Goal: Task Accomplishment & Management: Manage account settings

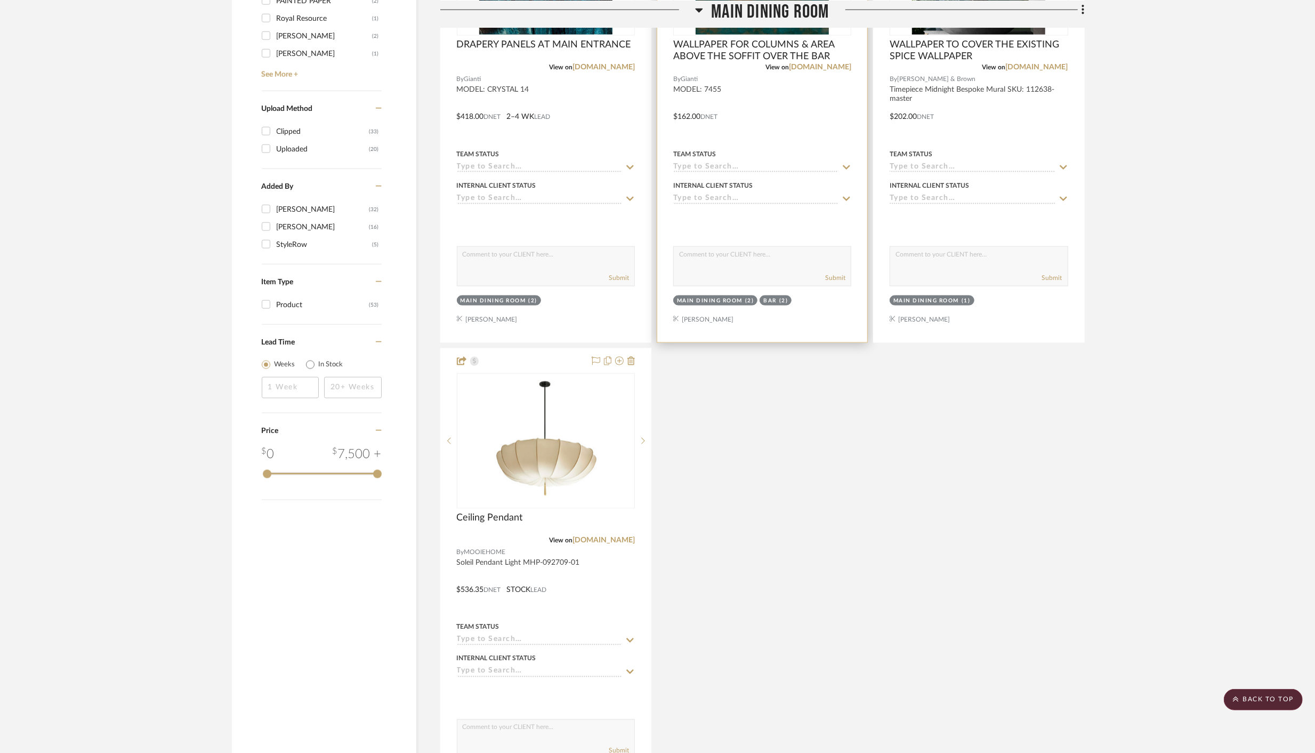
scroll to position [1380, 0]
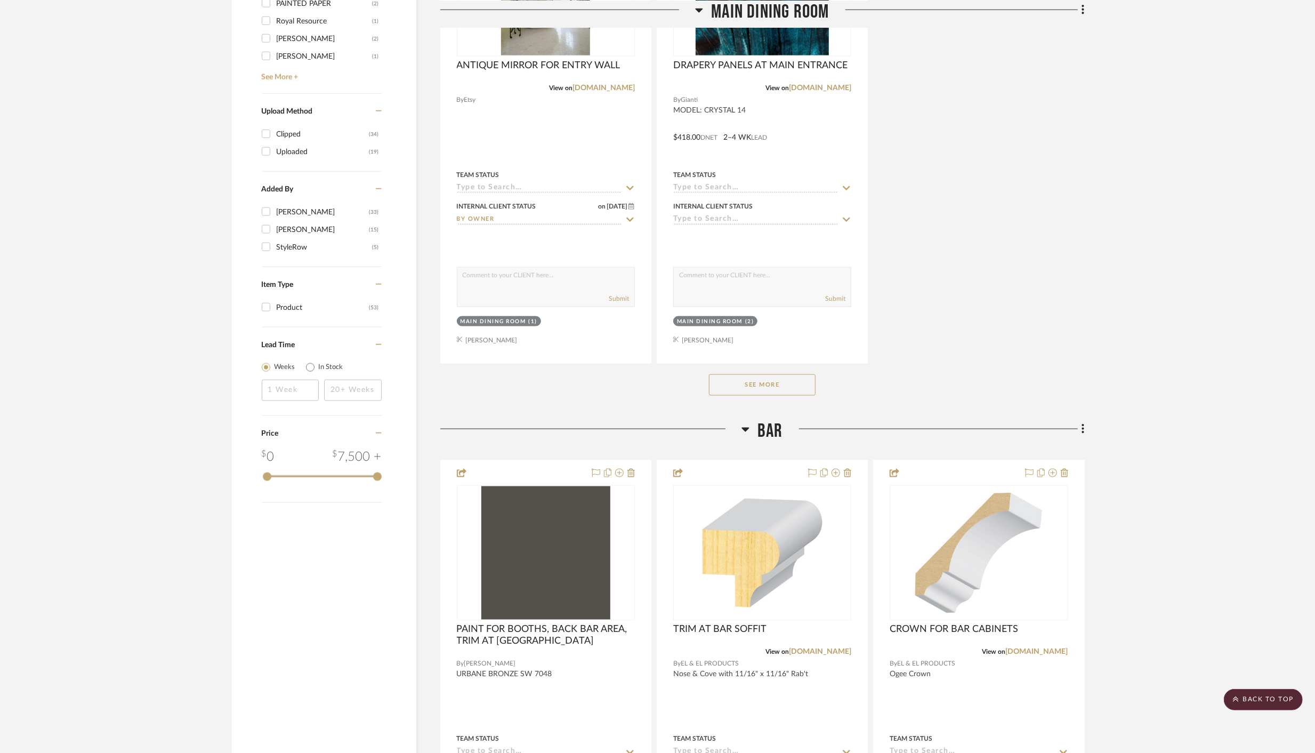
scroll to position [1365, 0]
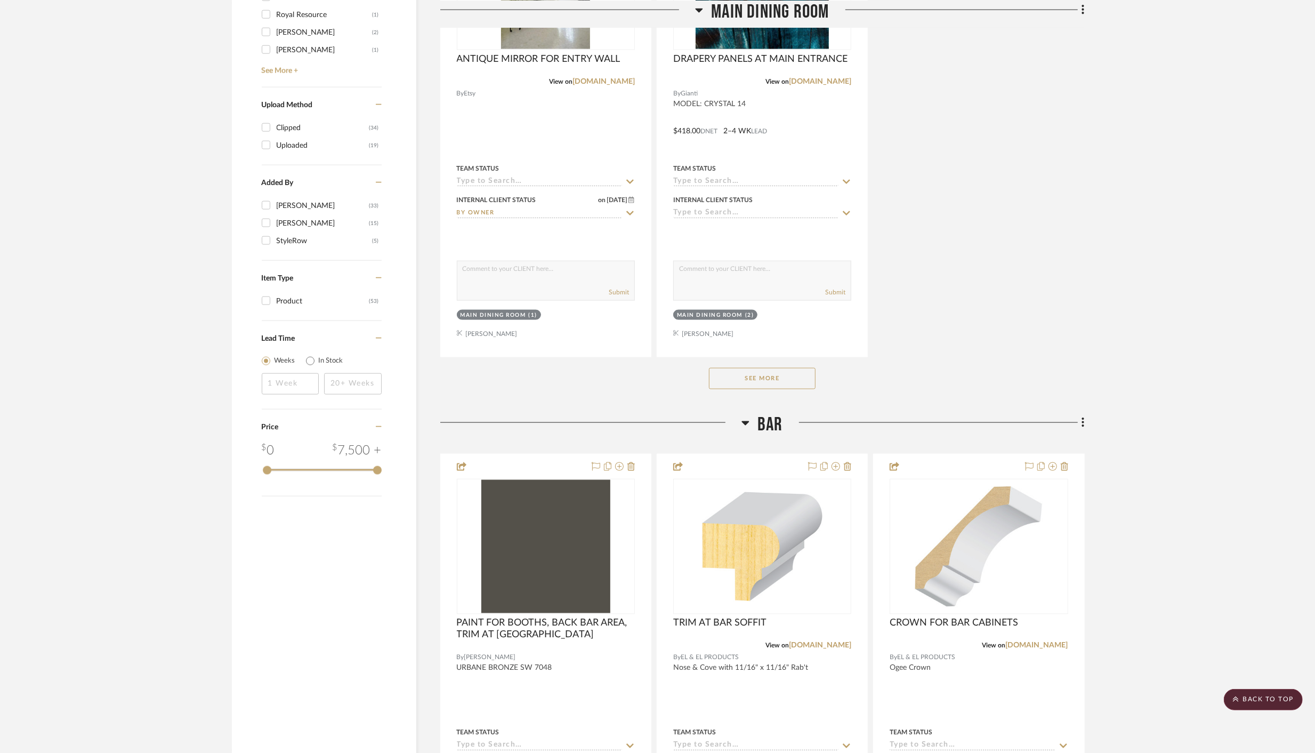
click at [751, 377] on button "See More" at bounding box center [762, 378] width 107 height 21
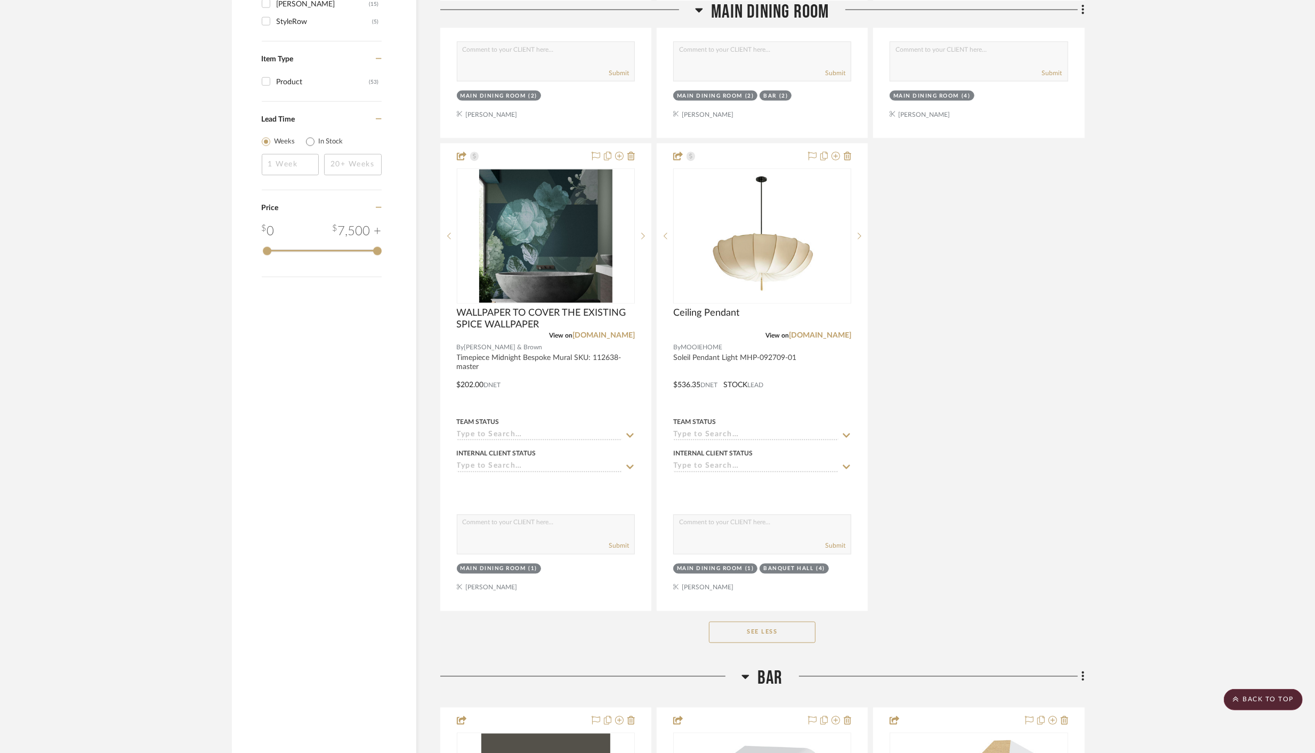
scroll to position [1586, 0]
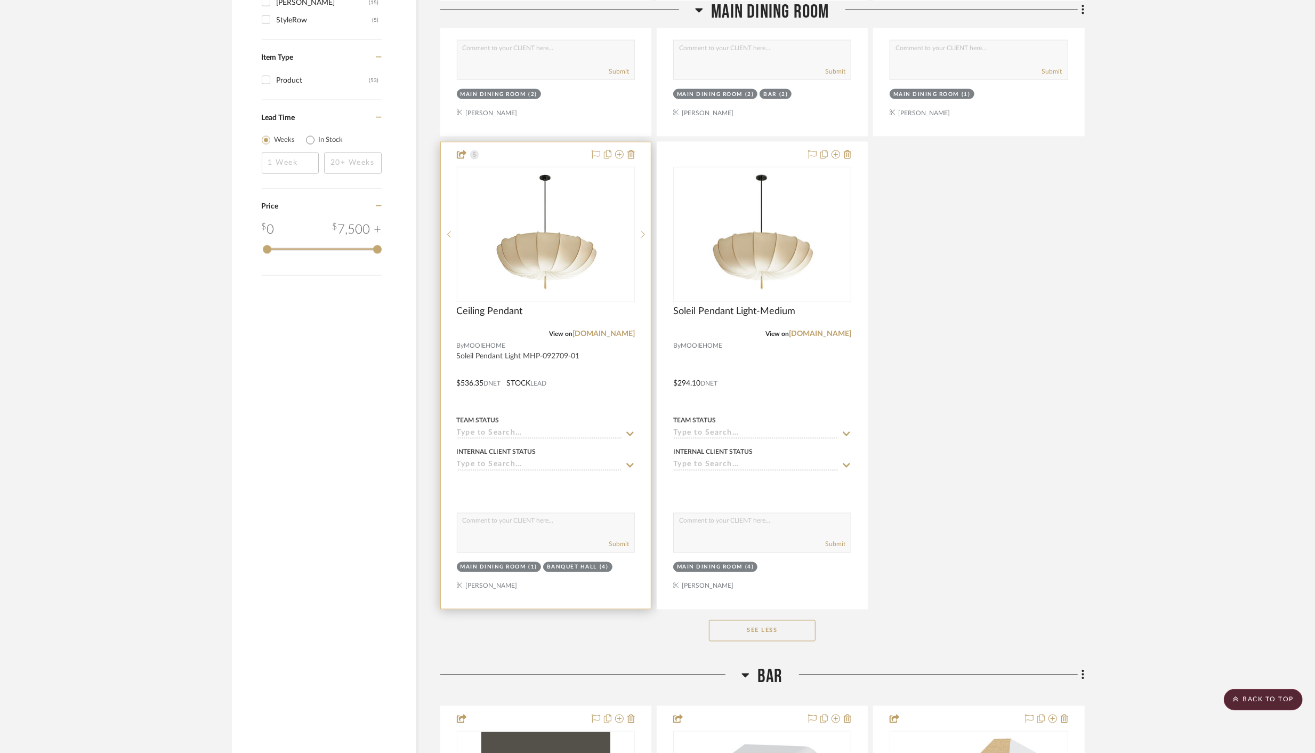
click at [540, 149] on div at bounding box center [546, 375] width 210 height 466
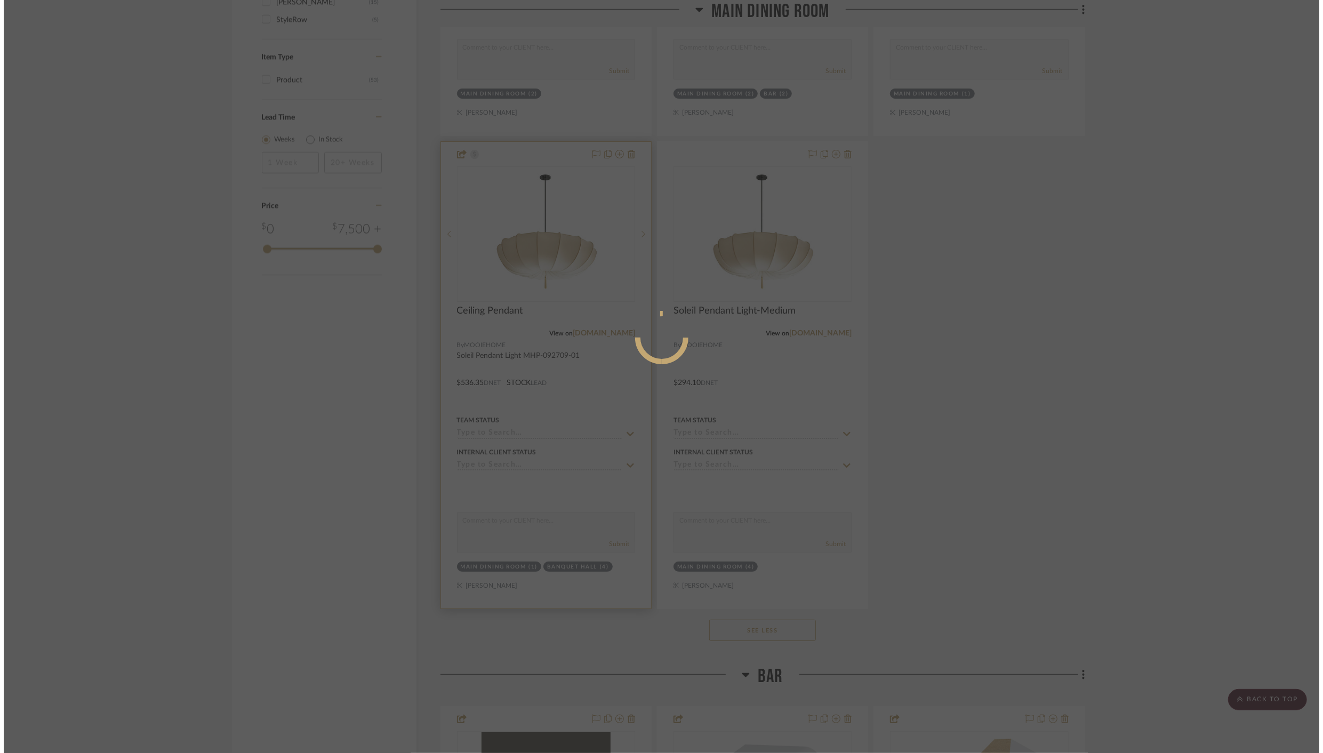
scroll to position [0, 0]
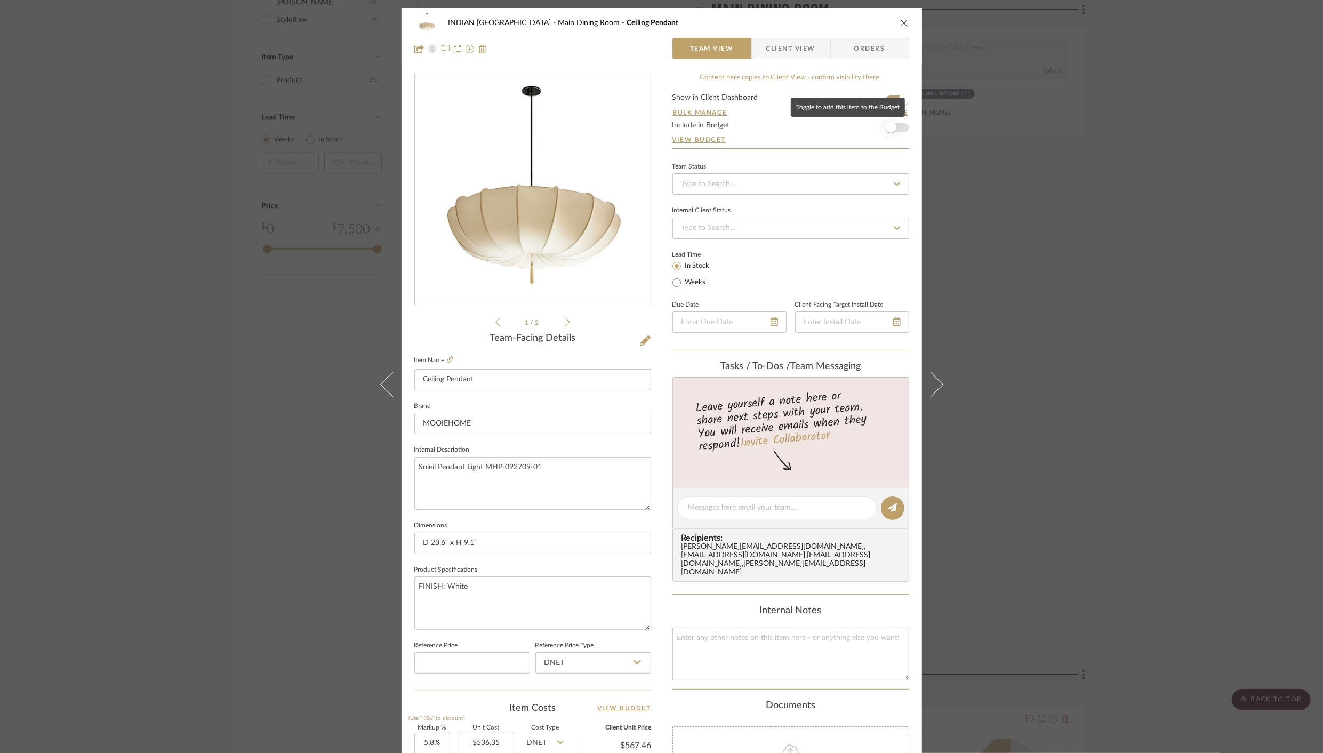
click at [890, 127] on span "button" at bounding box center [891, 127] width 11 height 11
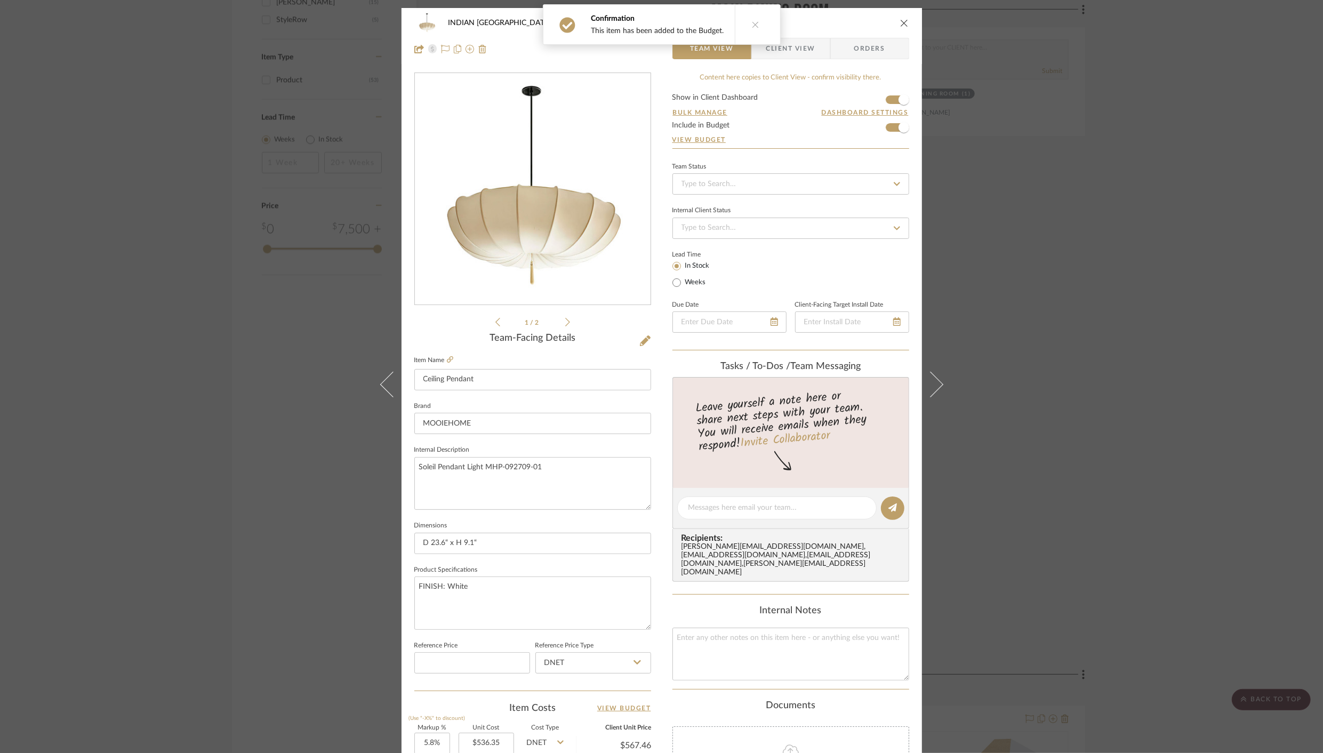
click at [904, 22] on div "INDIAN KEBAB PALACE Main Dining Room Ceiling Pendant Team View Client View Orde…" at bounding box center [661, 36] width 520 height 56
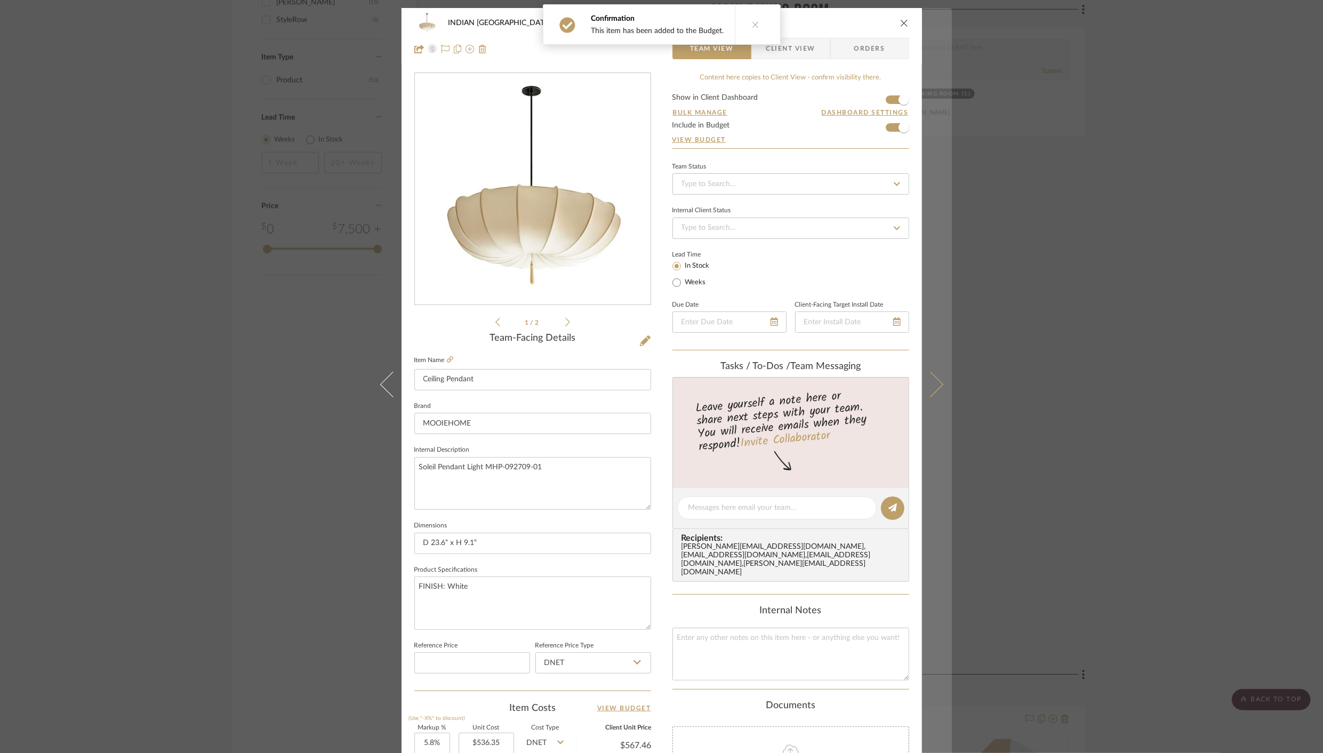
click at [929, 379] on icon at bounding box center [930, 385] width 26 height 26
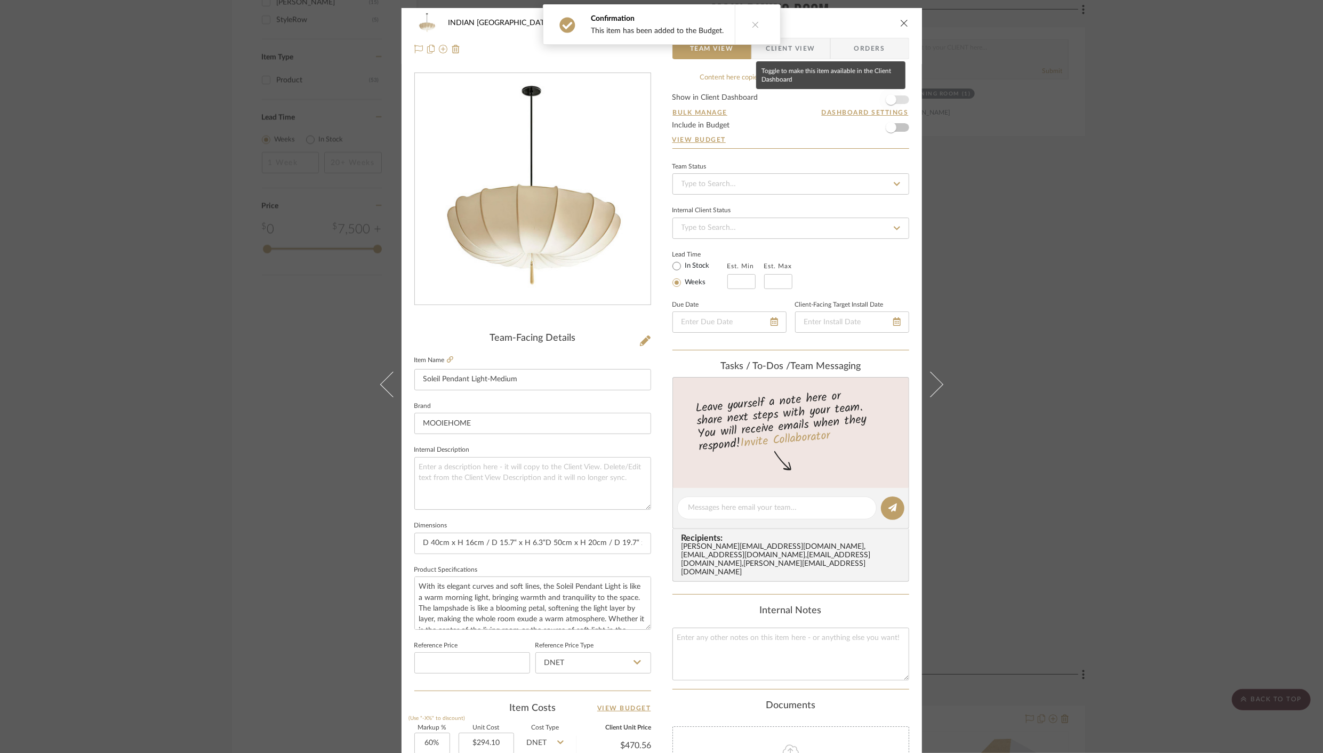
click at [892, 102] on span "button" at bounding box center [890, 99] width 23 height 23
click at [890, 128] on span "button" at bounding box center [891, 127] width 11 height 11
click at [904, 27] on button "close" at bounding box center [904, 23] width 10 height 10
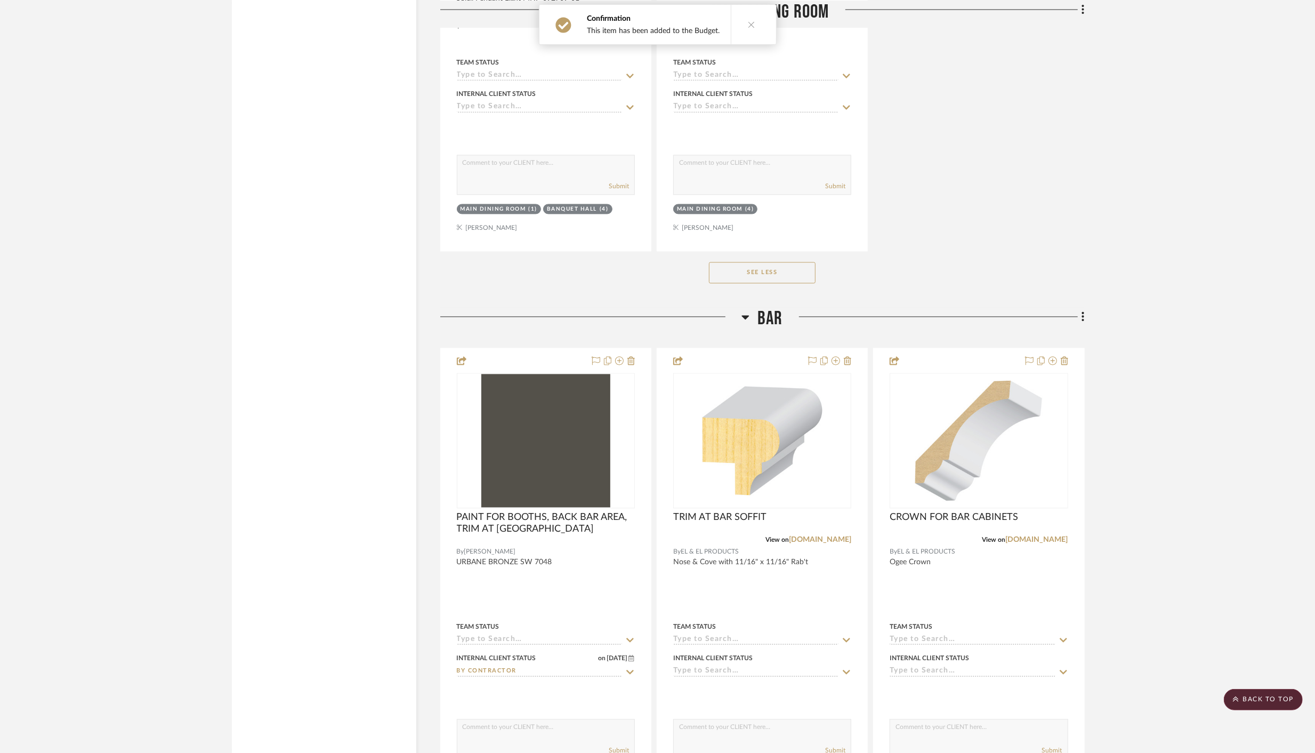
scroll to position [1945, 0]
click at [558, 355] on div at bounding box center [546, 581] width 210 height 466
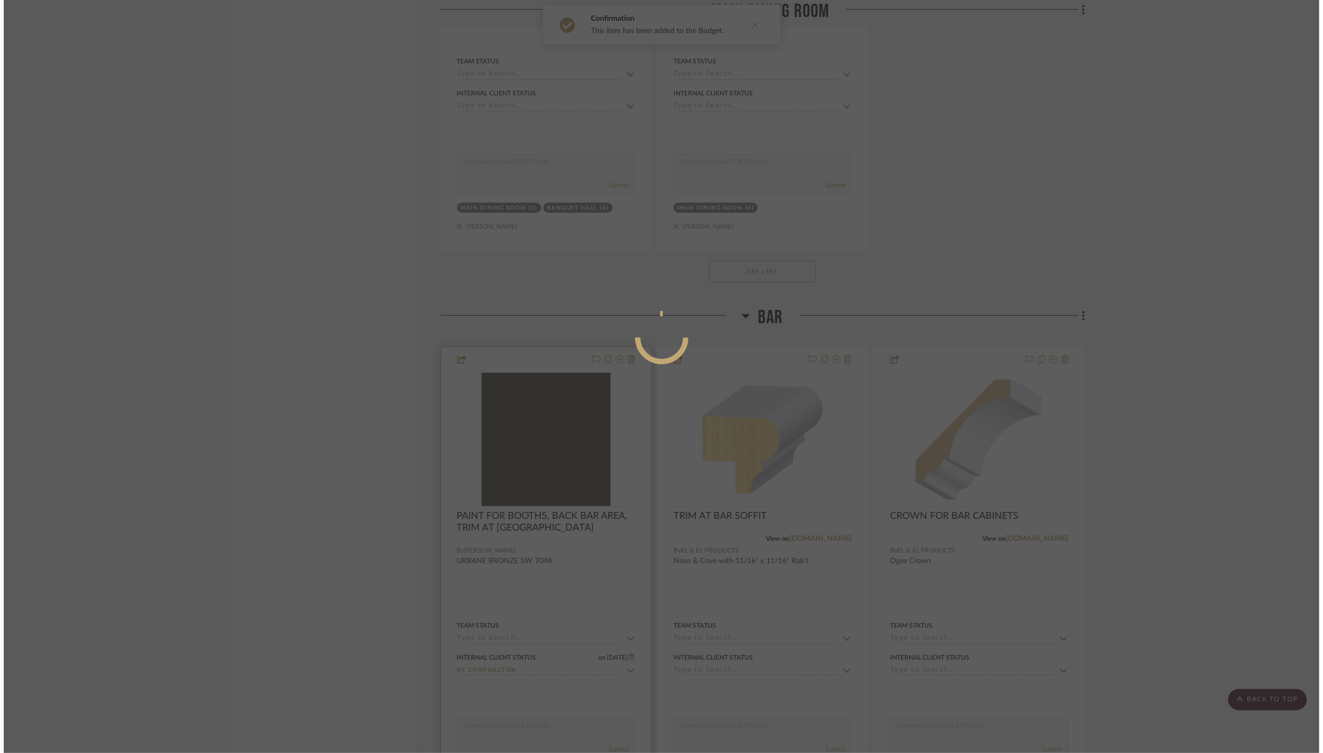
scroll to position [0, 0]
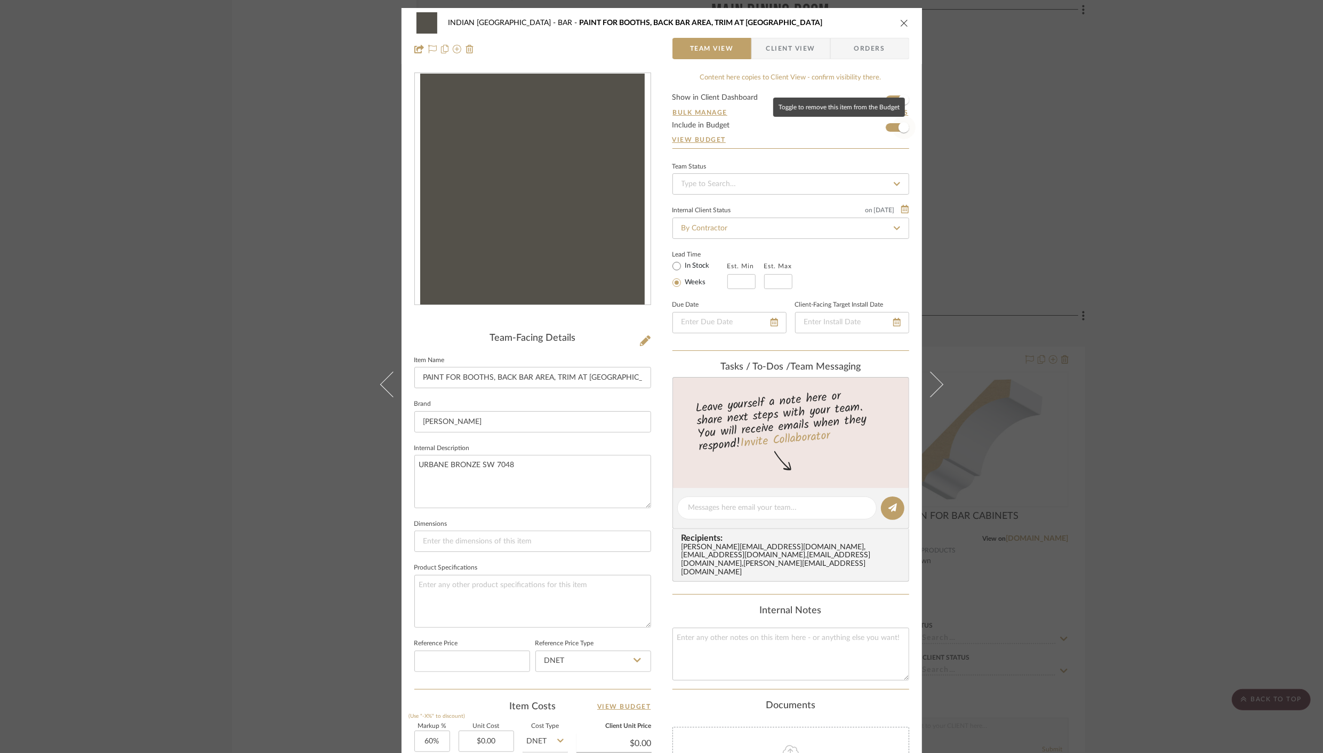
click at [898, 128] on span "button" at bounding box center [903, 127] width 11 height 11
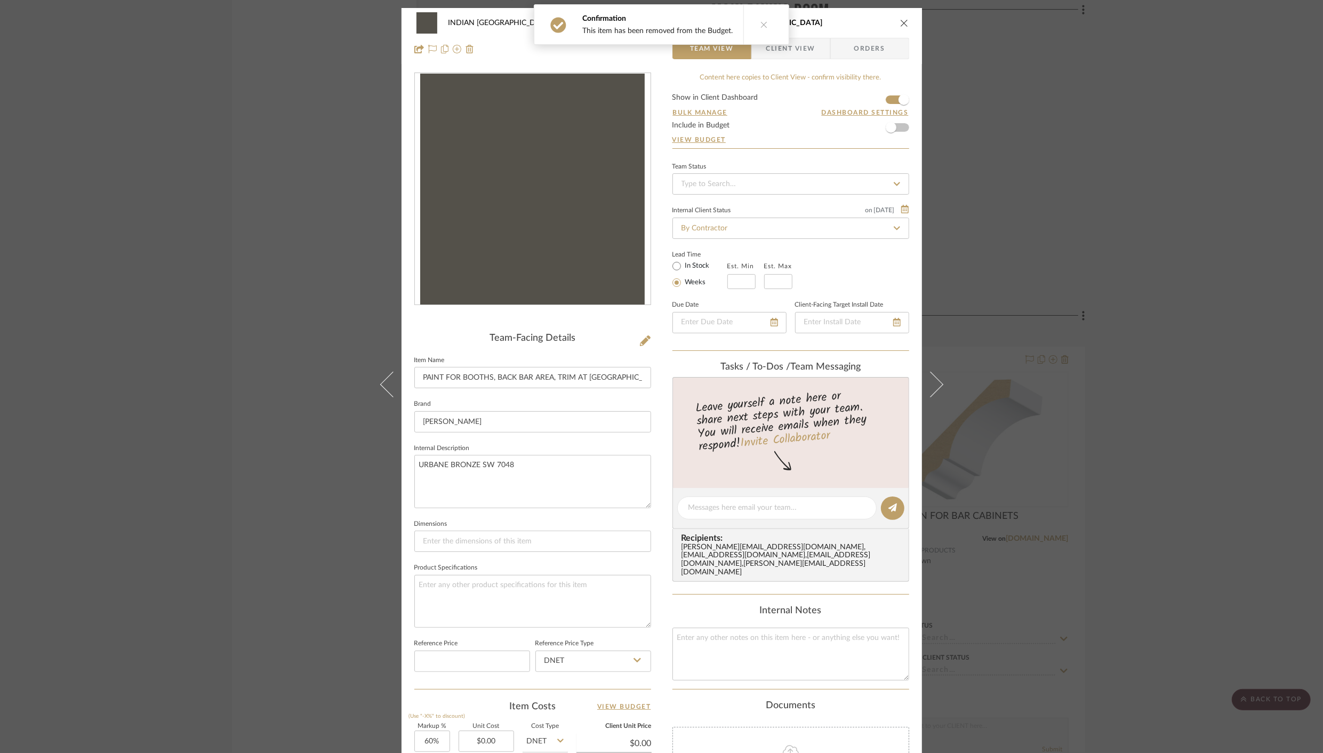
click at [978, 160] on div "INDIAN KEBAB PALACE BAR PAINT FOR BOOTHS, BACK BAR AREA, TRIM AT BAR SOFFIT Tea…" at bounding box center [661, 376] width 1323 height 753
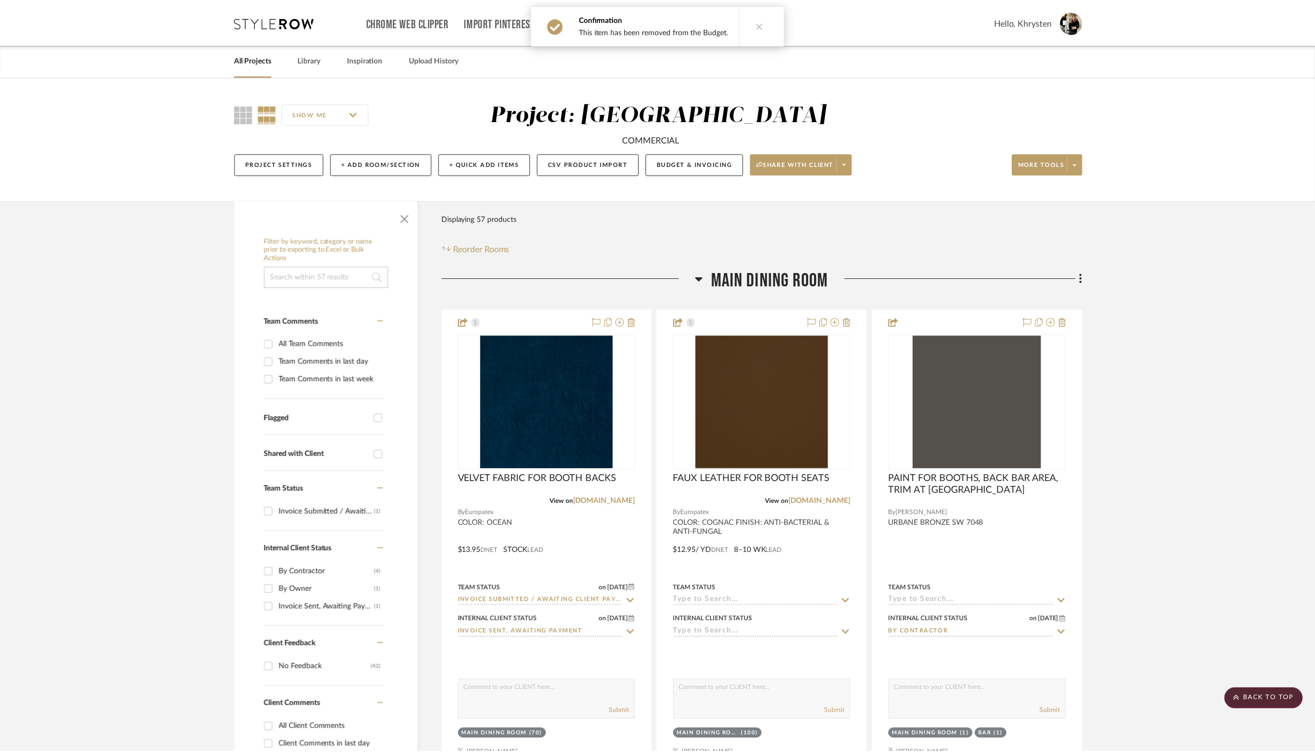
scroll to position [1945, 0]
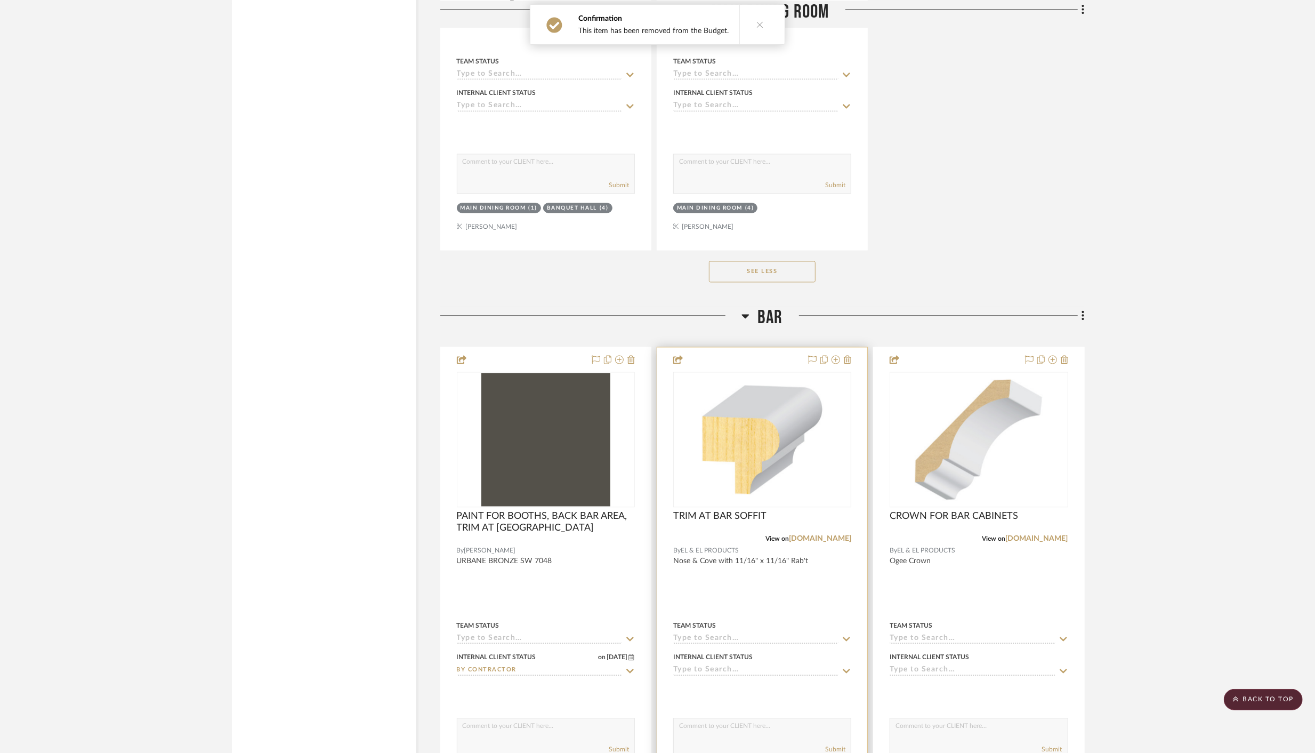
click at [771, 358] on div at bounding box center [762, 581] width 210 height 466
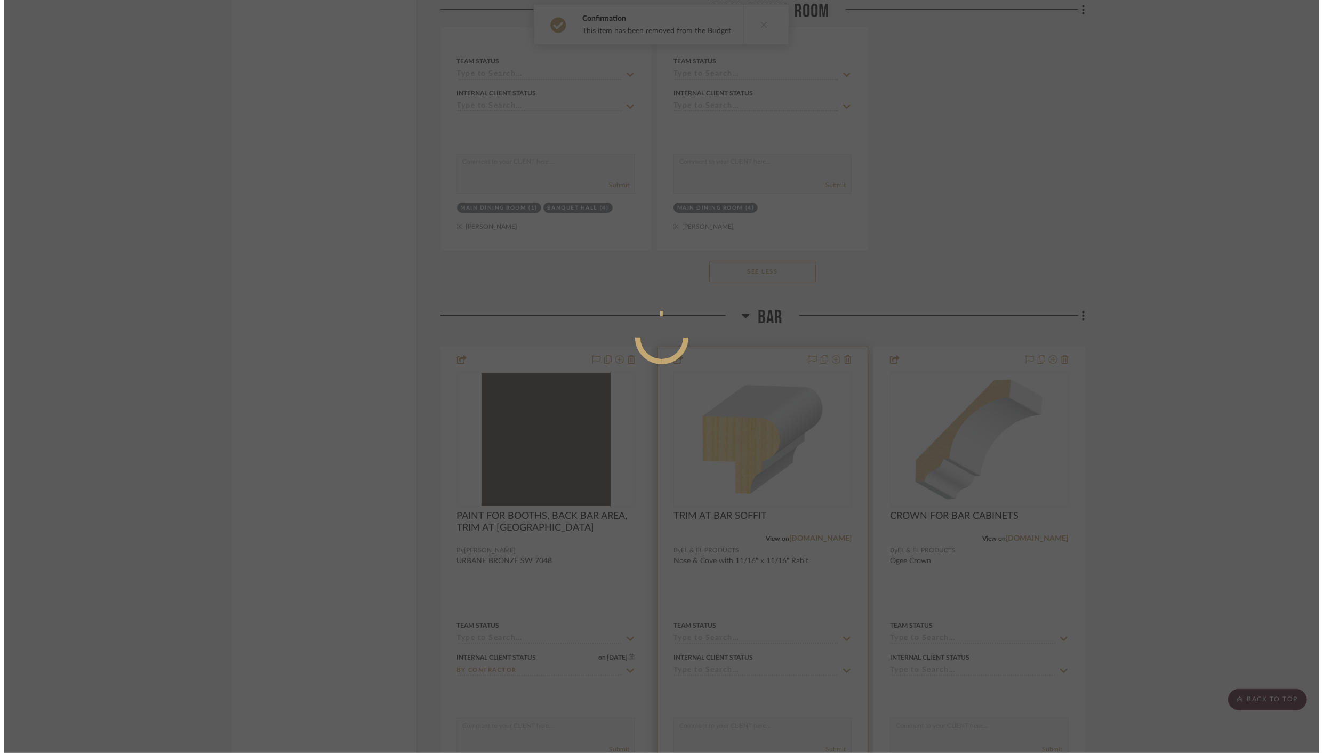
scroll to position [0, 0]
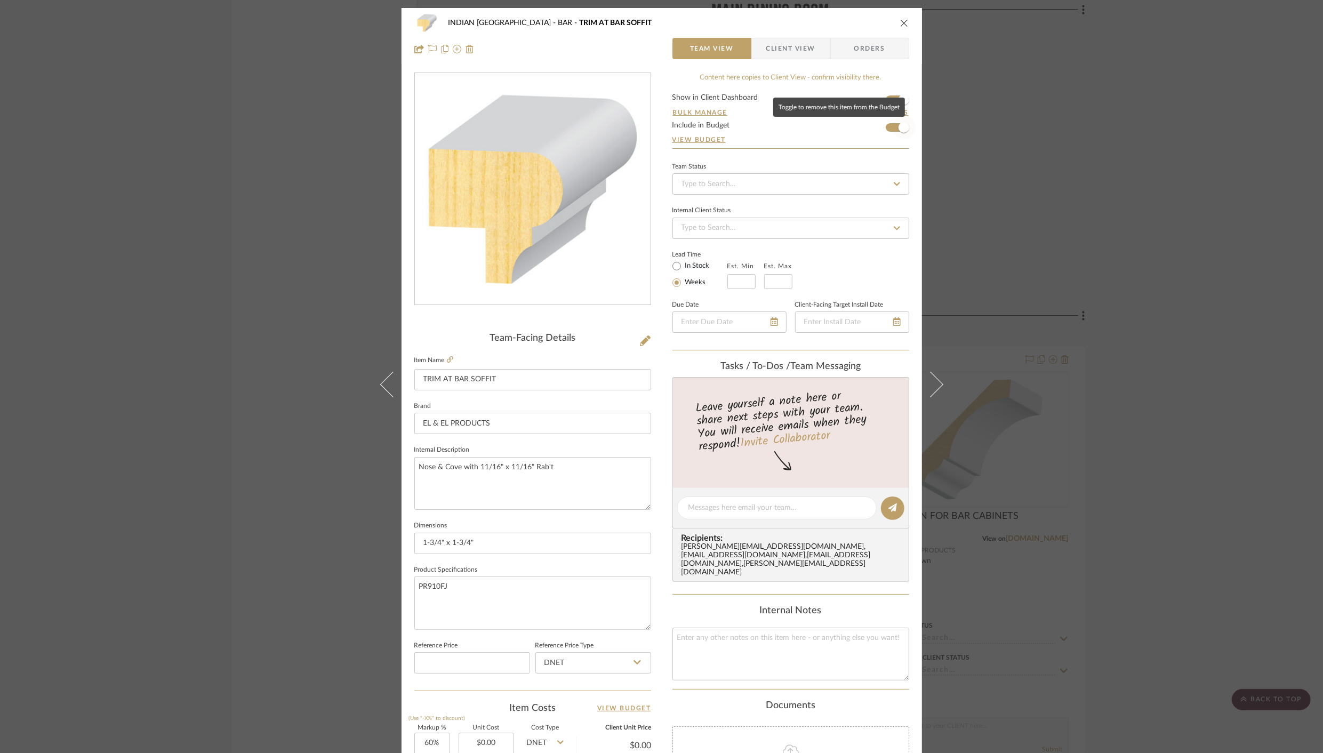
click at [894, 129] on span "button" at bounding box center [903, 127] width 23 height 23
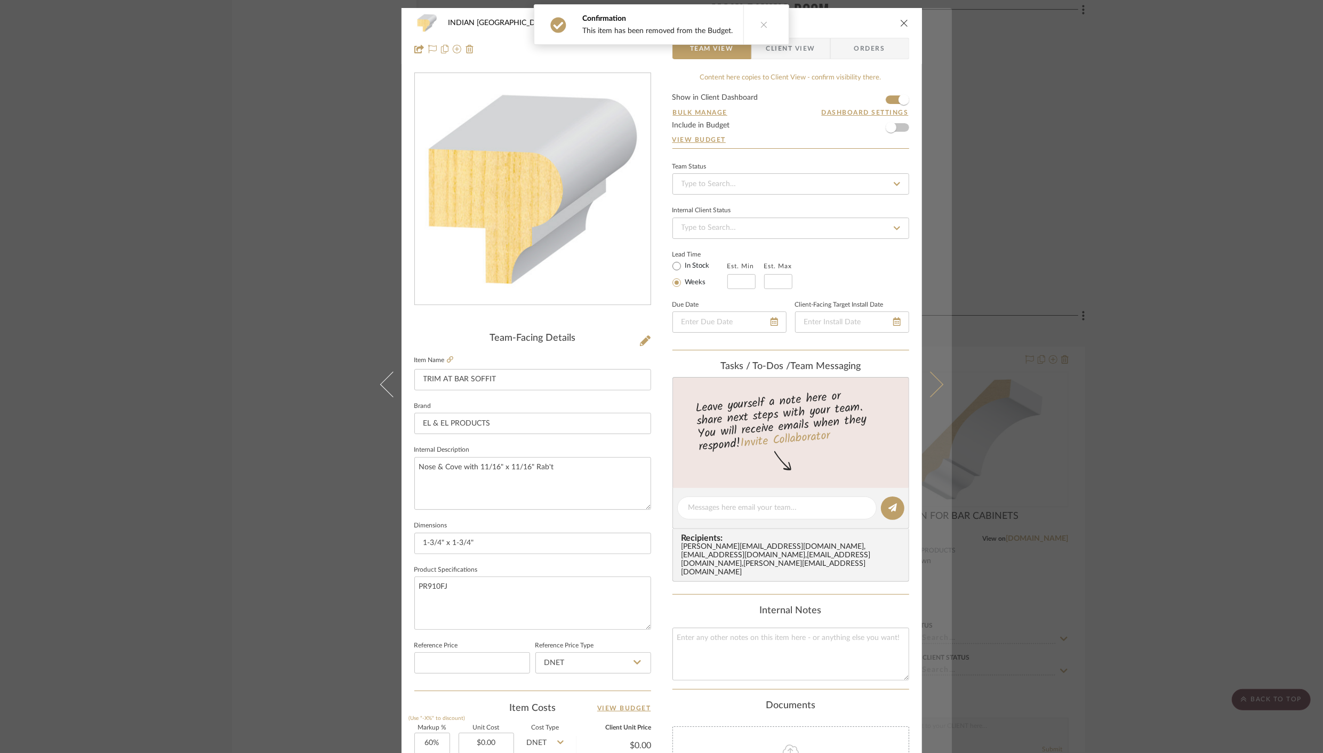
click at [928, 385] on icon at bounding box center [930, 385] width 26 height 26
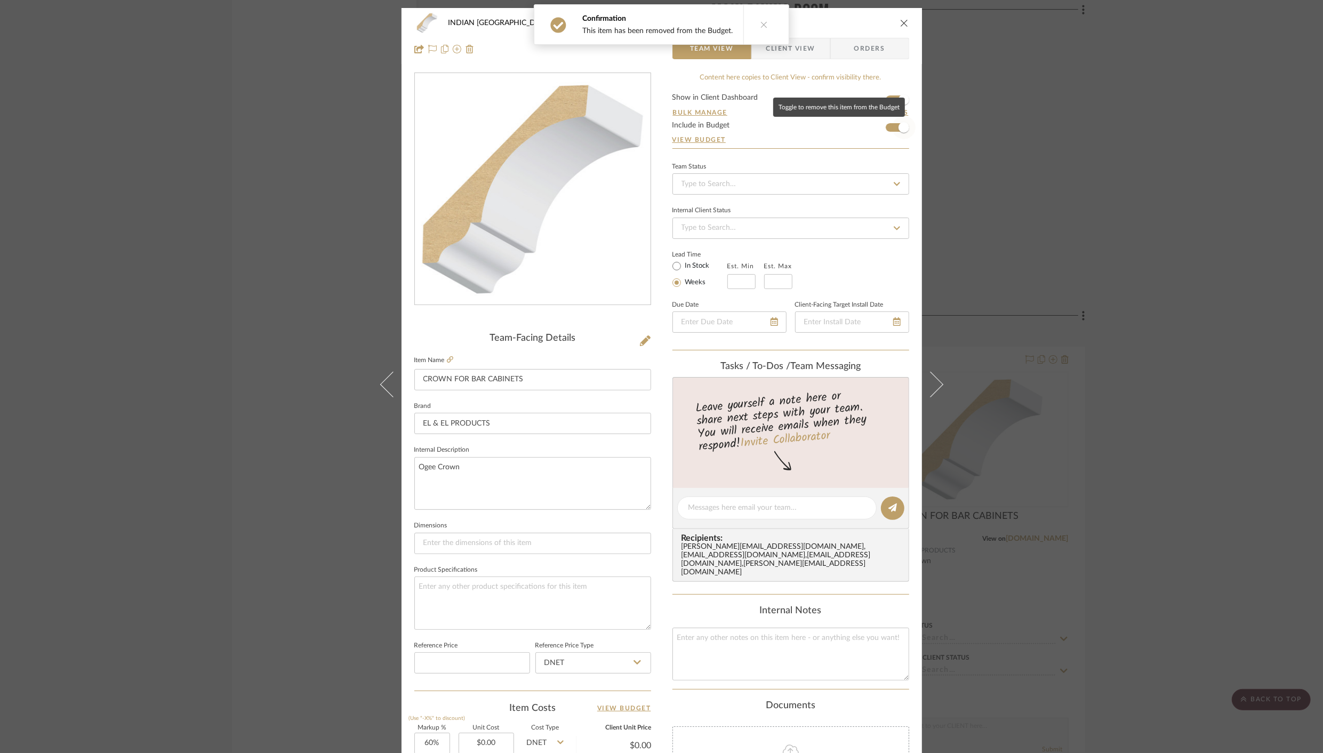
click at [898, 130] on span "button" at bounding box center [903, 127] width 11 height 11
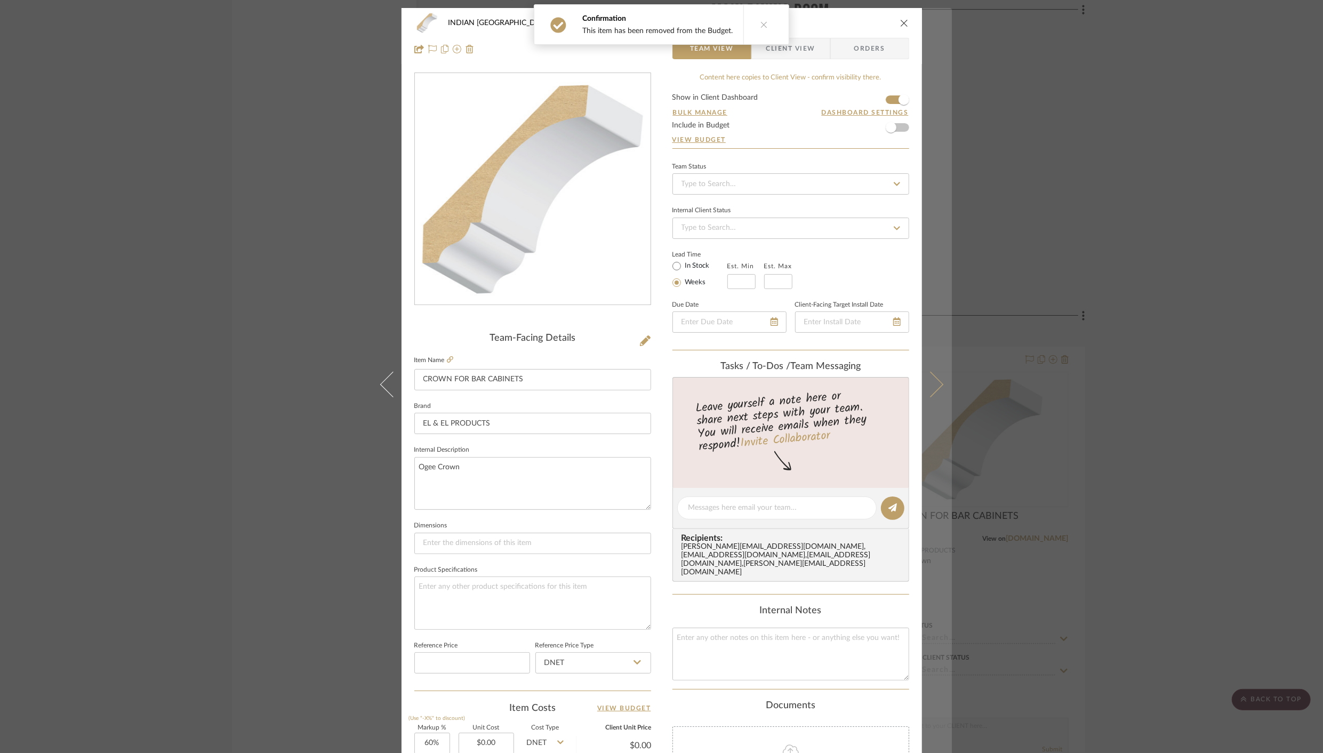
click at [928, 378] on icon at bounding box center [930, 385] width 26 height 26
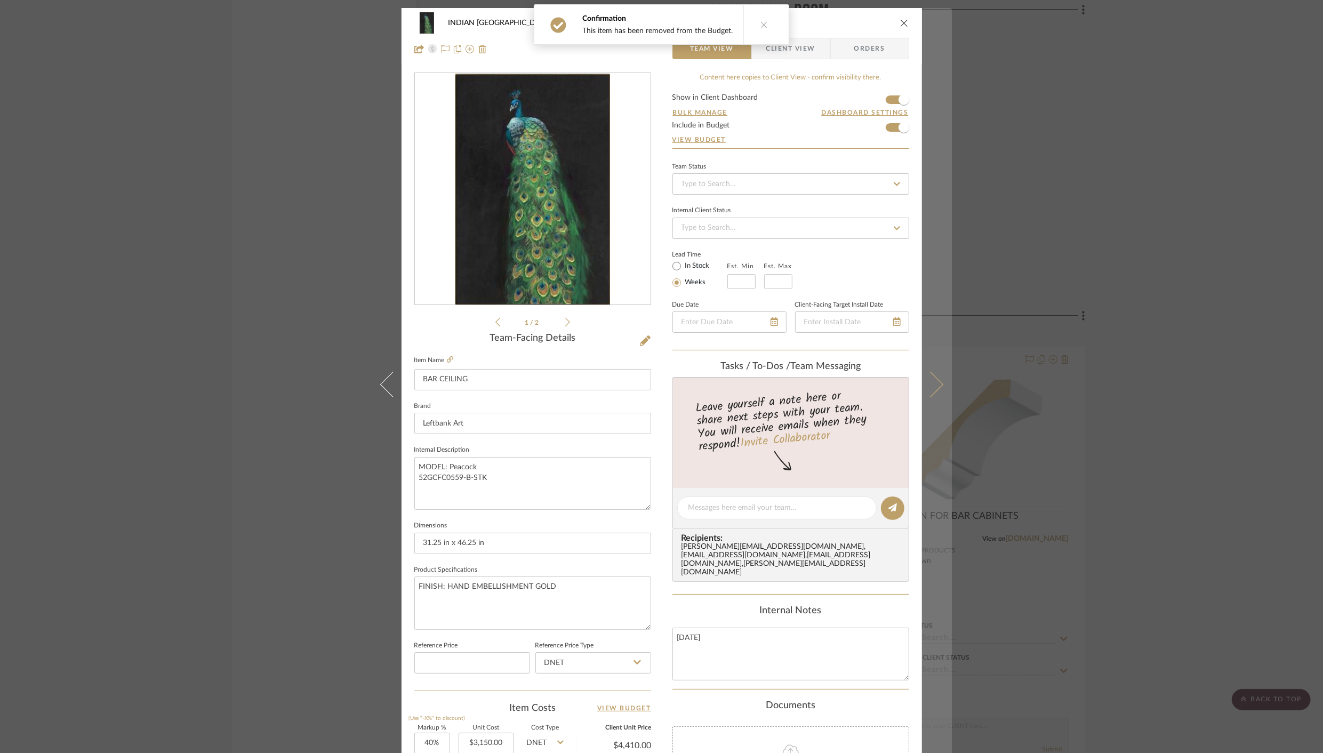
click at [930, 382] on icon at bounding box center [930, 385] width 26 height 26
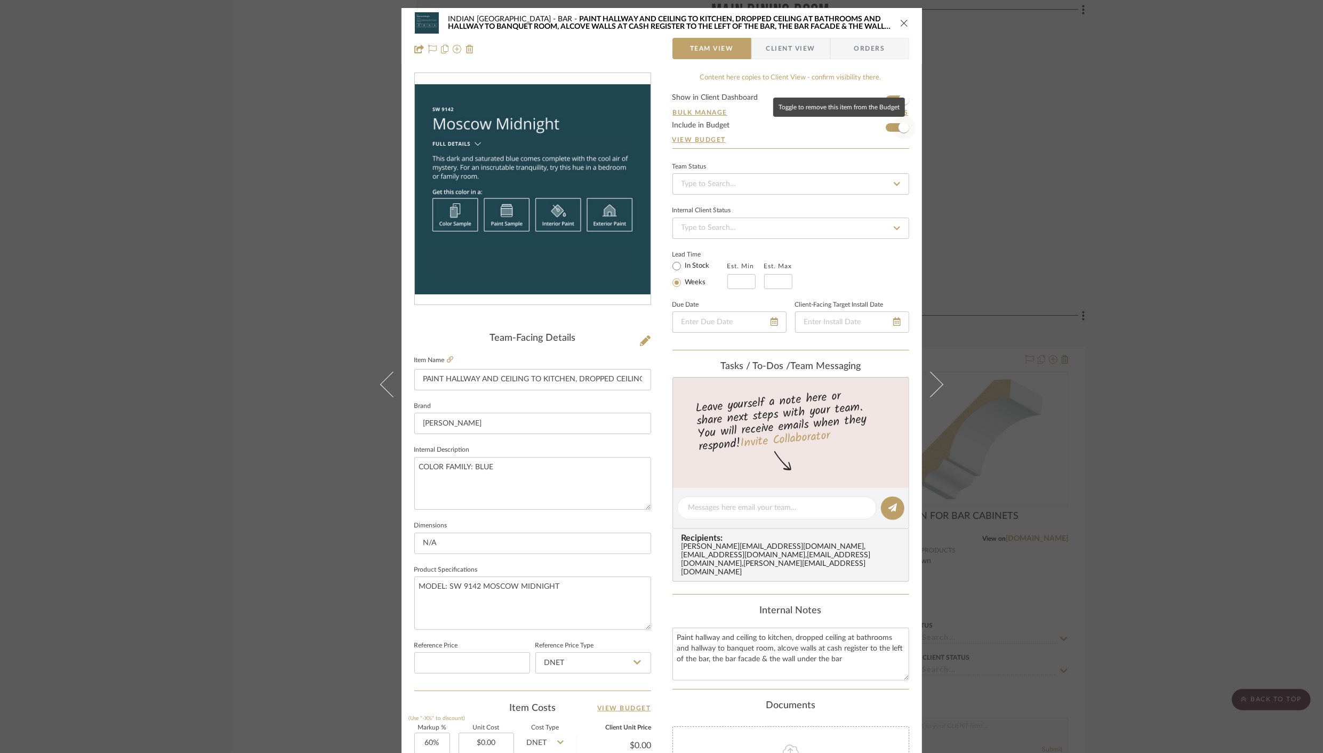
click at [898, 130] on span "button" at bounding box center [903, 127] width 11 height 11
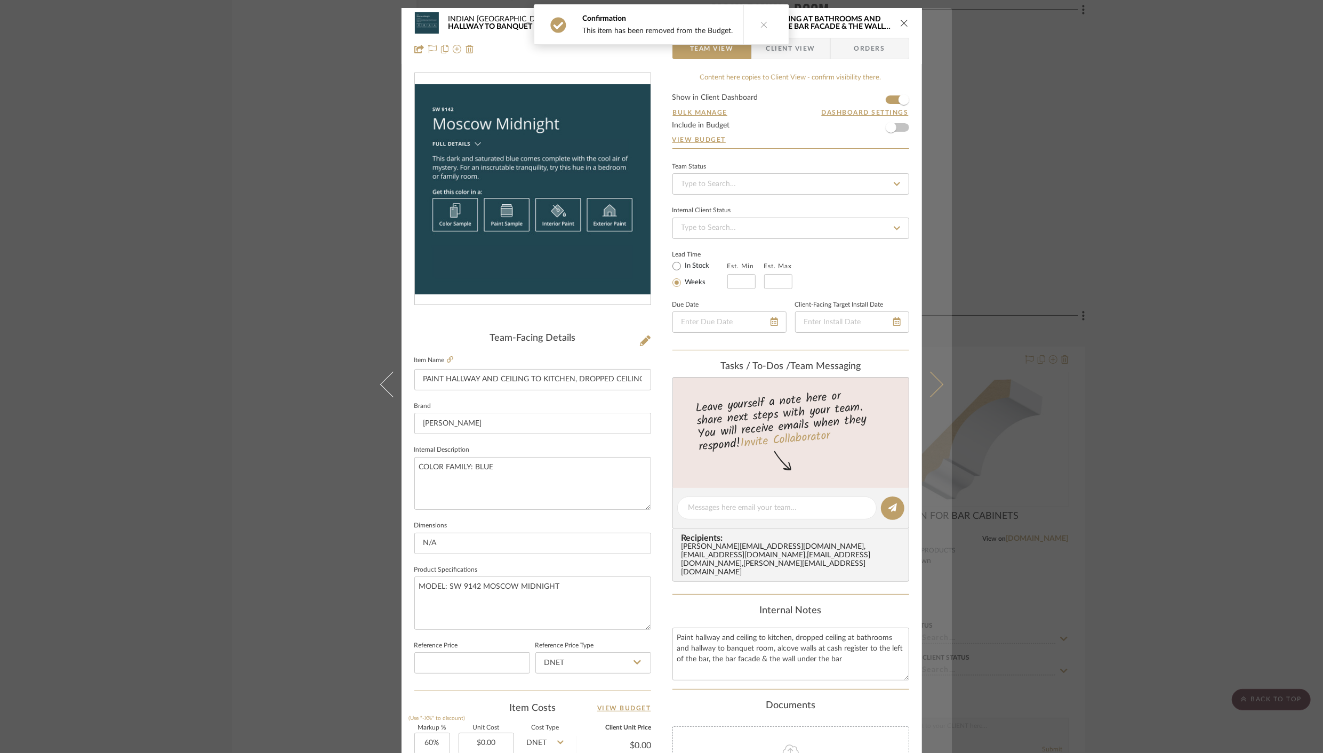
click at [935, 395] on button at bounding box center [937, 384] width 30 height 753
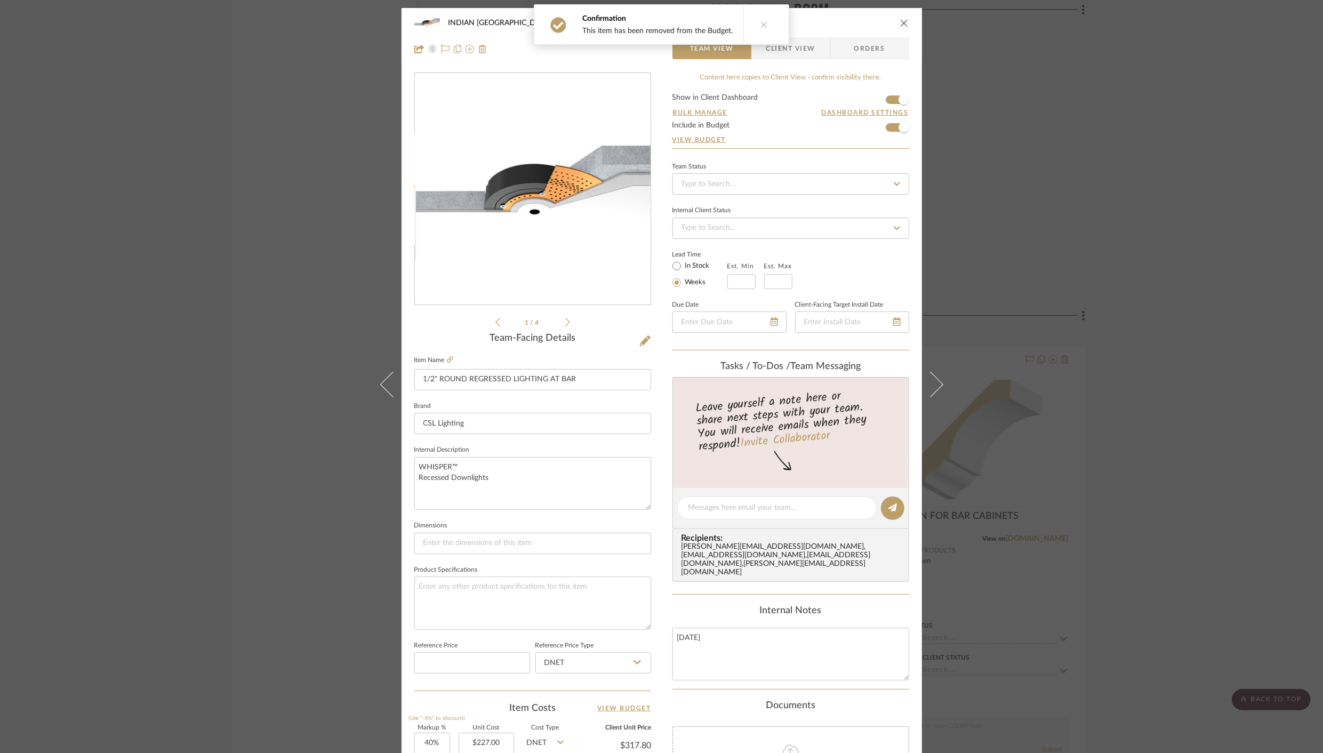
click at [935, 395] on button at bounding box center [937, 384] width 30 height 753
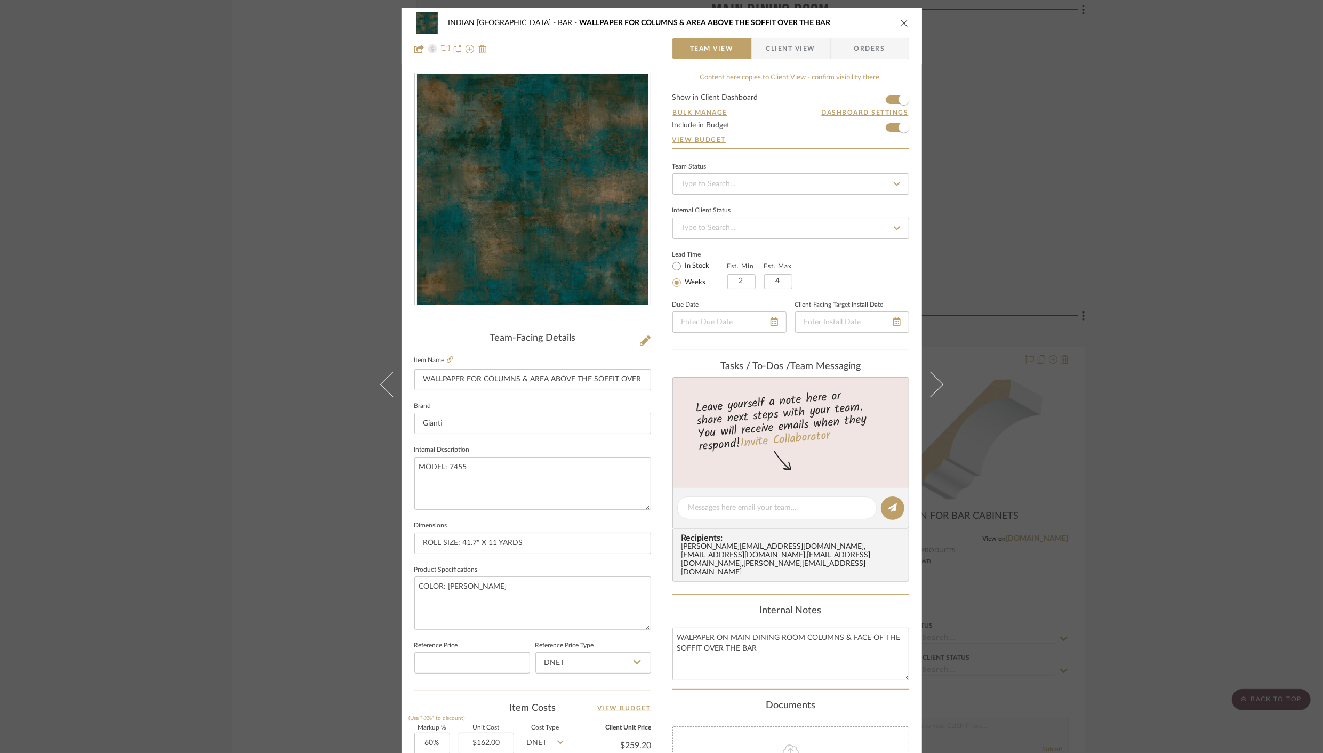
click at [935, 395] on button at bounding box center [937, 384] width 30 height 753
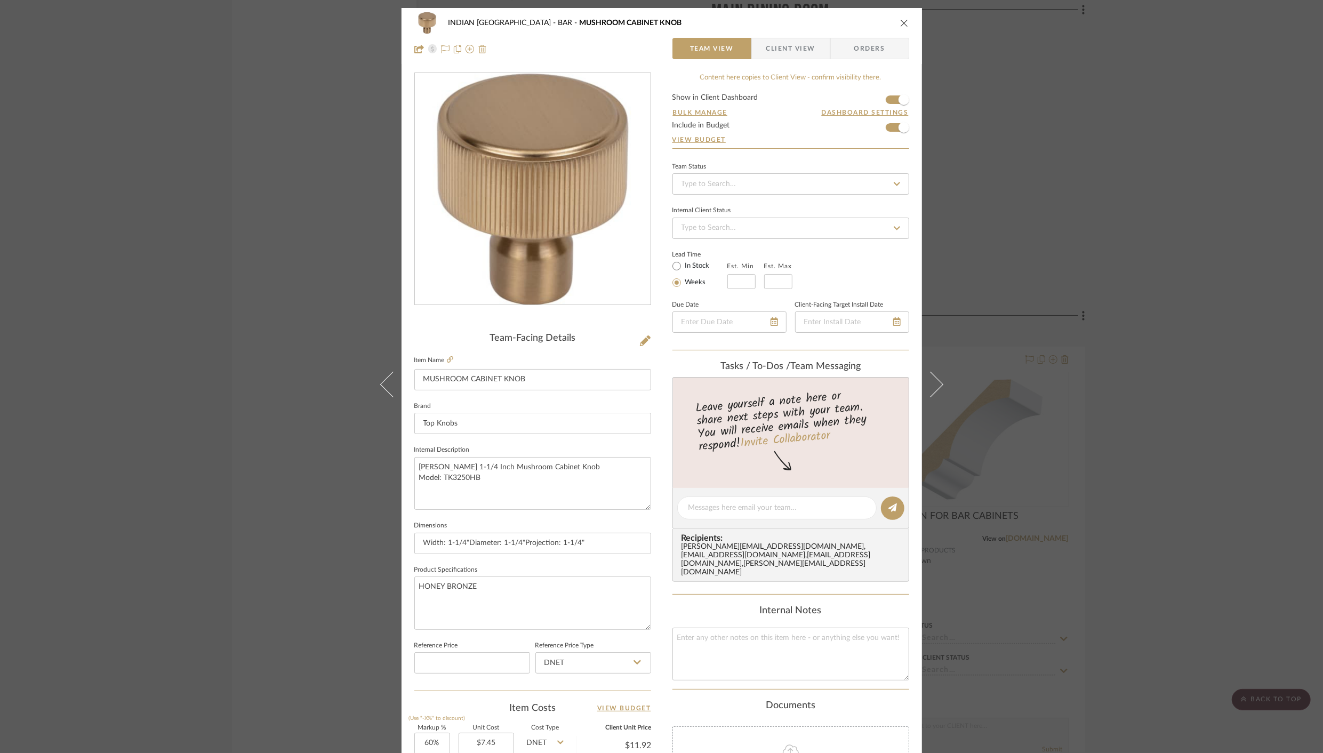
click at [478, 51] on img at bounding box center [482, 49] width 9 height 9
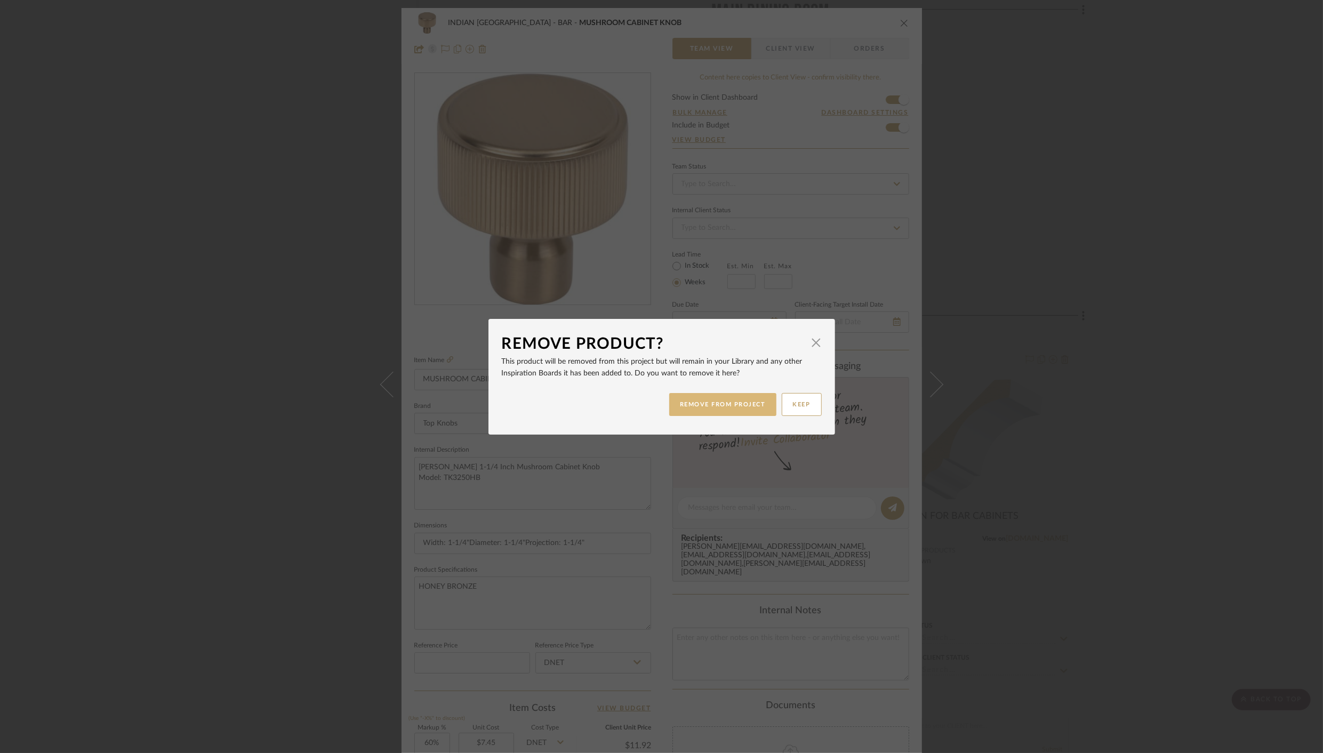
click at [696, 404] on button "REMOVE FROM PROJECT" at bounding box center [722, 404] width 107 height 23
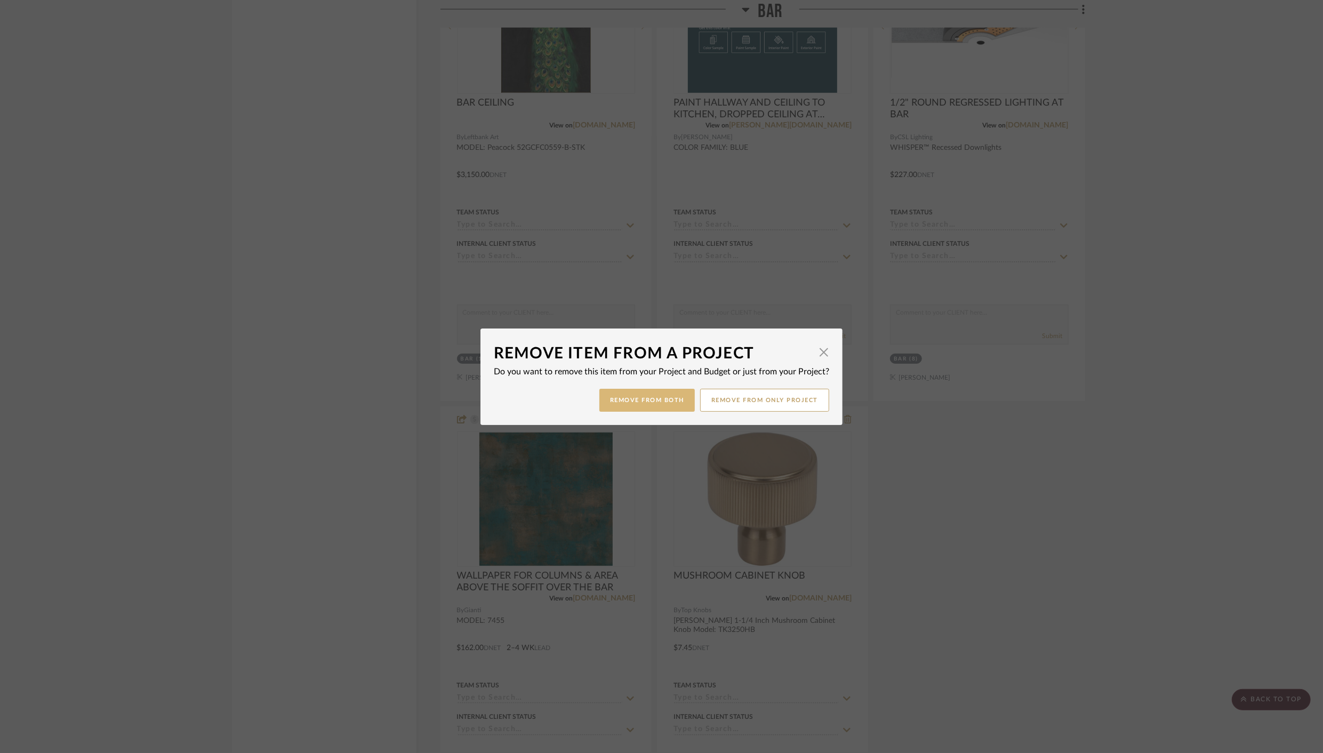
click at [666, 402] on button "Remove from Both" at bounding box center [646, 400] width 95 height 23
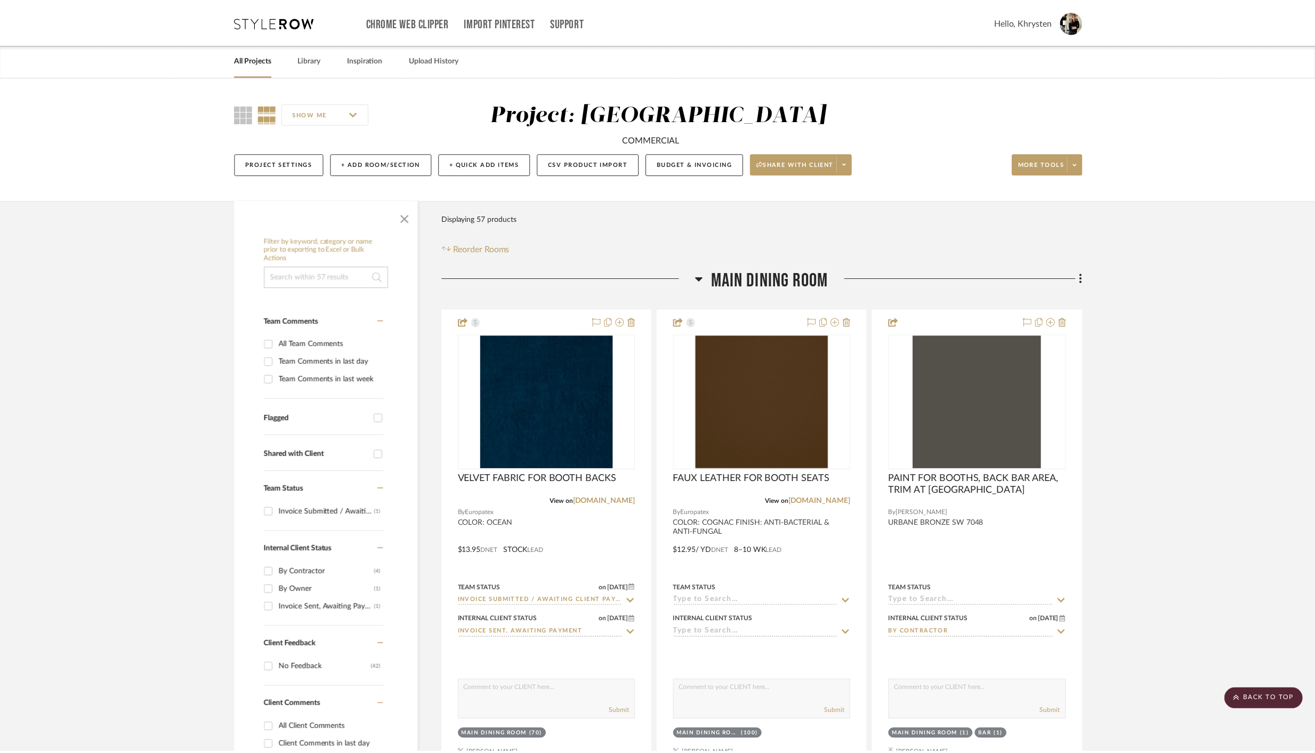
scroll to position [2831, 0]
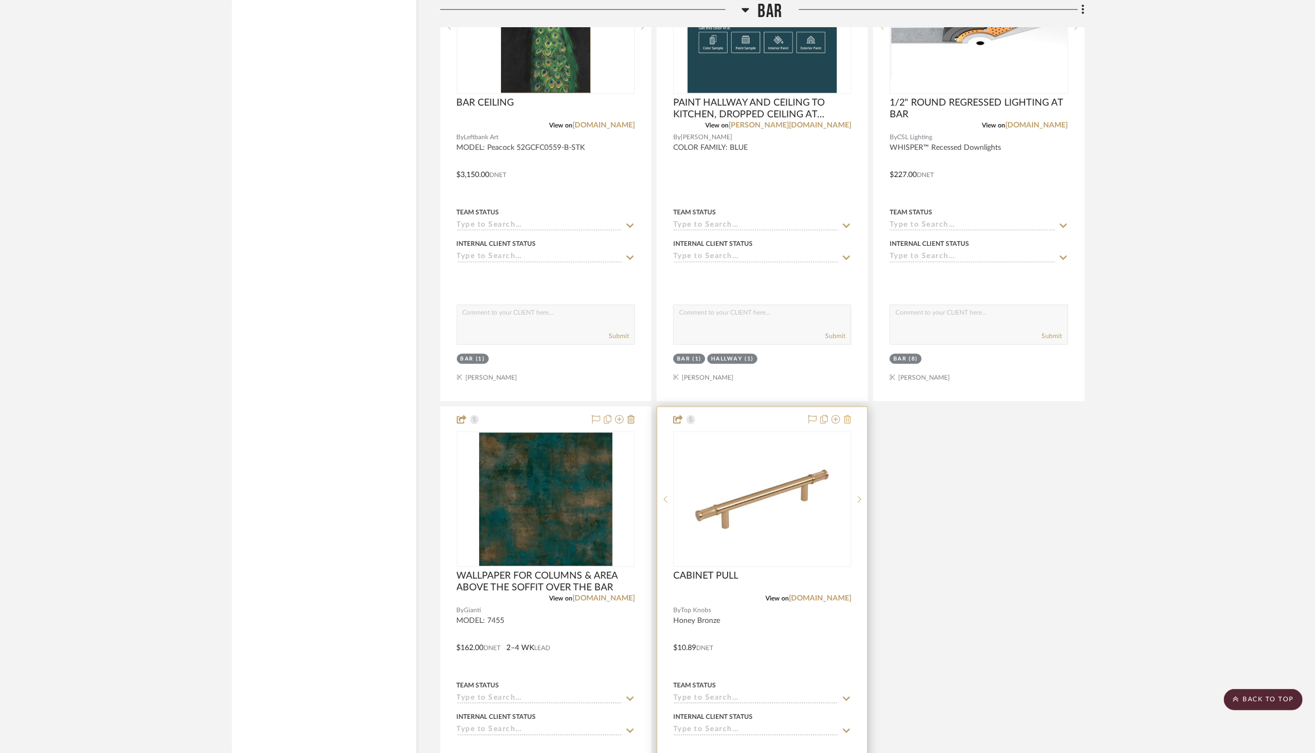
click at [851, 415] on icon at bounding box center [847, 419] width 7 height 9
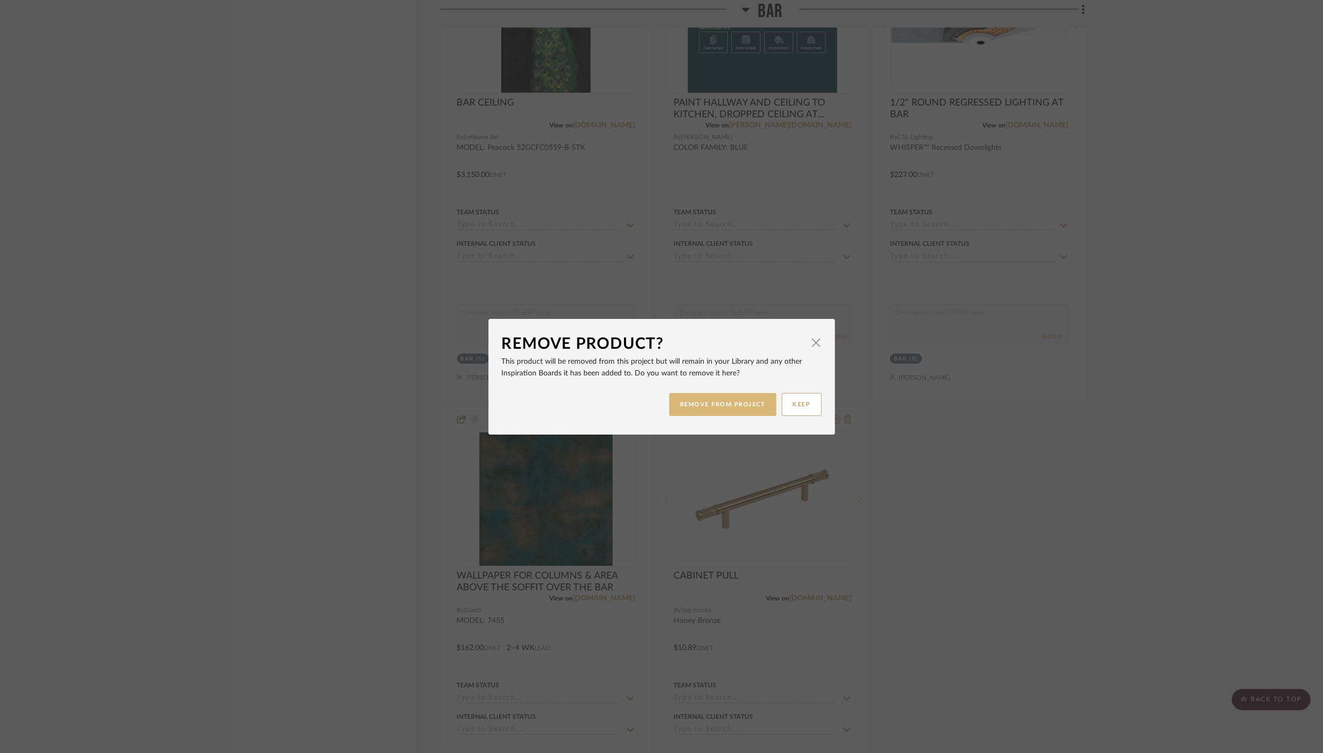
click at [729, 407] on button "REMOVE FROM PROJECT" at bounding box center [722, 404] width 107 height 23
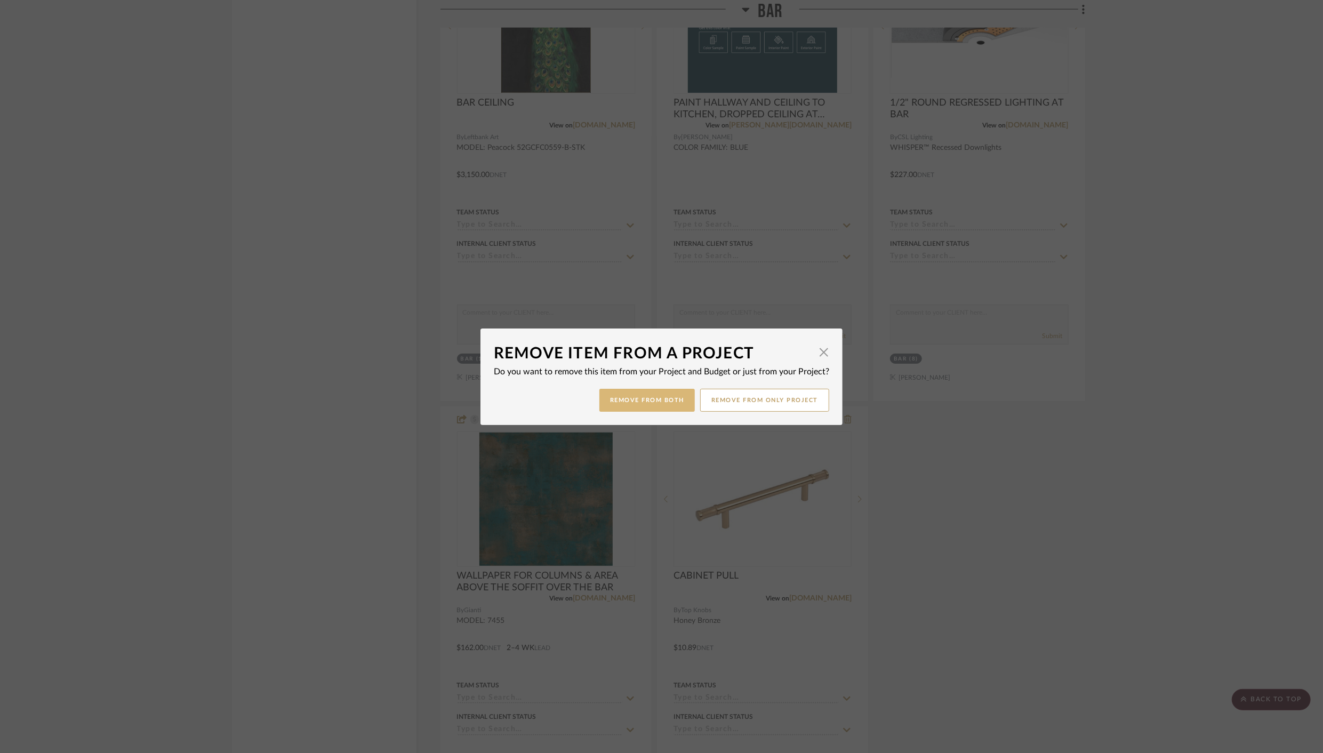
click at [640, 401] on button "Remove from Both" at bounding box center [646, 400] width 95 height 23
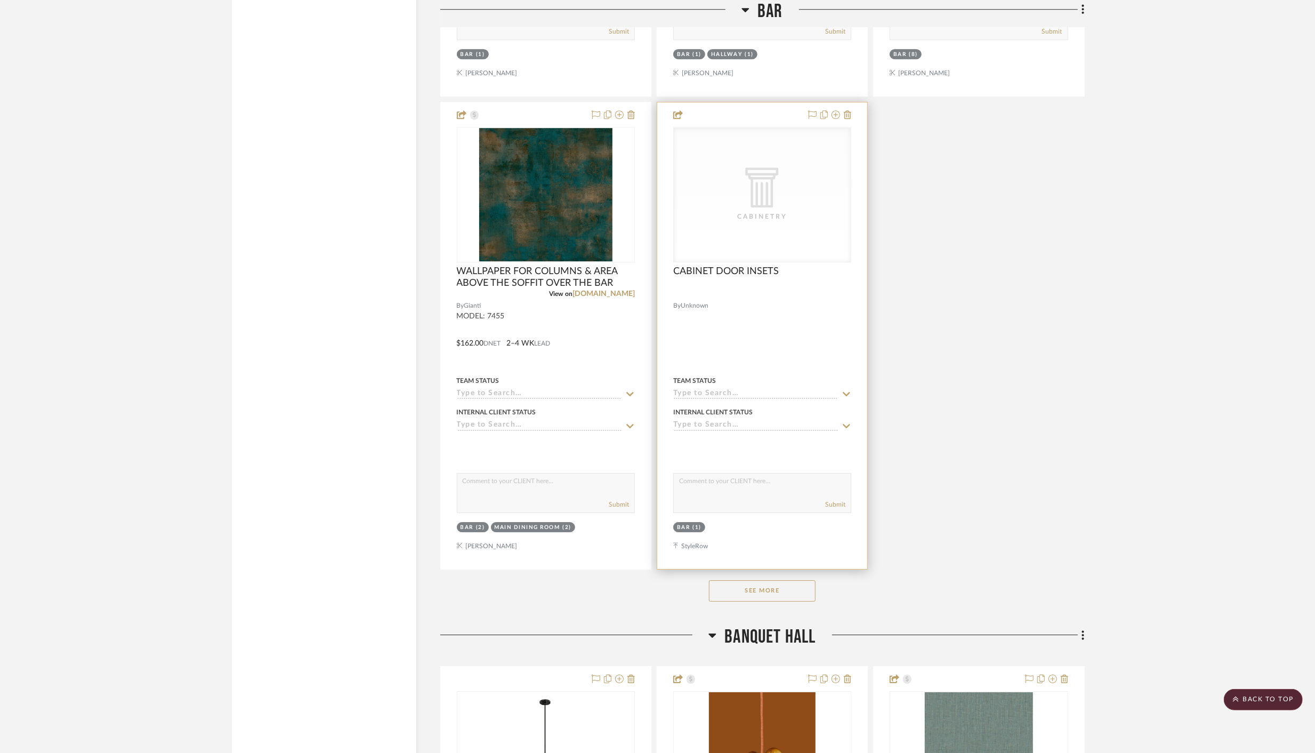
scroll to position [3148, 0]
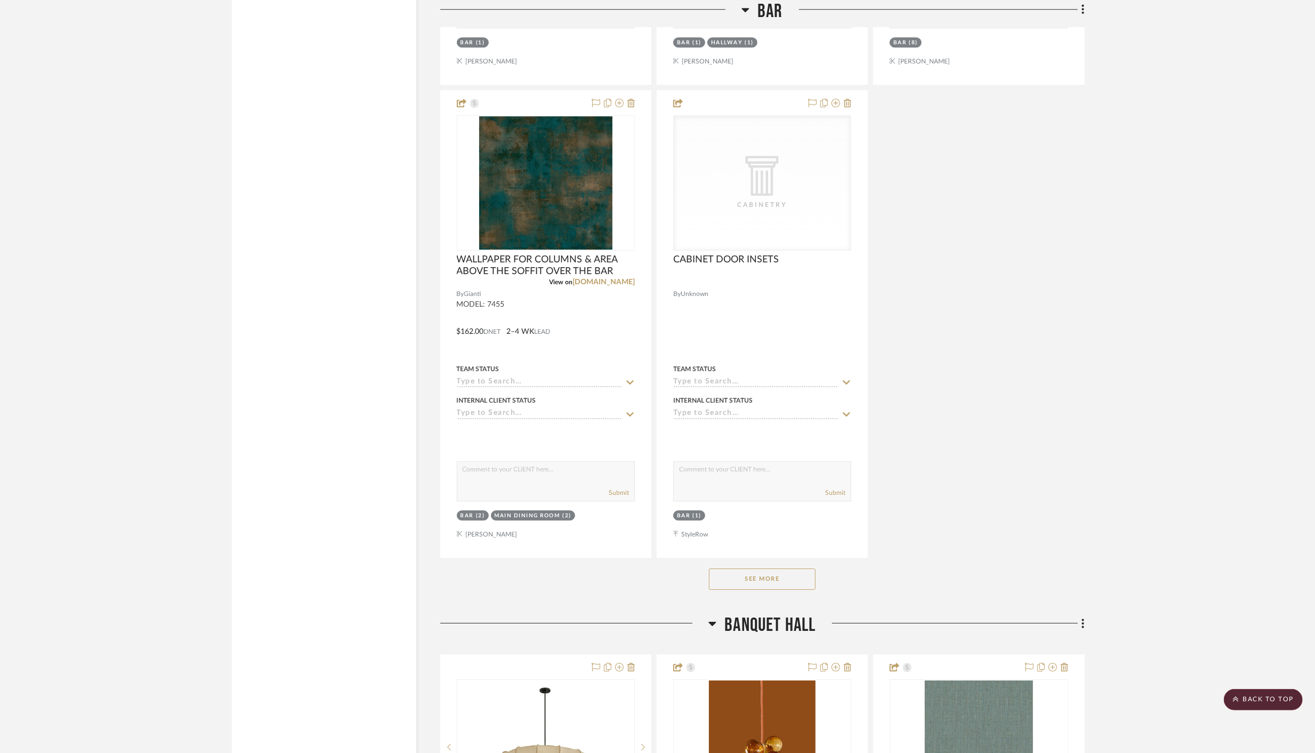
click at [775, 572] on button "See More" at bounding box center [762, 578] width 107 height 21
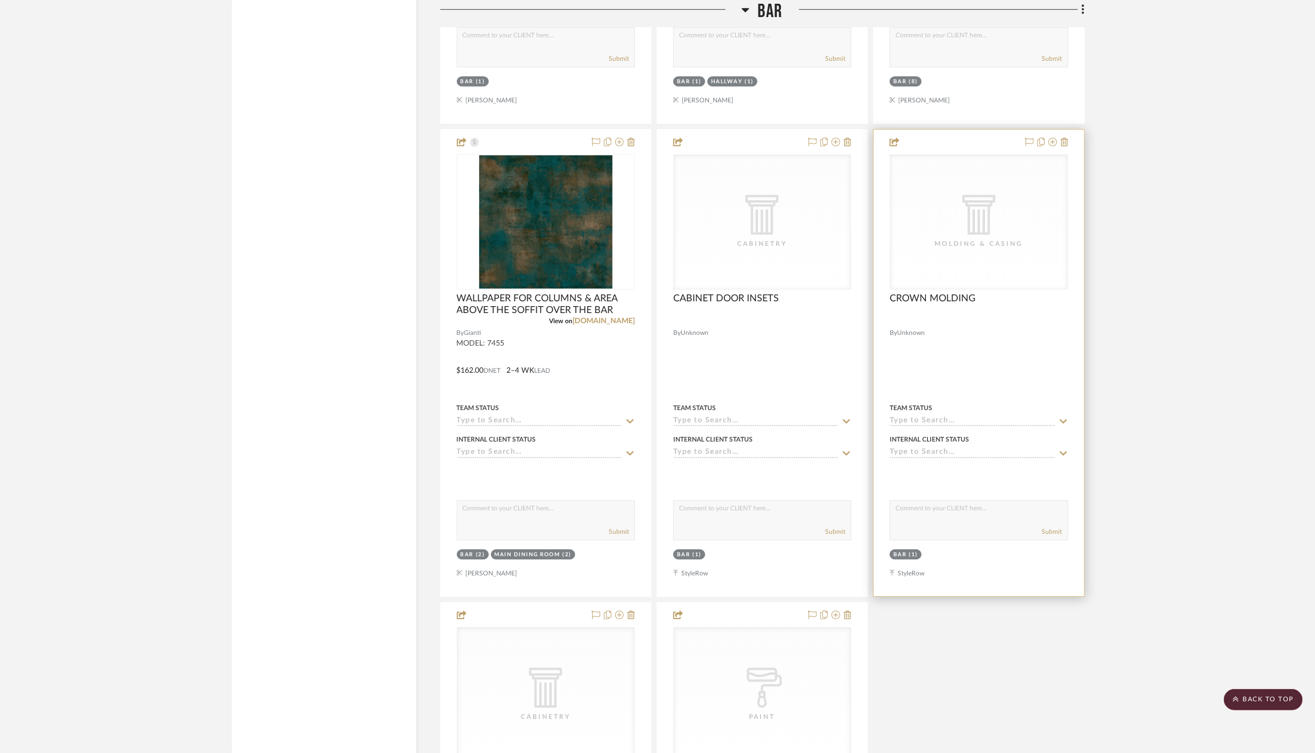
scroll to position [3107, 0]
click at [1066, 140] on icon at bounding box center [1064, 144] width 7 height 9
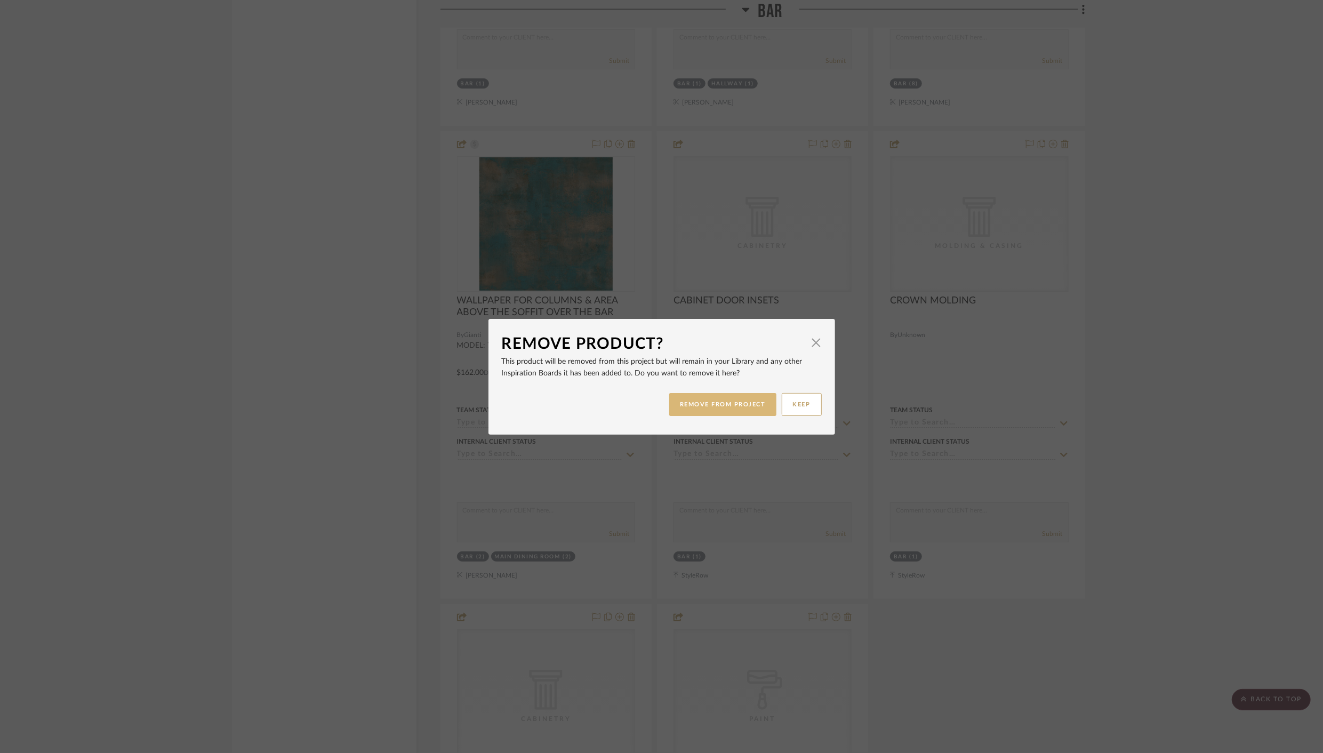
click at [727, 400] on button "REMOVE FROM PROJECT" at bounding box center [722, 404] width 107 height 23
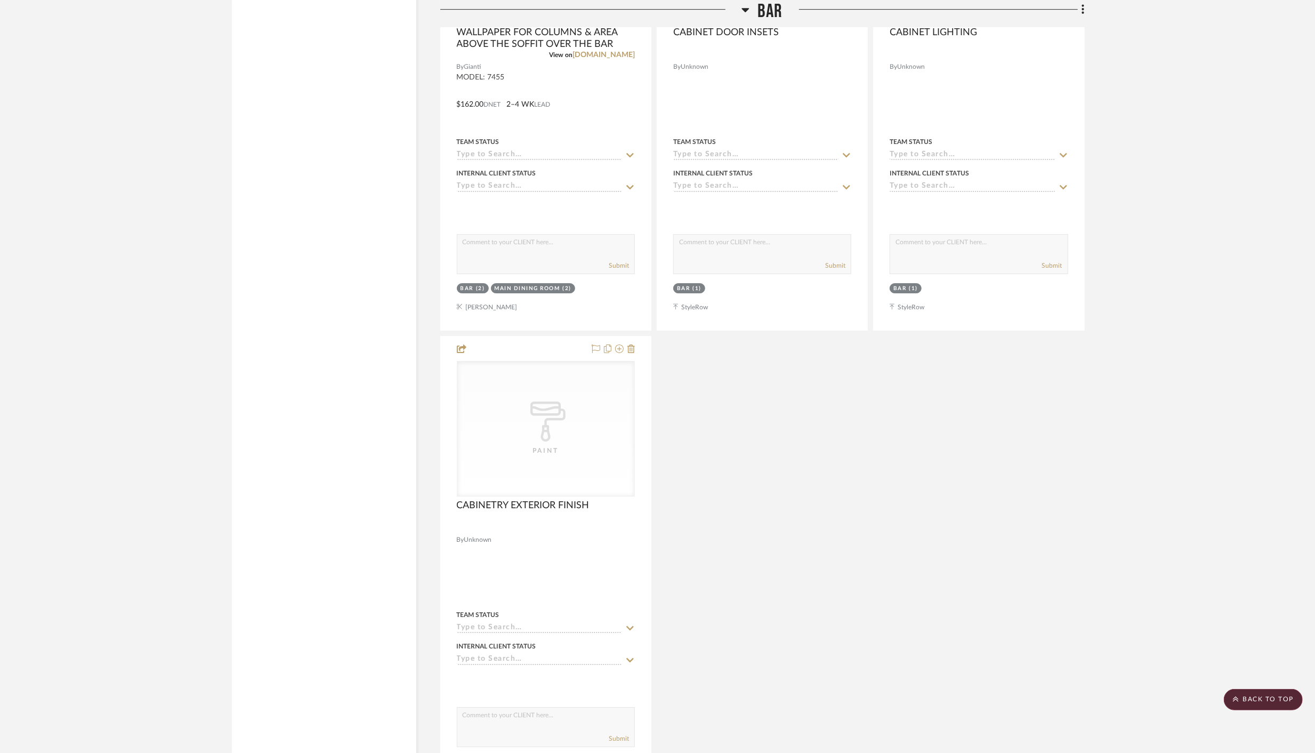
scroll to position [3380, 0]
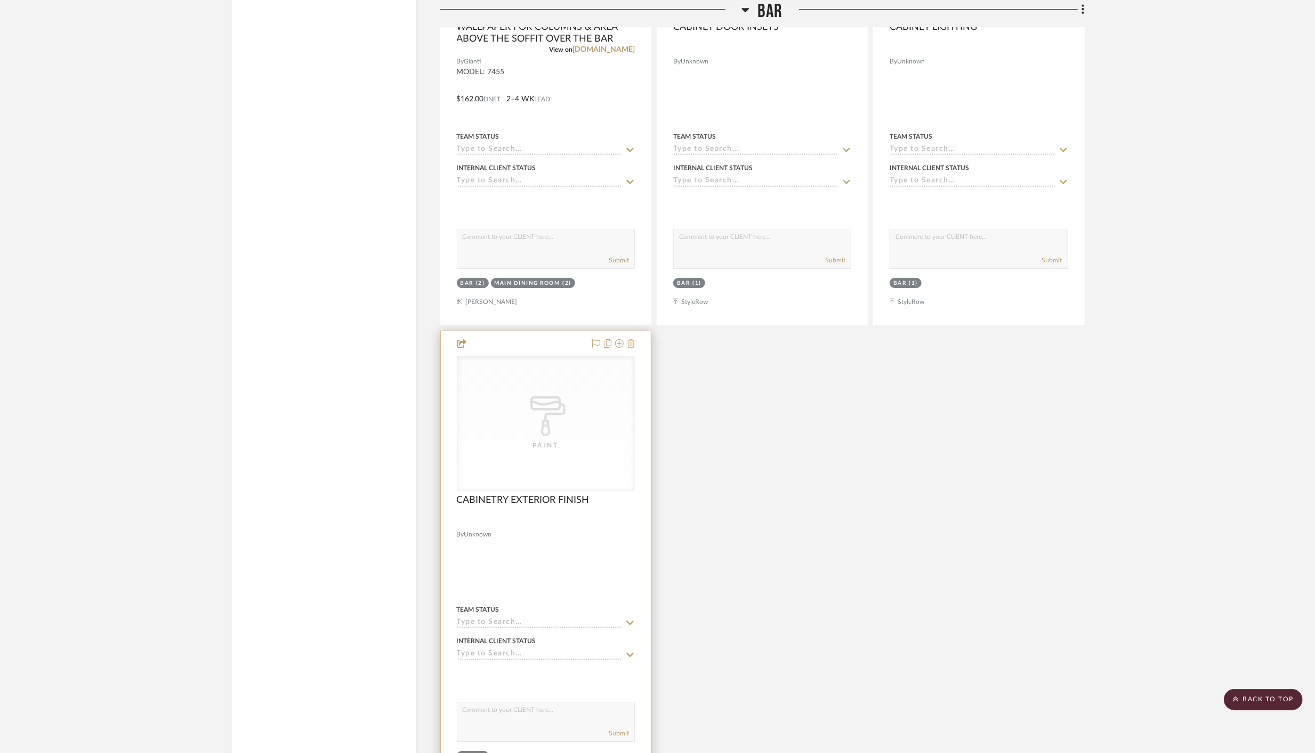
click at [633, 339] on icon at bounding box center [631, 343] width 7 height 9
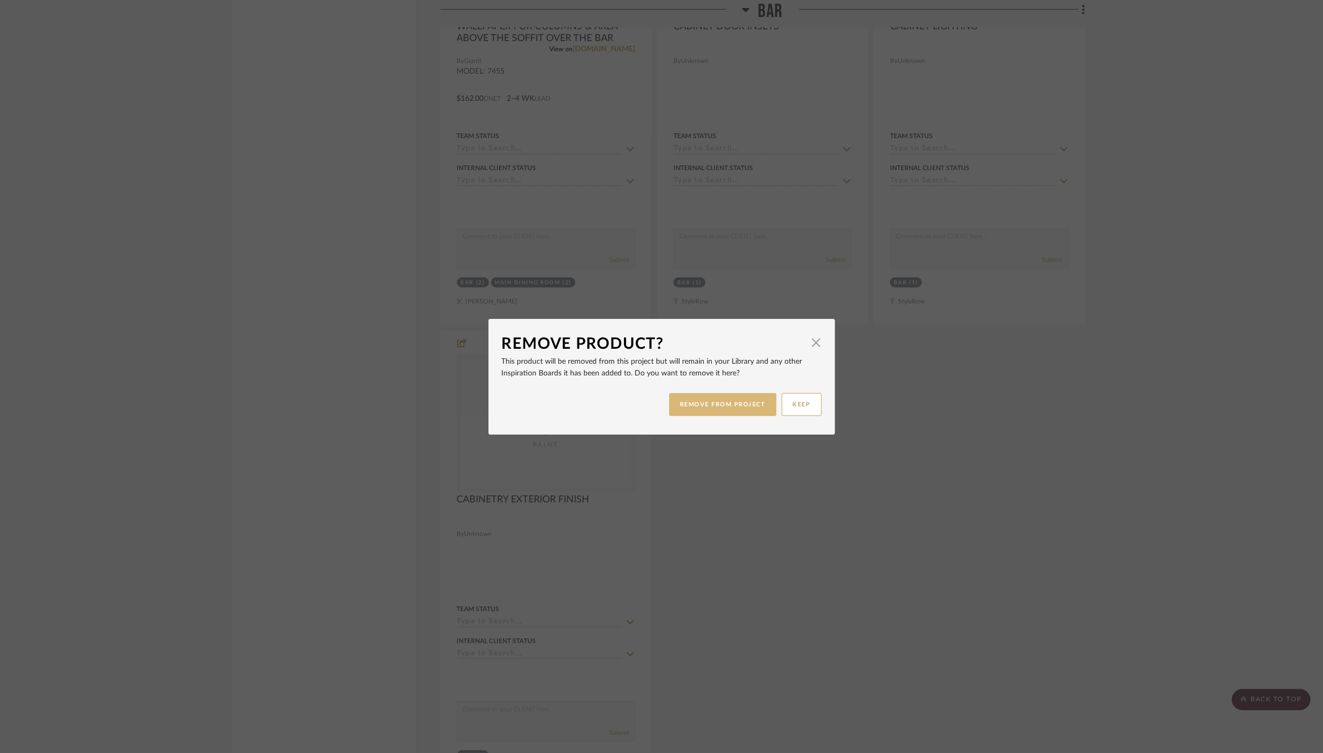
click at [737, 404] on button "REMOVE FROM PROJECT" at bounding box center [722, 404] width 107 height 23
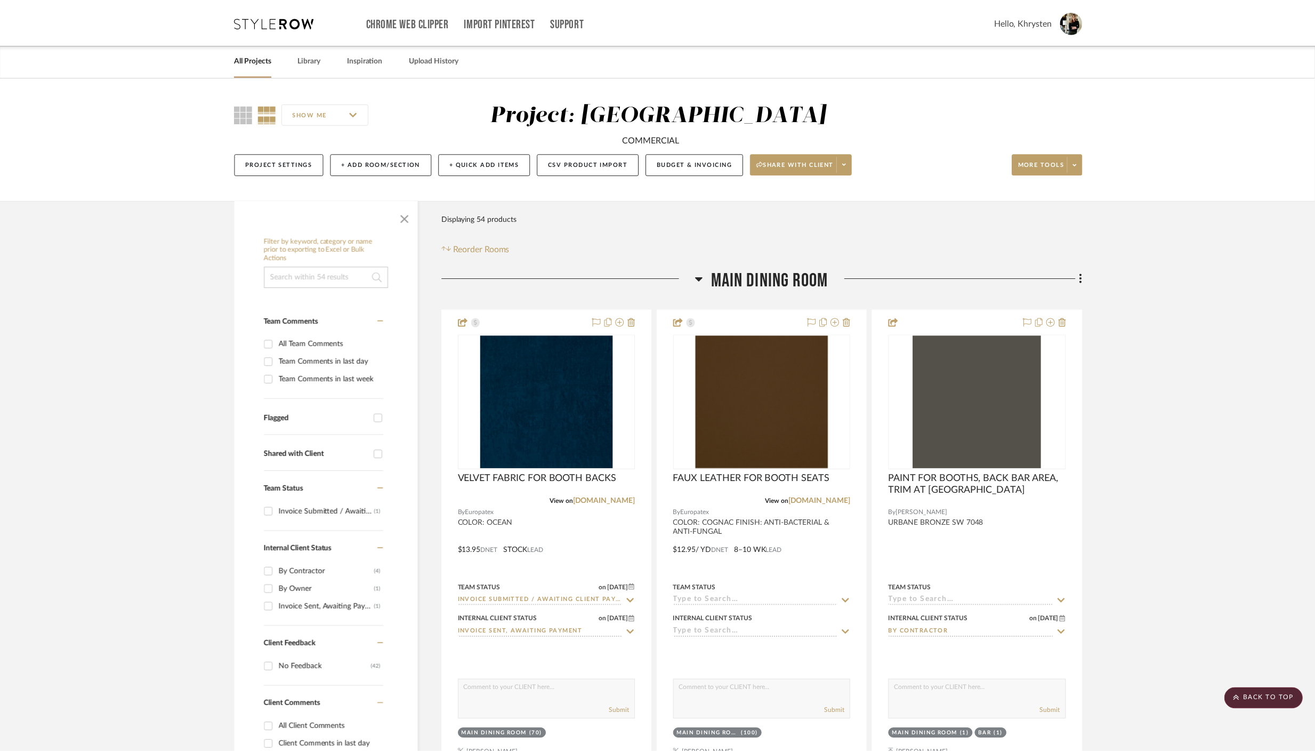
scroll to position [3380, 0]
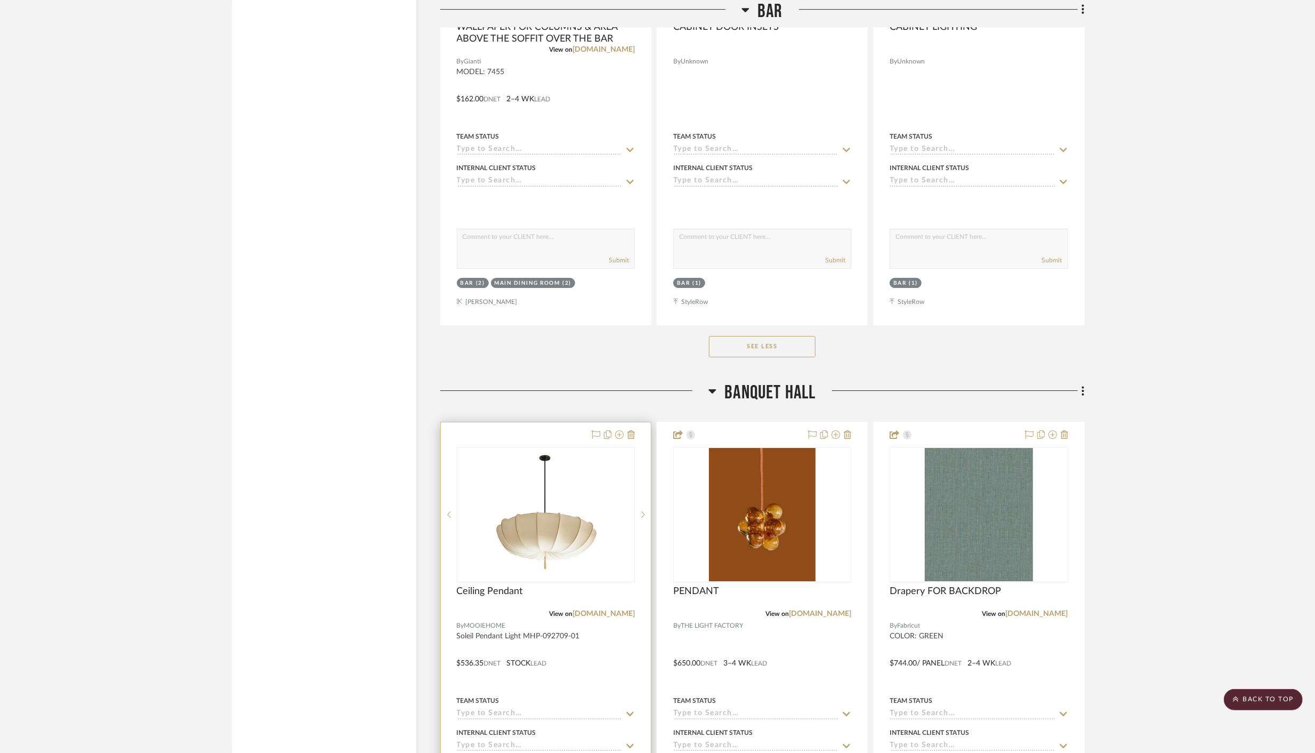
click at [552, 422] on div at bounding box center [546, 655] width 210 height 466
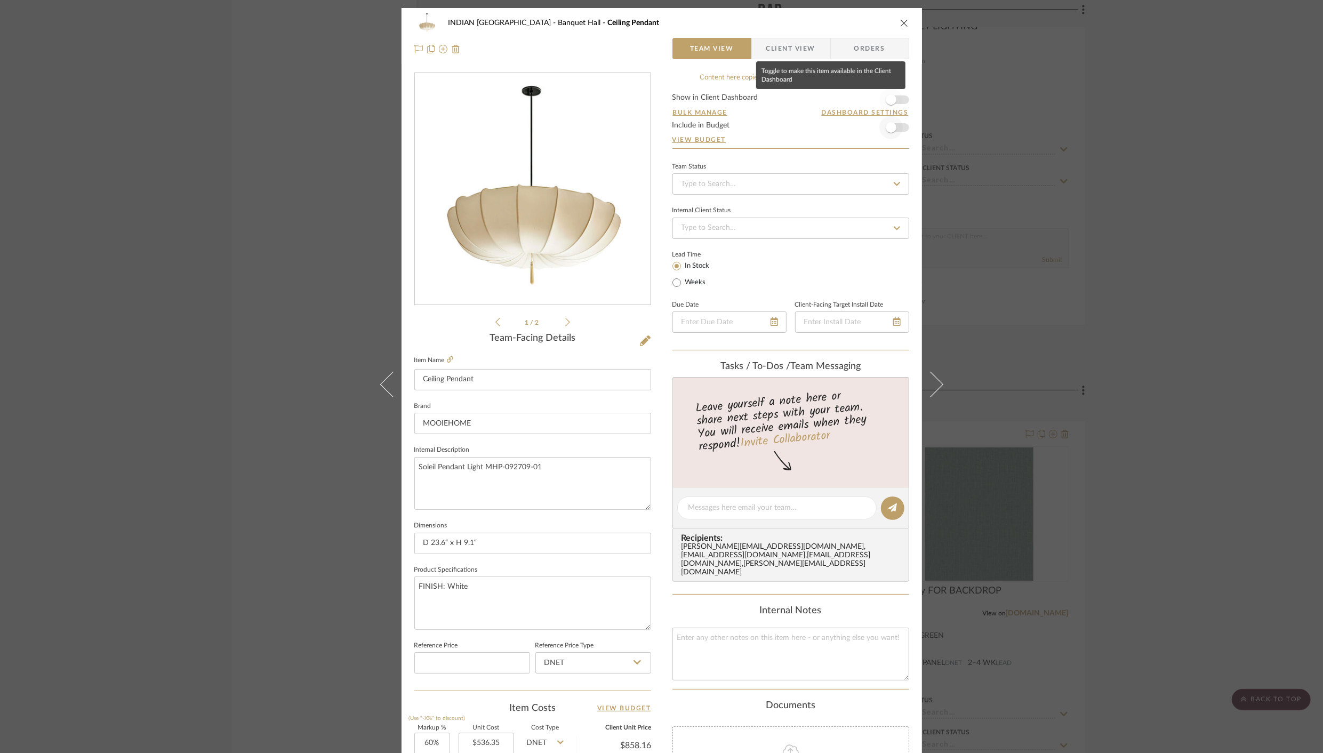
drag, startPoint x: 885, startPoint y: 100, endPoint x: 882, endPoint y: 132, distance: 32.6
click at [886, 100] on span "button" at bounding box center [891, 99] width 11 height 11
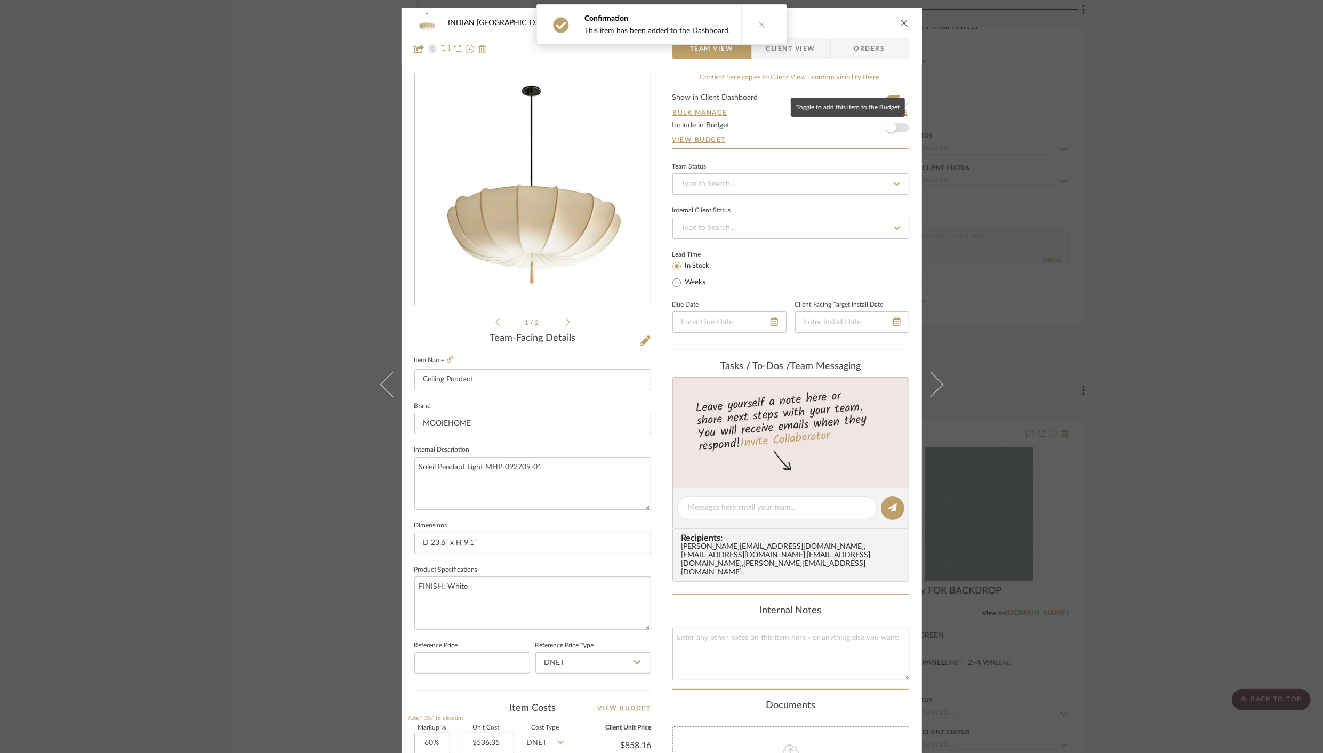
click at [888, 127] on span "button" at bounding box center [891, 127] width 11 height 11
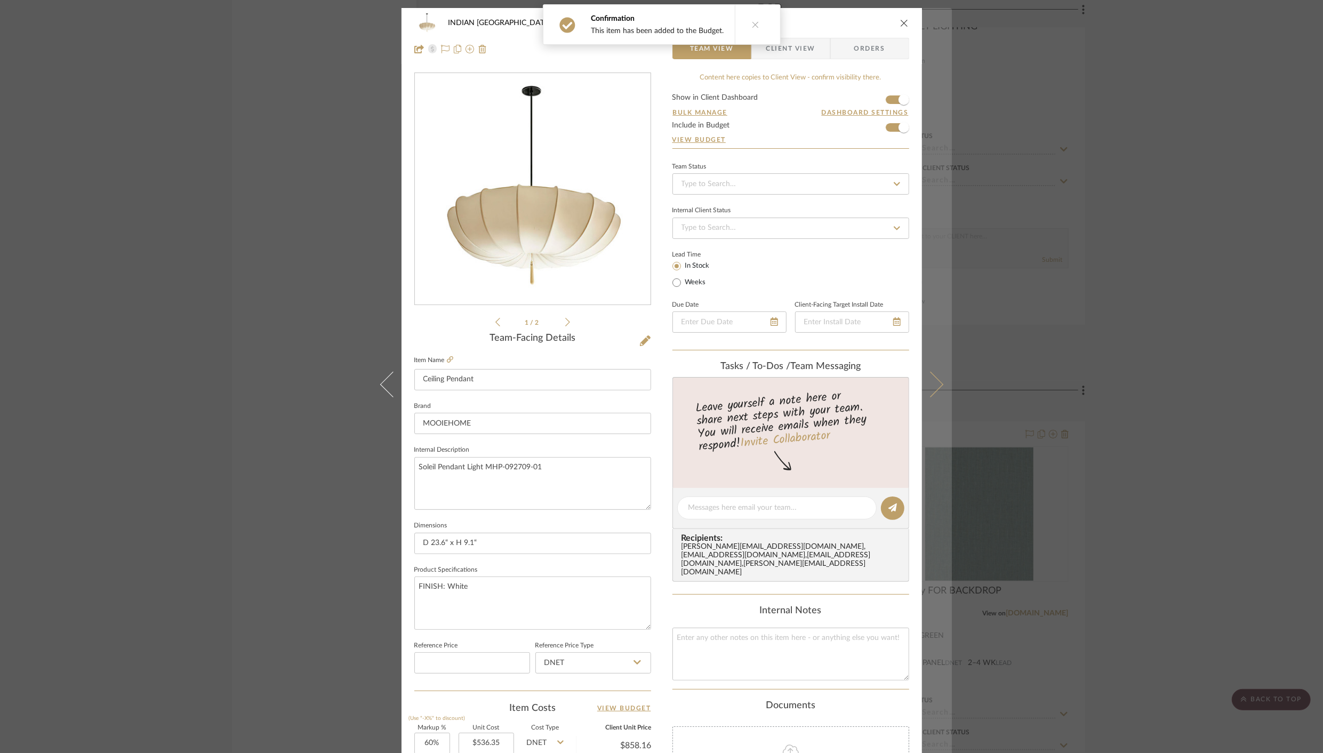
click at [932, 378] on icon at bounding box center [930, 385] width 26 height 26
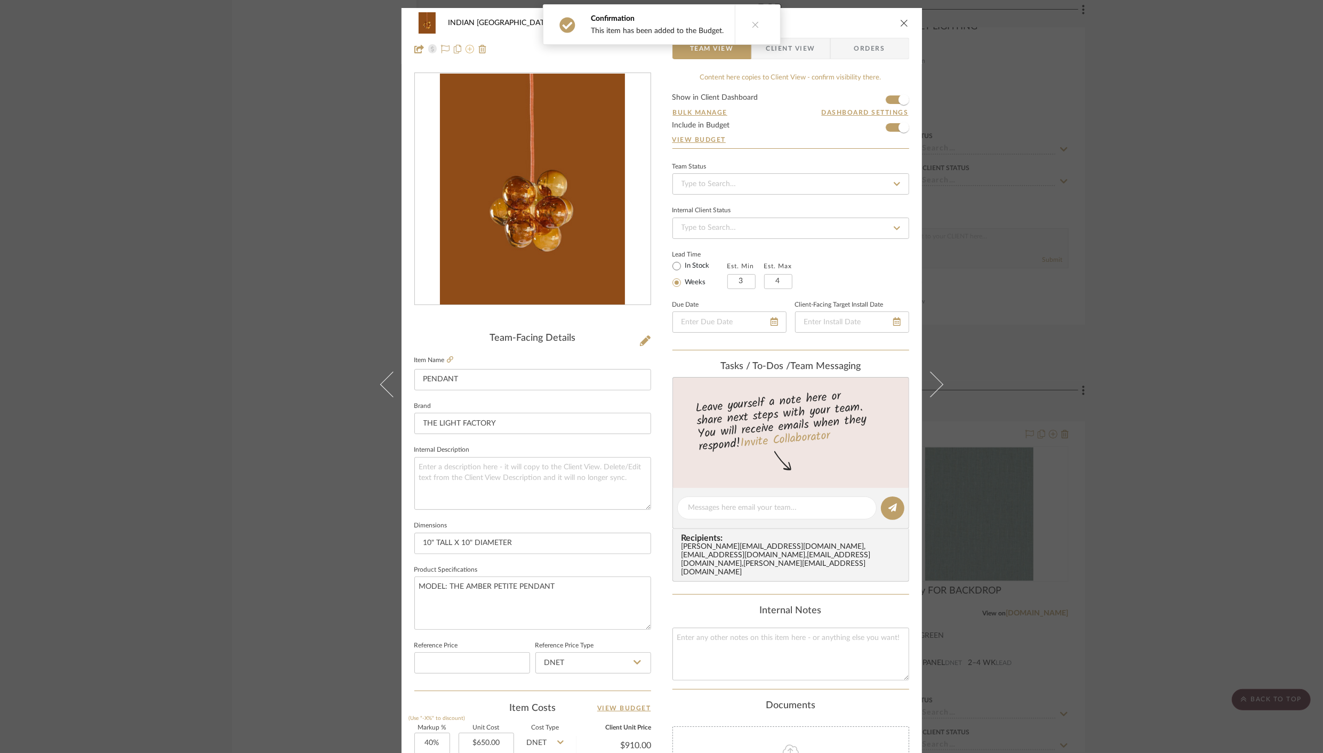
click at [465, 49] on icon at bounding box center [469, 49] width 9 height 9
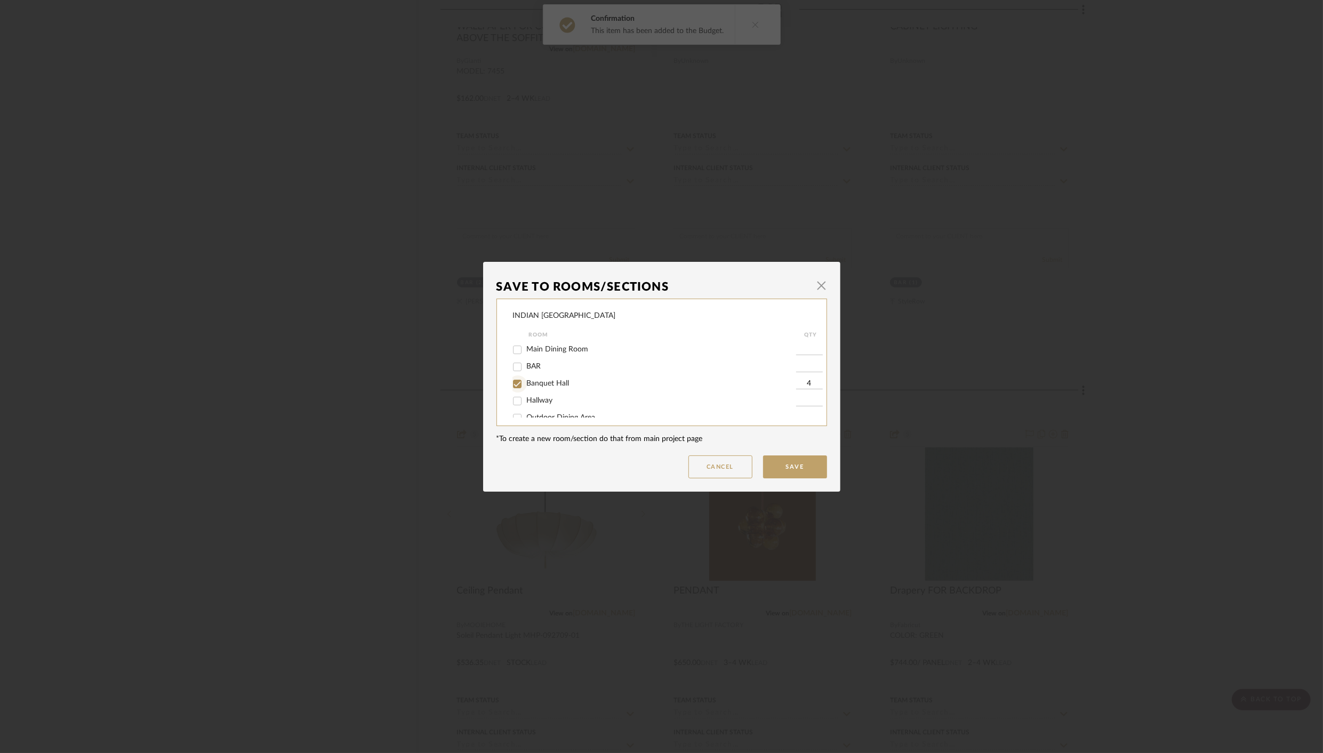
click at [512, 383] on input "Banquet Hall" at bounding box center [517, 383] width 17 height 17
checkbox input "false"
click at [805, 475] on button "Save" at bounding box center [795, 466] width 64 height 23
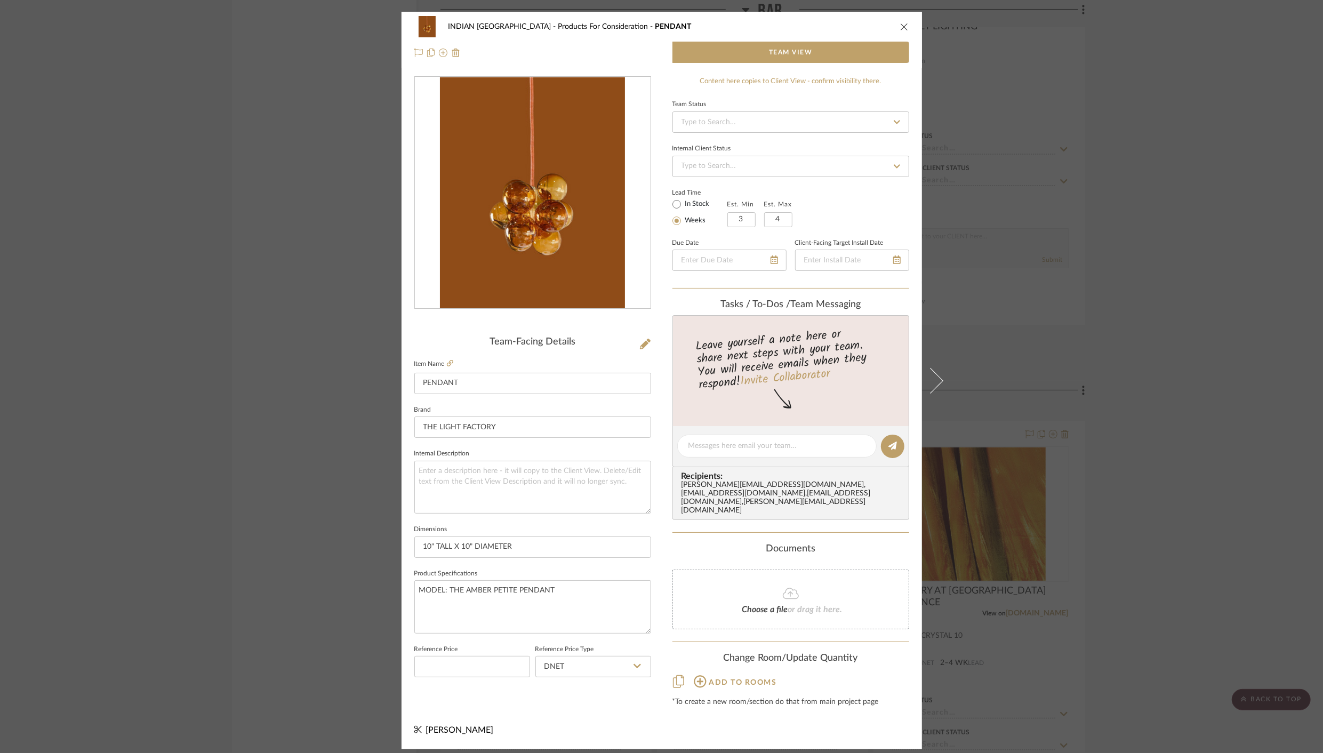
click at [904, 31] on icon "close" at bounding box center [904, 26] width 9 height 9
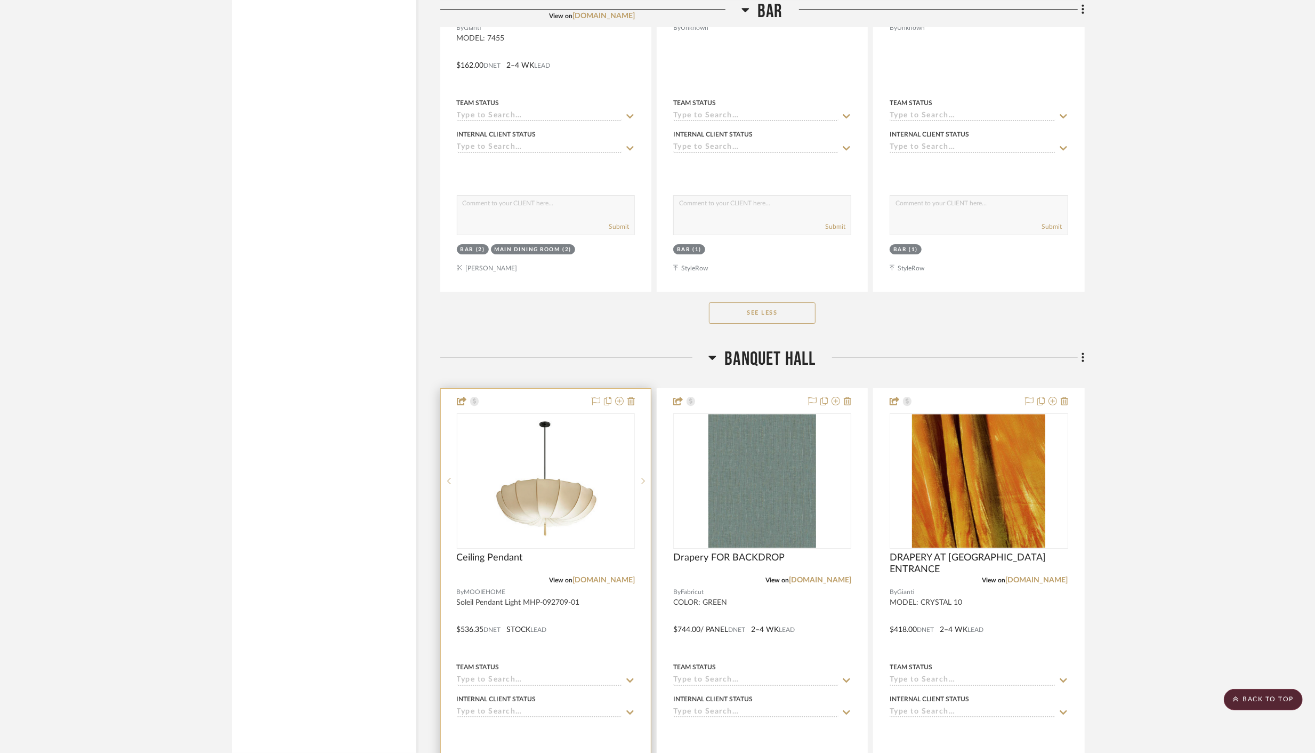
scroll to position [3420, 0]
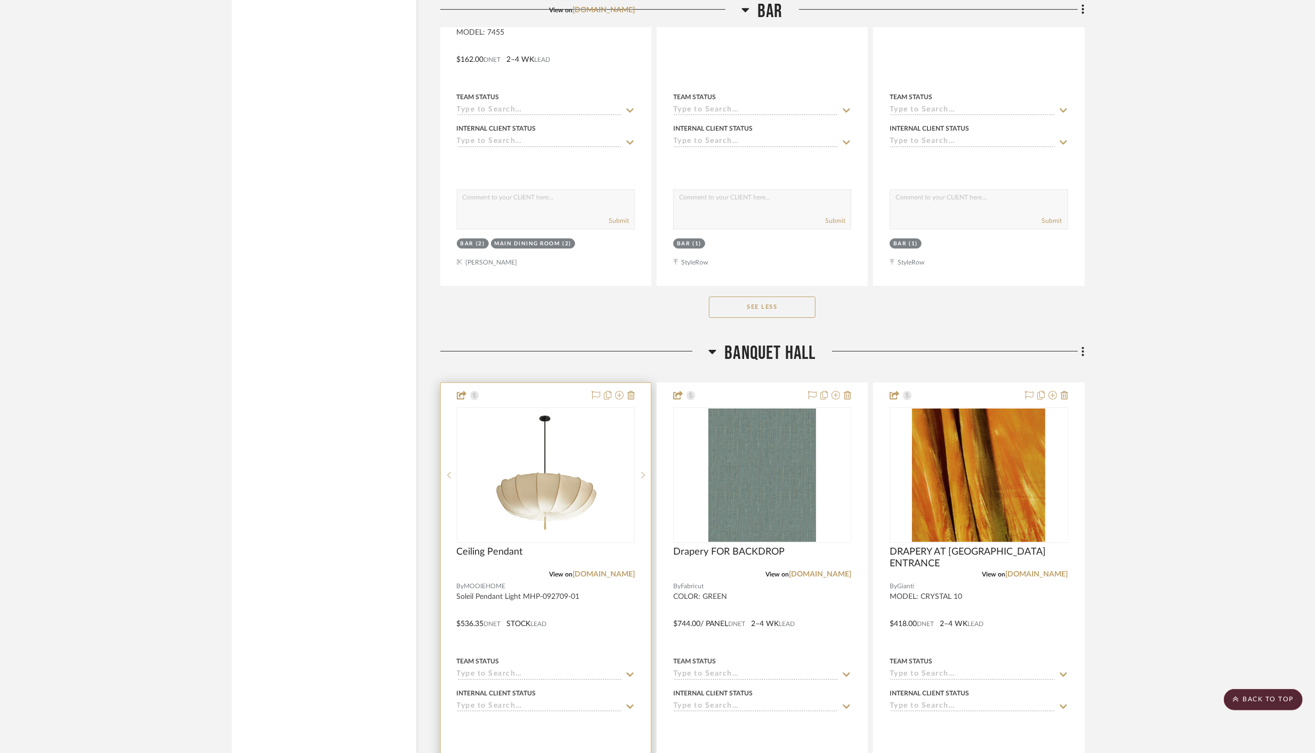
click at [578, 386] on div at bounding box center [546, 616] width 210 height 466
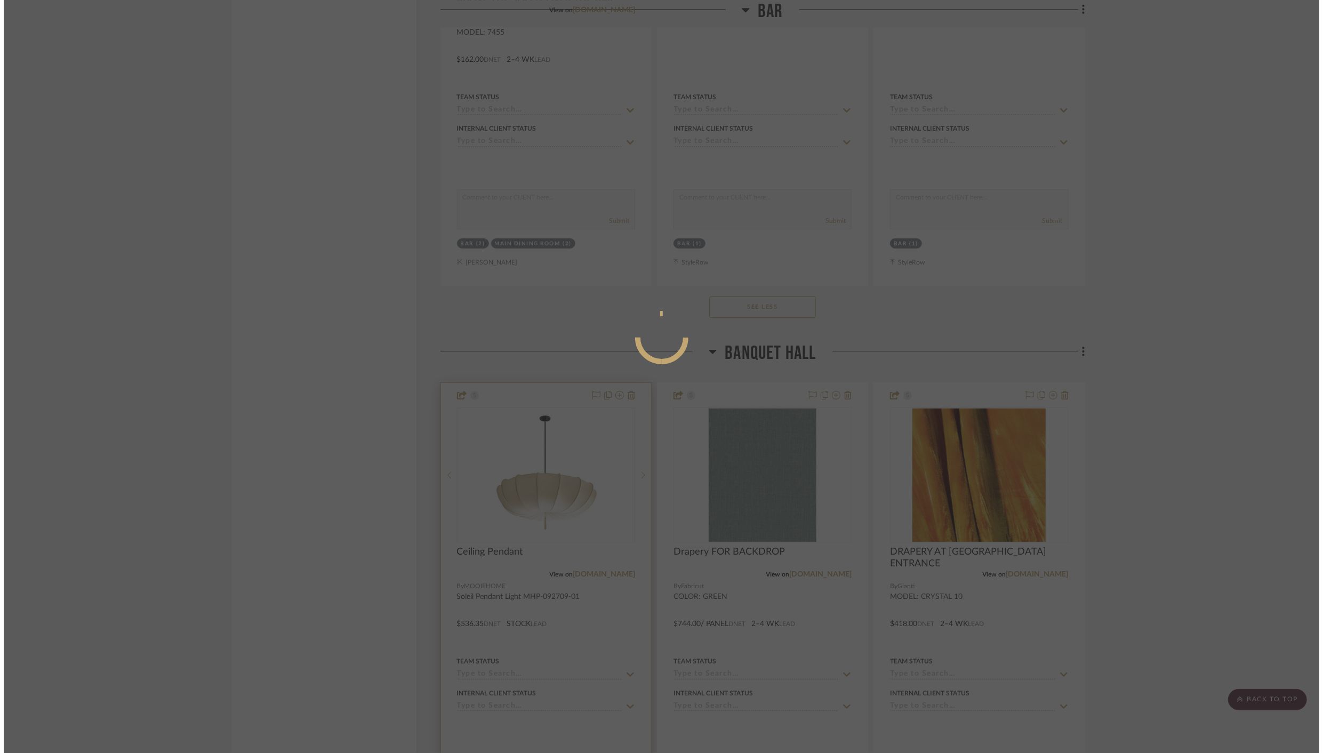
scroll to position [0, 0]
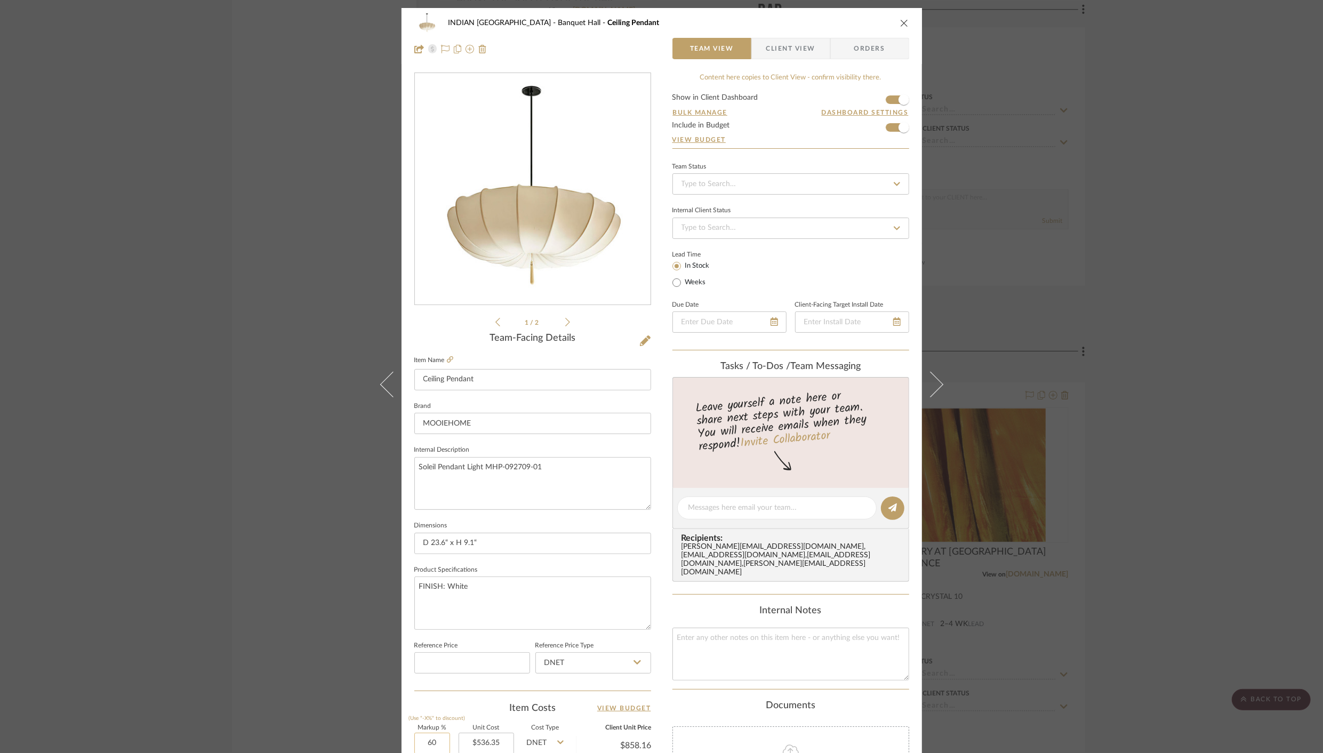
click at [420, 741] on input "60" at bounding box center [432, 743] width 36 height 21
type input "5.8%"
type input "536.35"
type input "$567.46"
type input "$226.98"
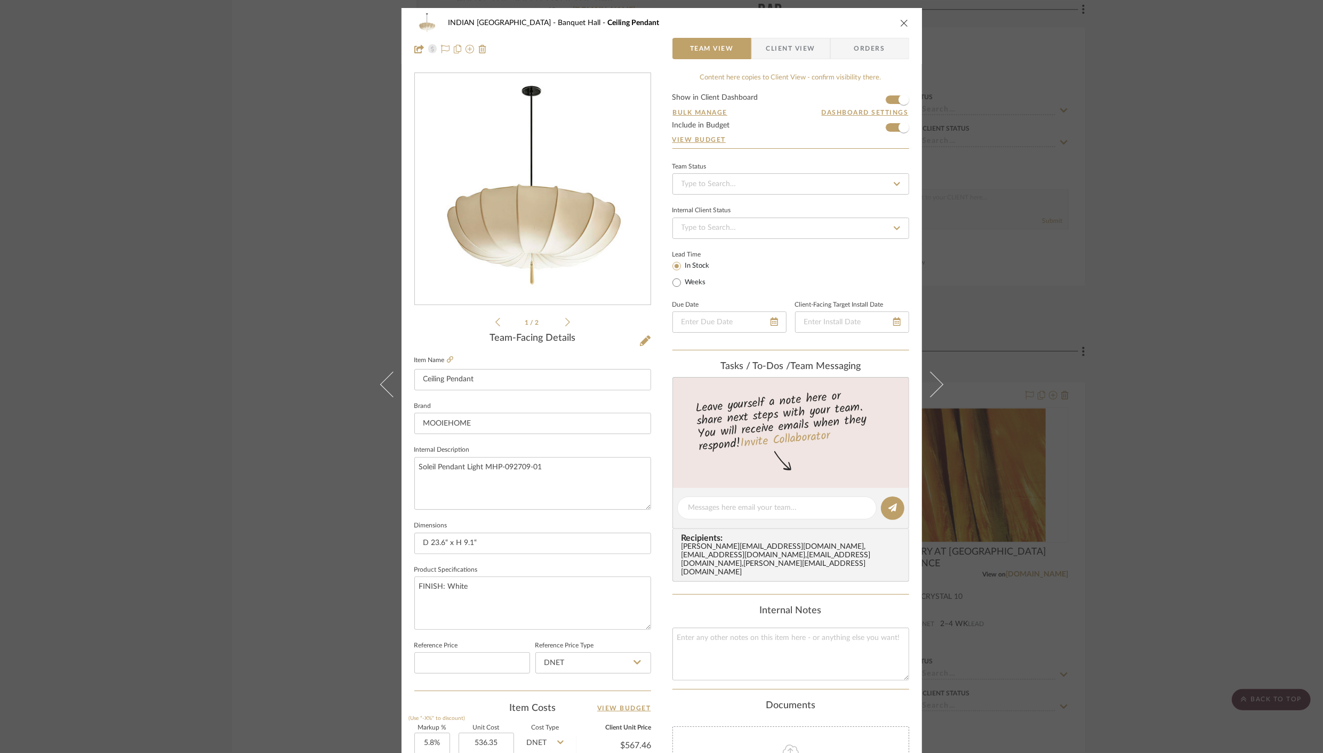
type input "$536.35"
click at [902, 22] on icon "close" at bounding box center [904, 23] width 9 height 9
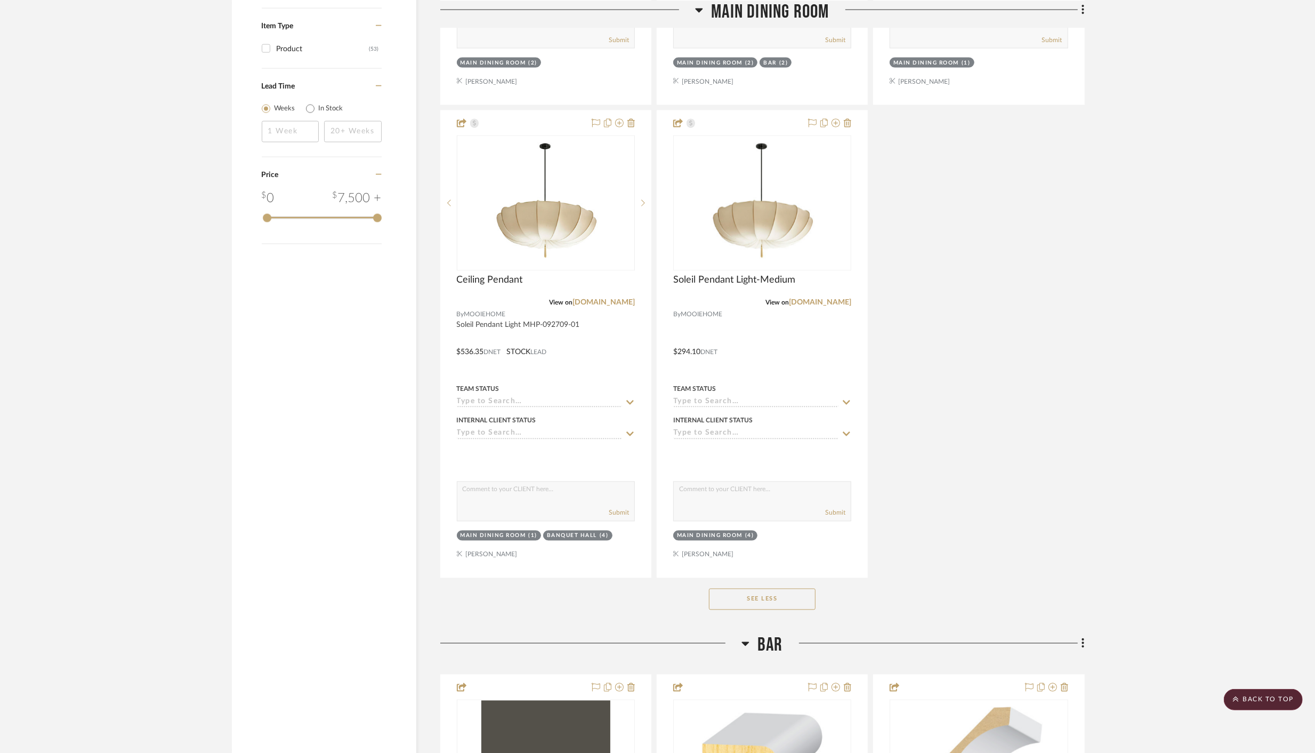
scroll to position [1616, 0]
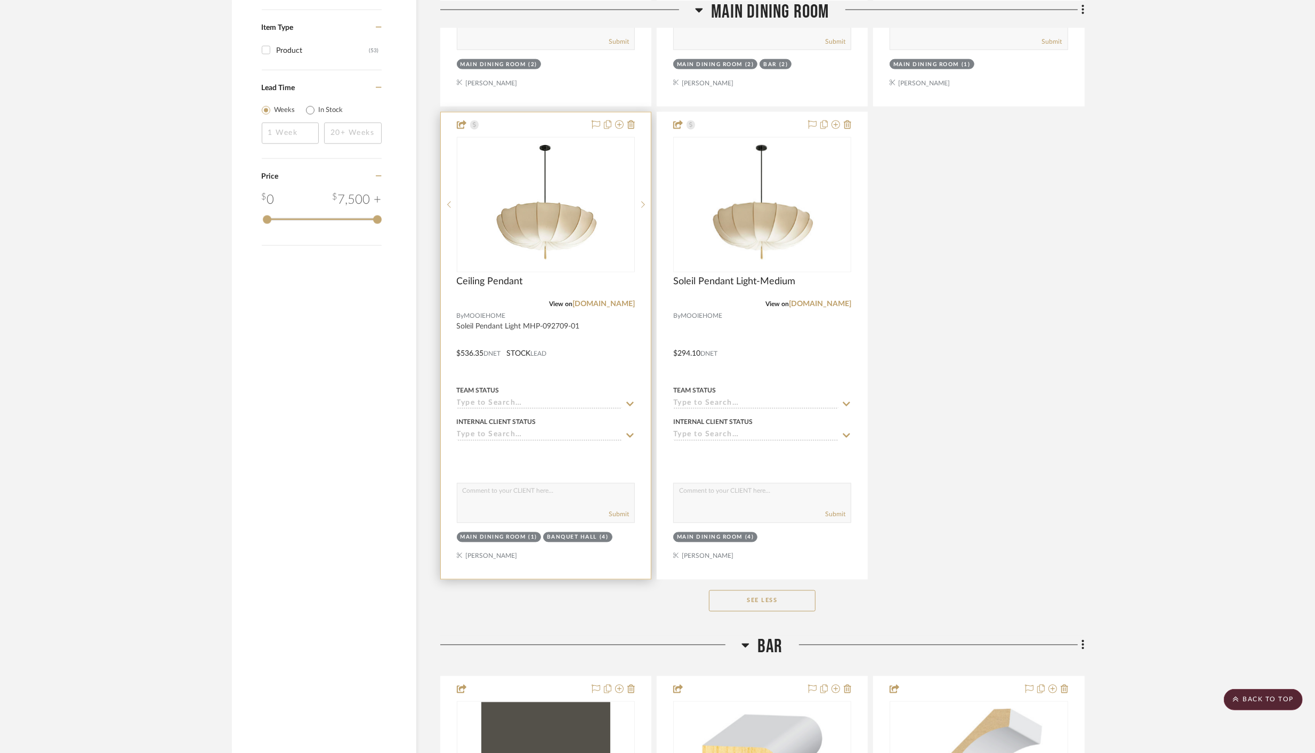
click at [540, 450] on div at bounding box center [546, 456] width 178 height 21
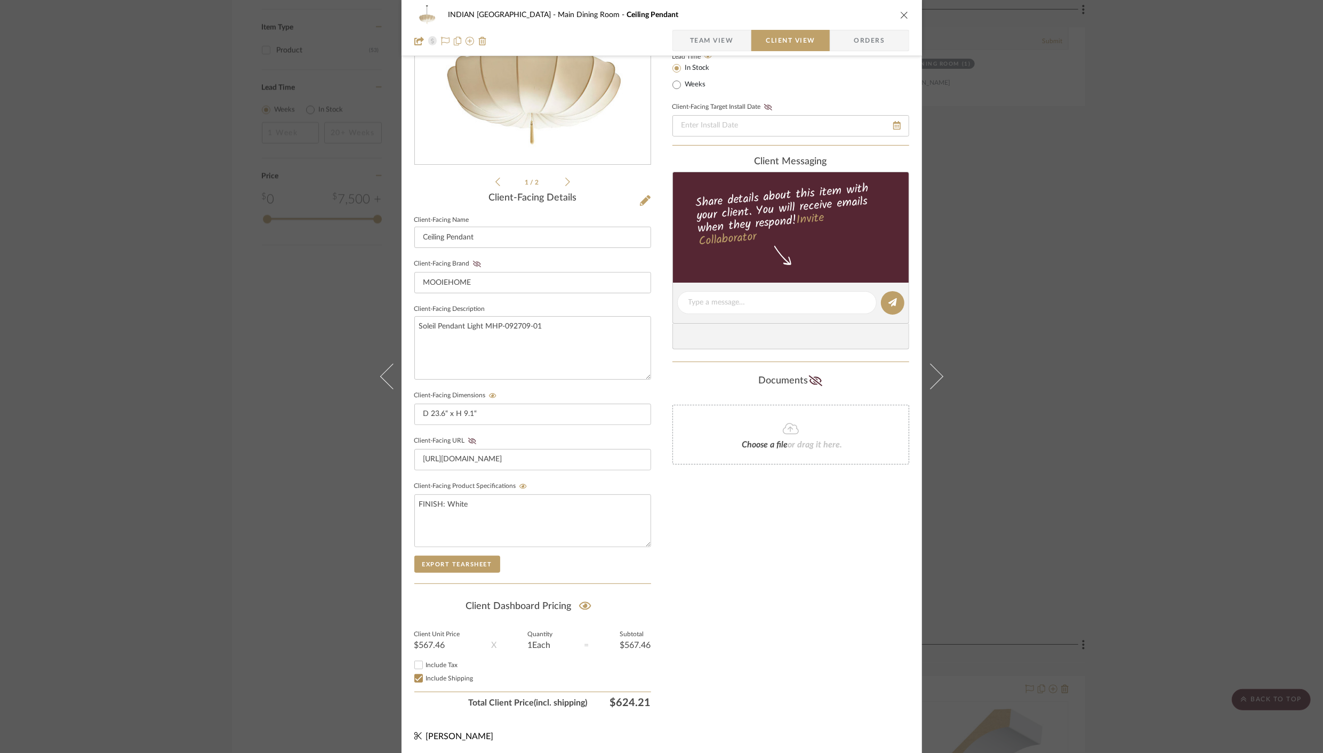
scroll to position [0, 0]
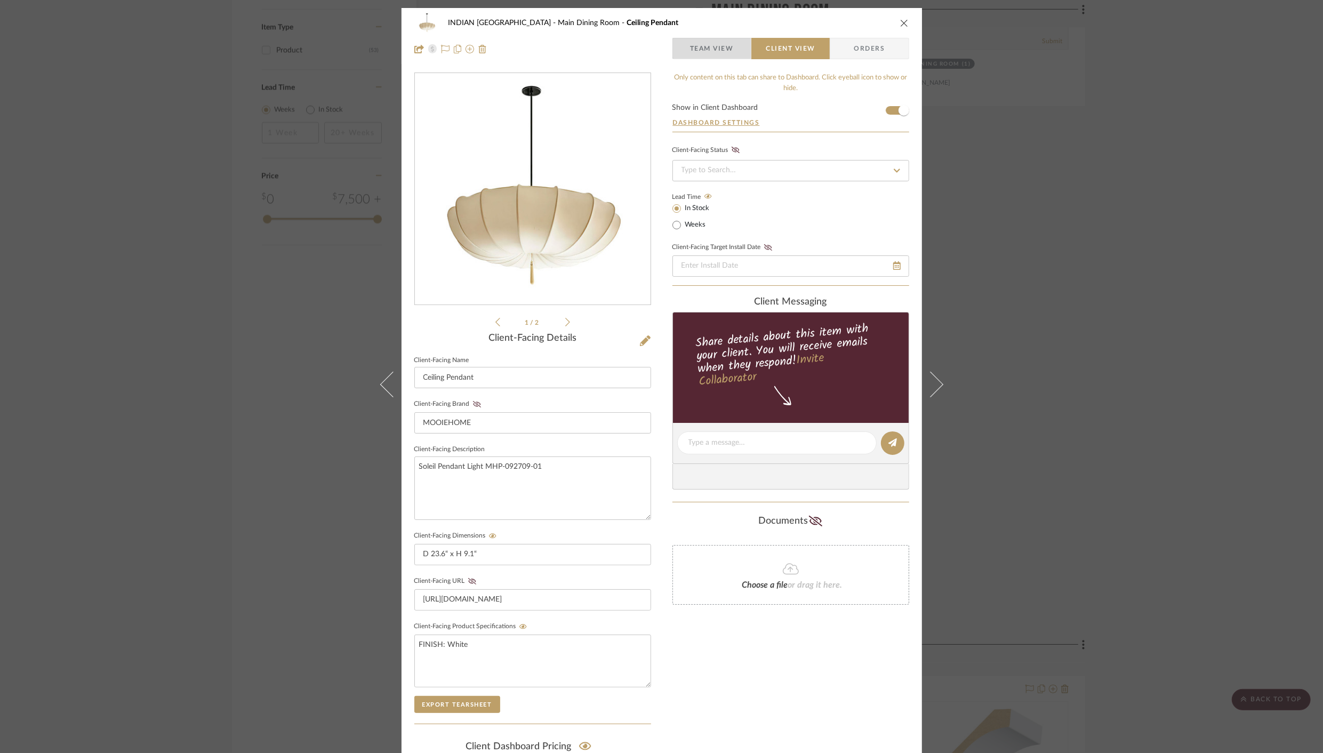
click at [699, 45] on span "Team View" at bounding box center [712, 48] width 44 height 21
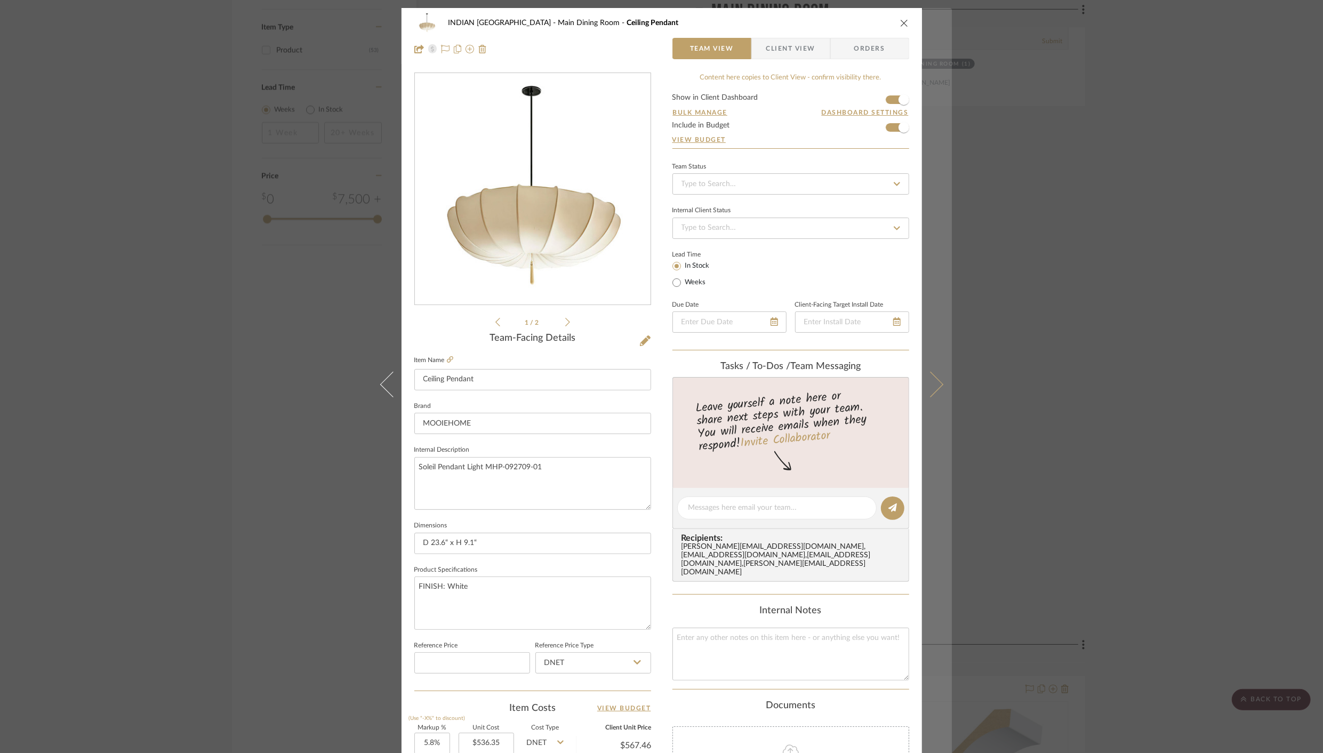
click at [937, 382] on button at bounding box center [937, 384] width 30 height 753
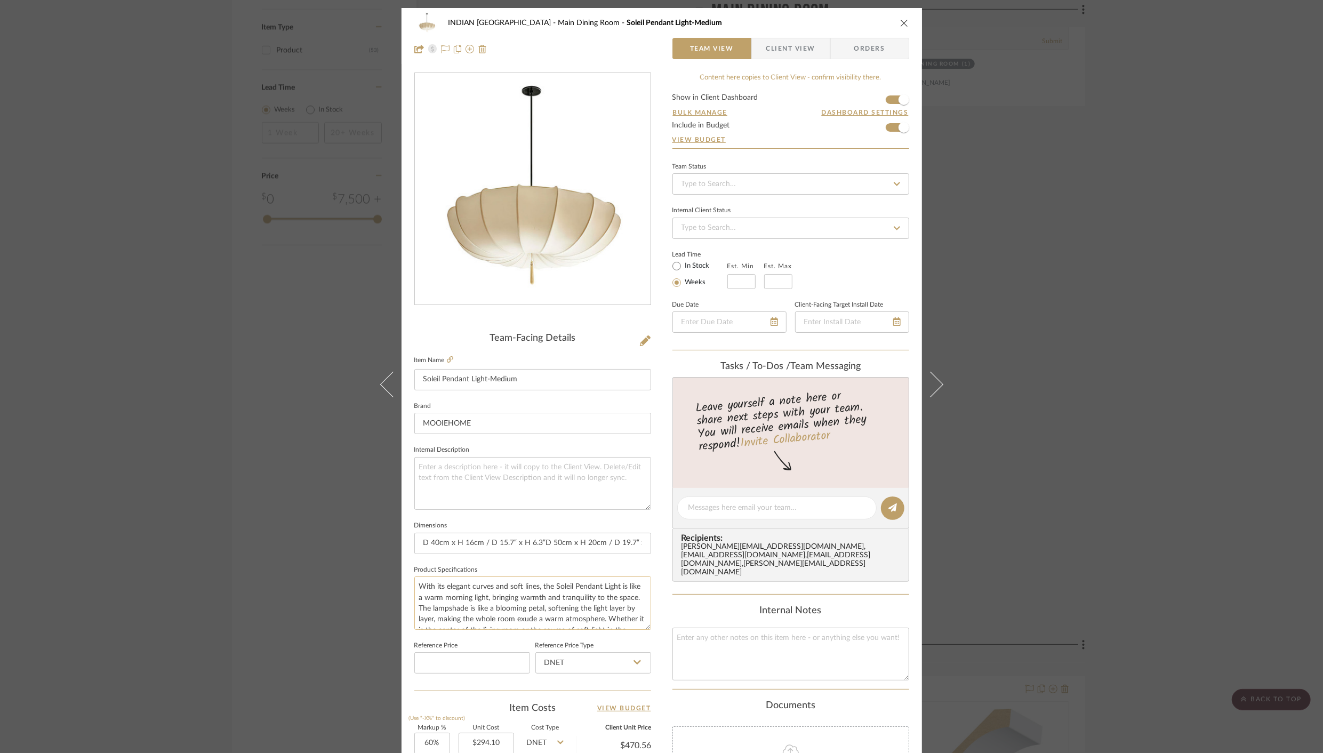
scroll to position [64, 0]
click at [422, 743] on input "60" at bounding box center [432, 743] width 36 height 21
click at [423, 743] on input "60" at bounding box center [432, 743] width 36 height 21
type input "5.8%"
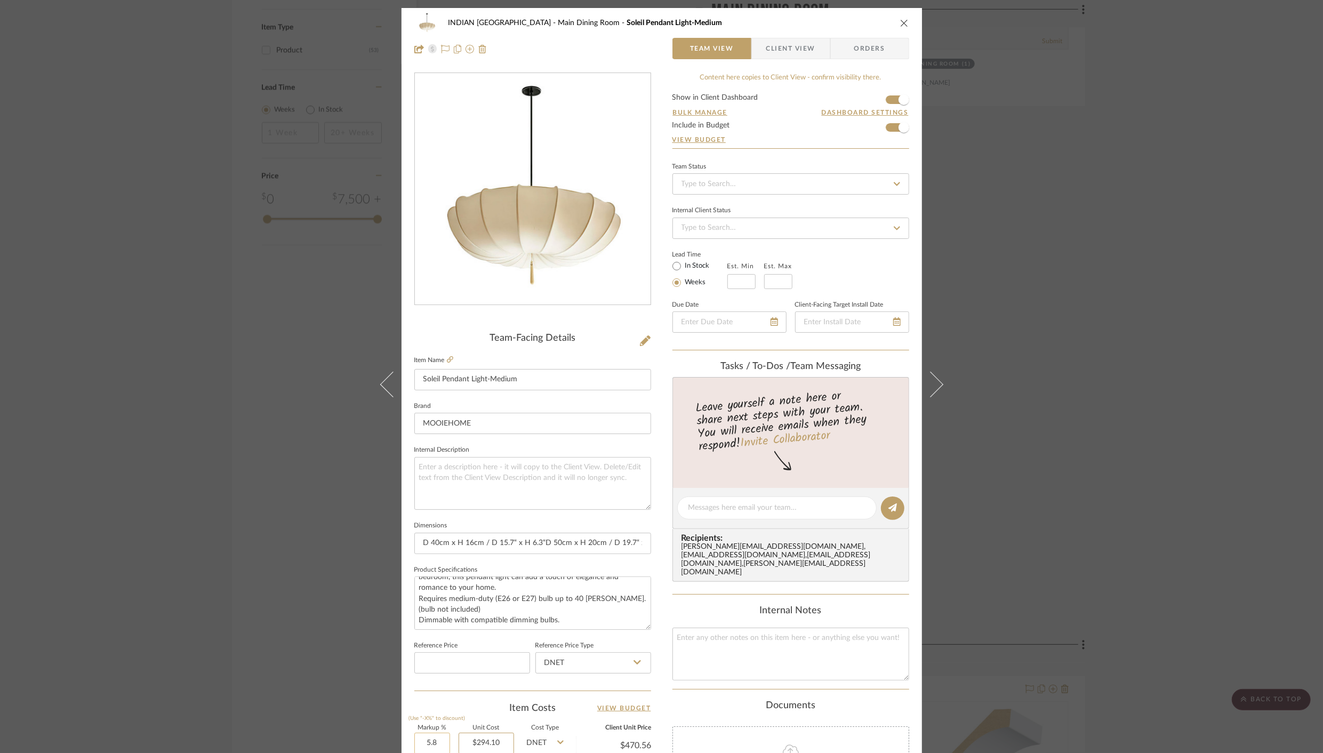
type input "294.10"
type input "$311.16"
type input "$124.46"
type input "$294.10"
click at [900, 22] on icon "close" at bounding box center [904, 23] width 9 height 9
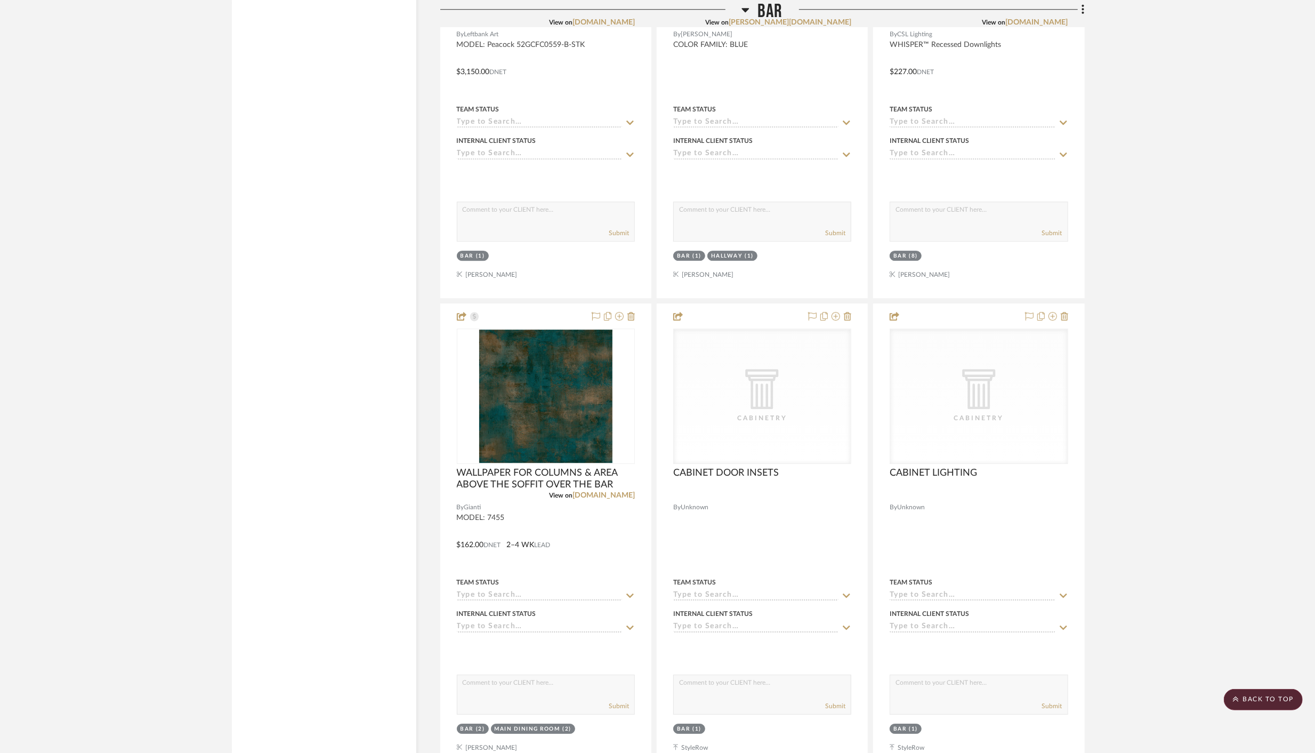
scroll to position [2924, 0]
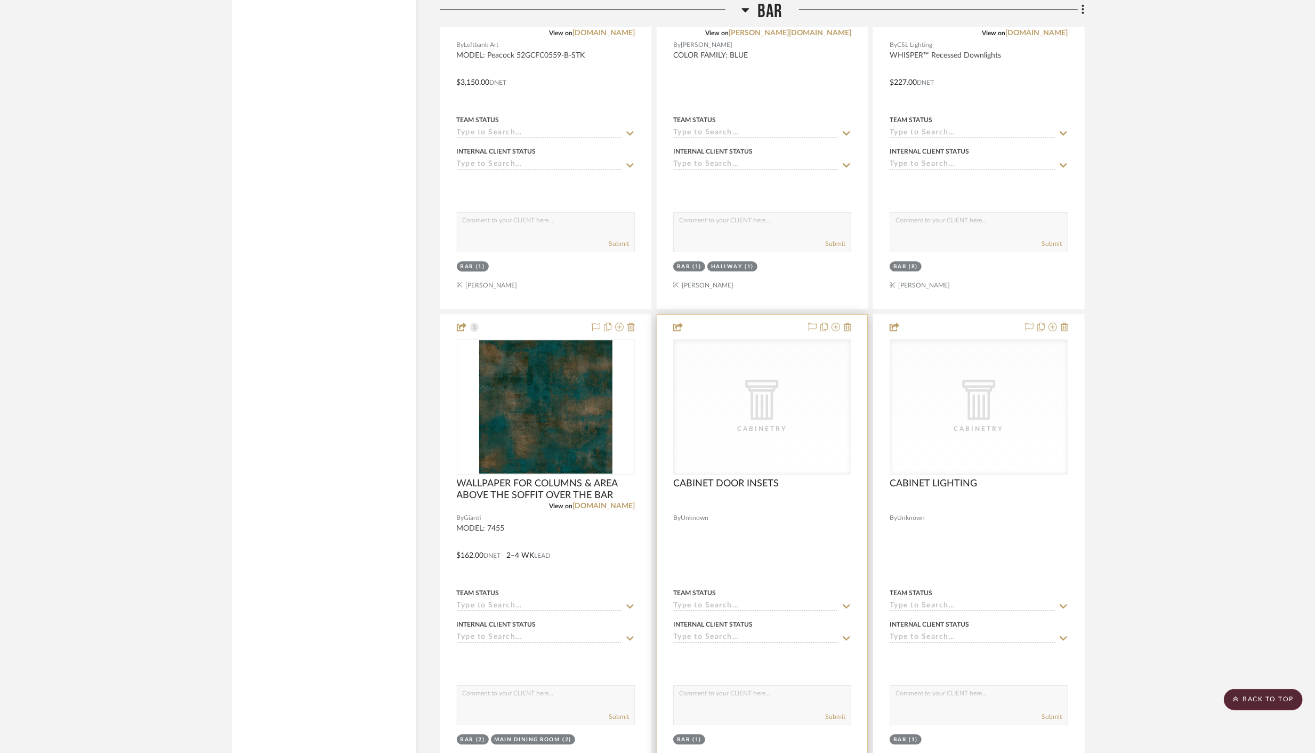
click at [745, 321] on div at bounding box center [762, 548] width 210 height 466
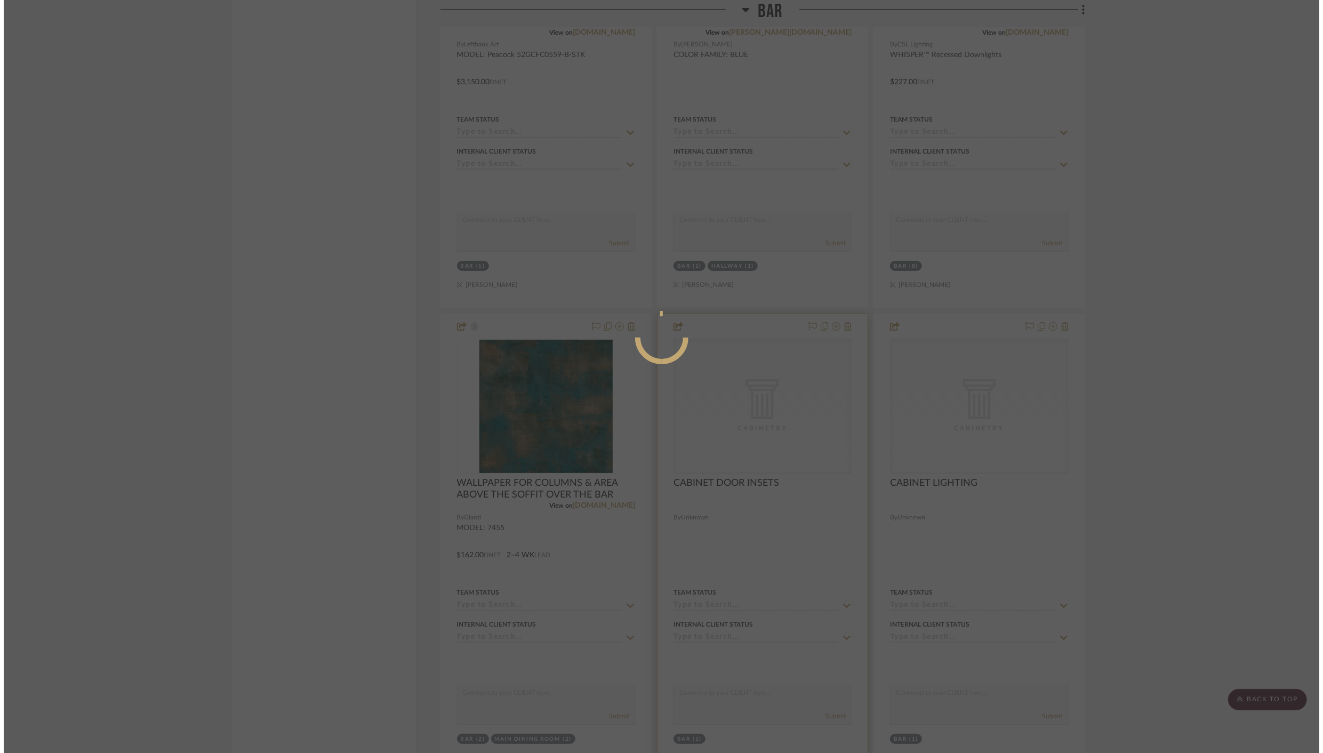
scroll to position [0, 0]
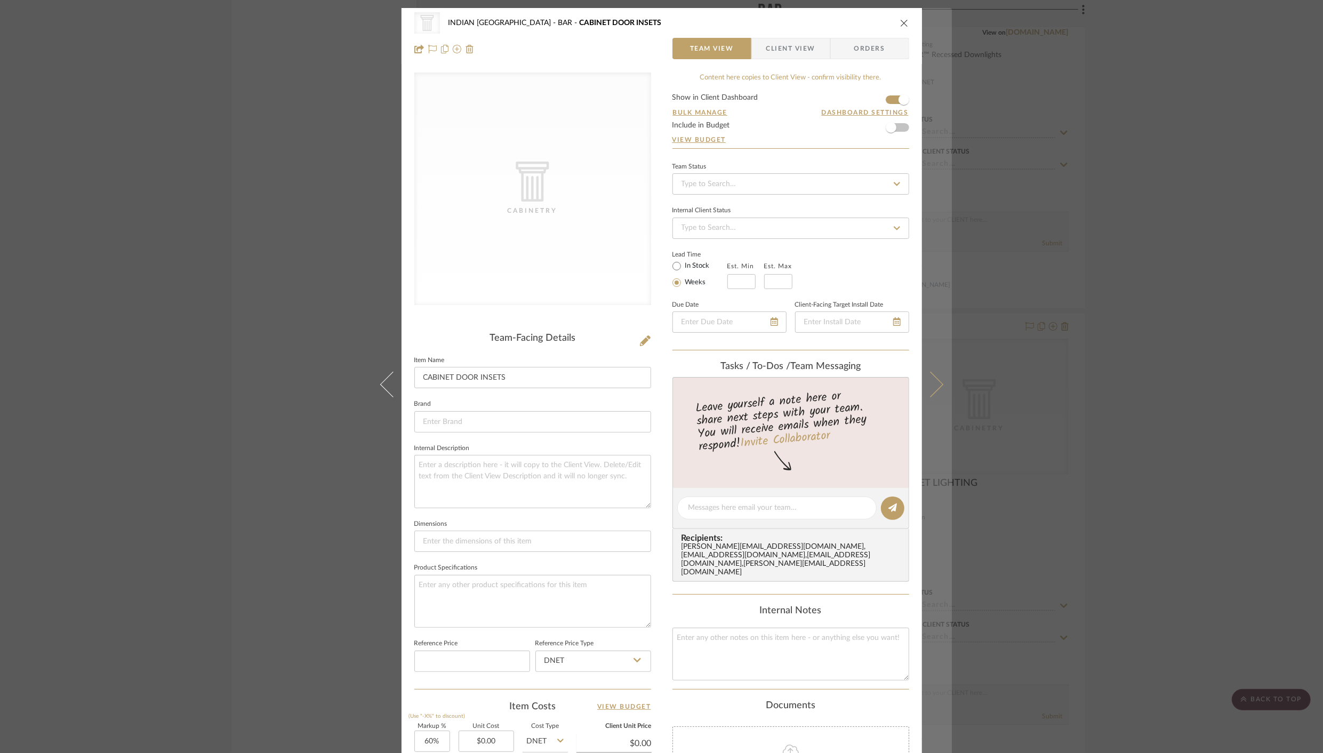
click at [930, 371] on button at bounding box center [937, 384] width 30 height 753
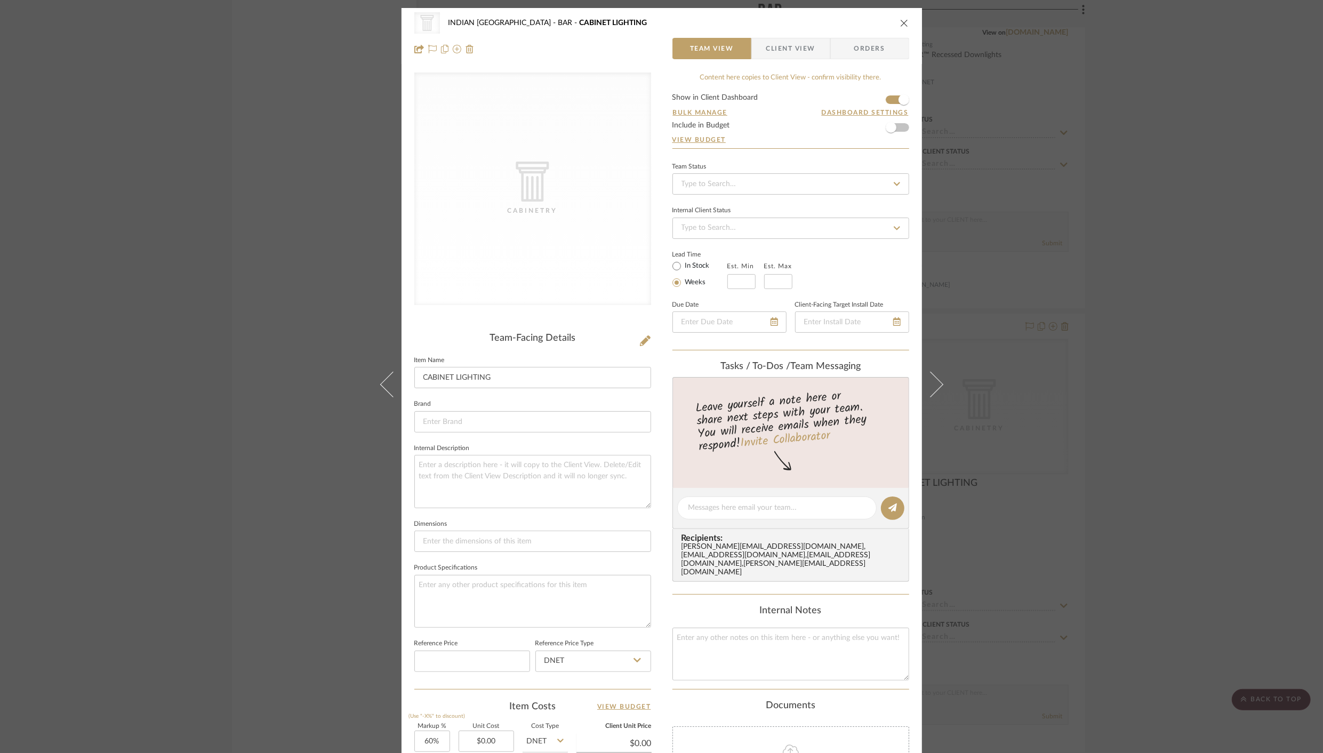
click at [930, 371] on button at bounding box center [937, 384] width 30 height 753
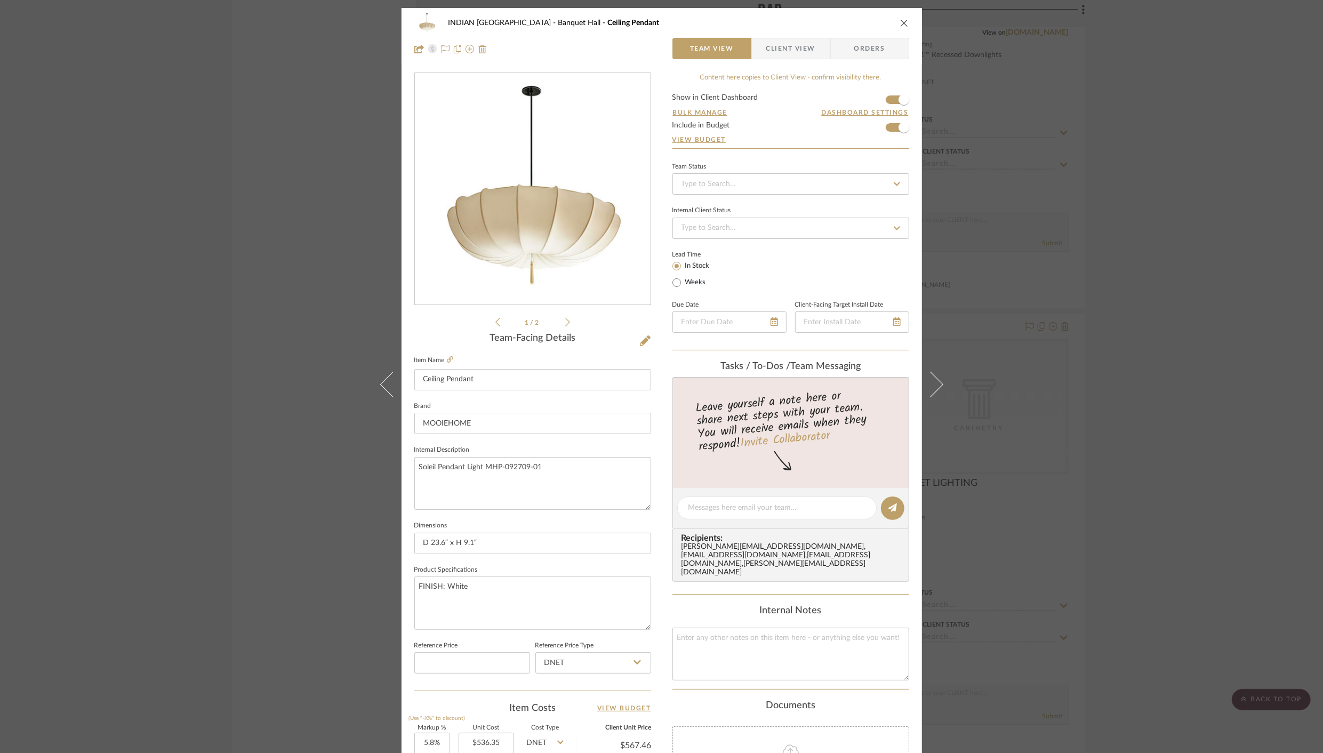
drag, startPoint x: 899, startPoint y: 12, endPoint x: 901, endPoint y: 26, distance: 14.0
click at [899, 13] on div "INDIAN KEBAB PALACE Banquet Hall Ceiling Pendant" at bounding box center [661, 22] width 495 height 21
click at [901, 26] on icon "close" at bounding box center [904, 23] width 9 height 9
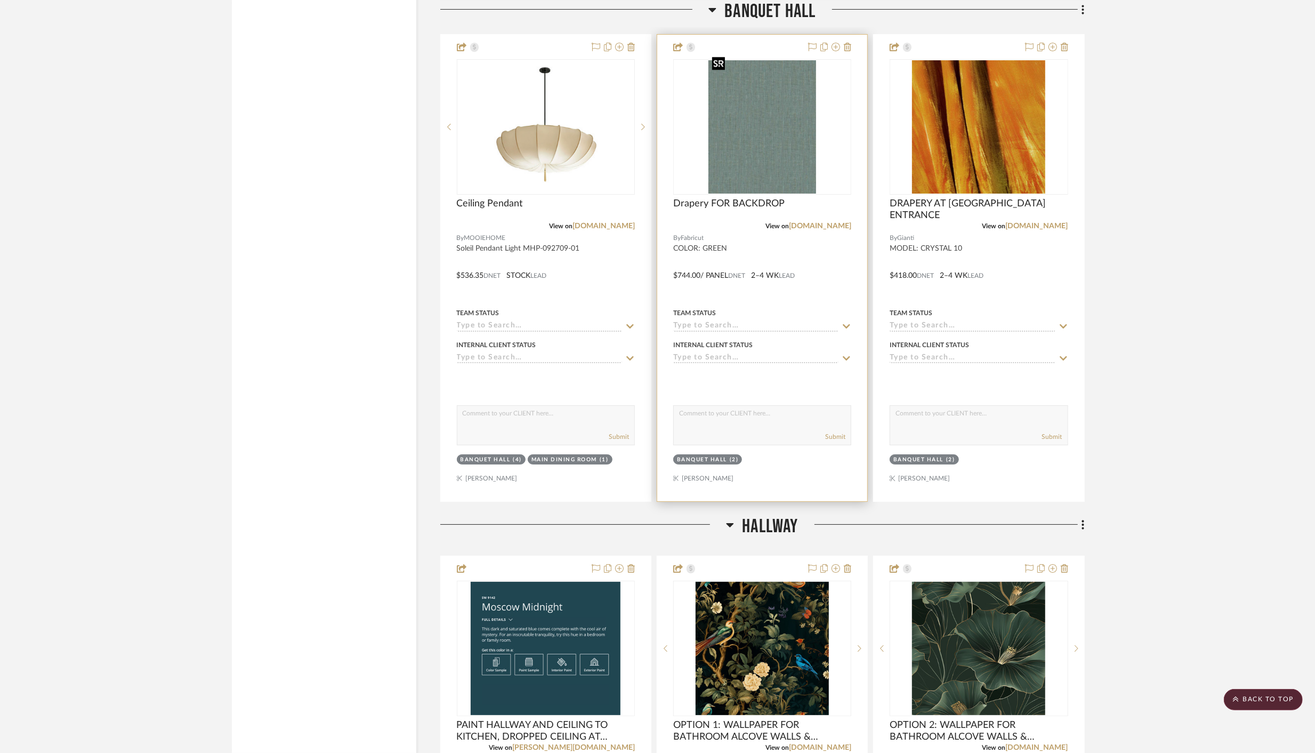
scroll to position [3769, 0]
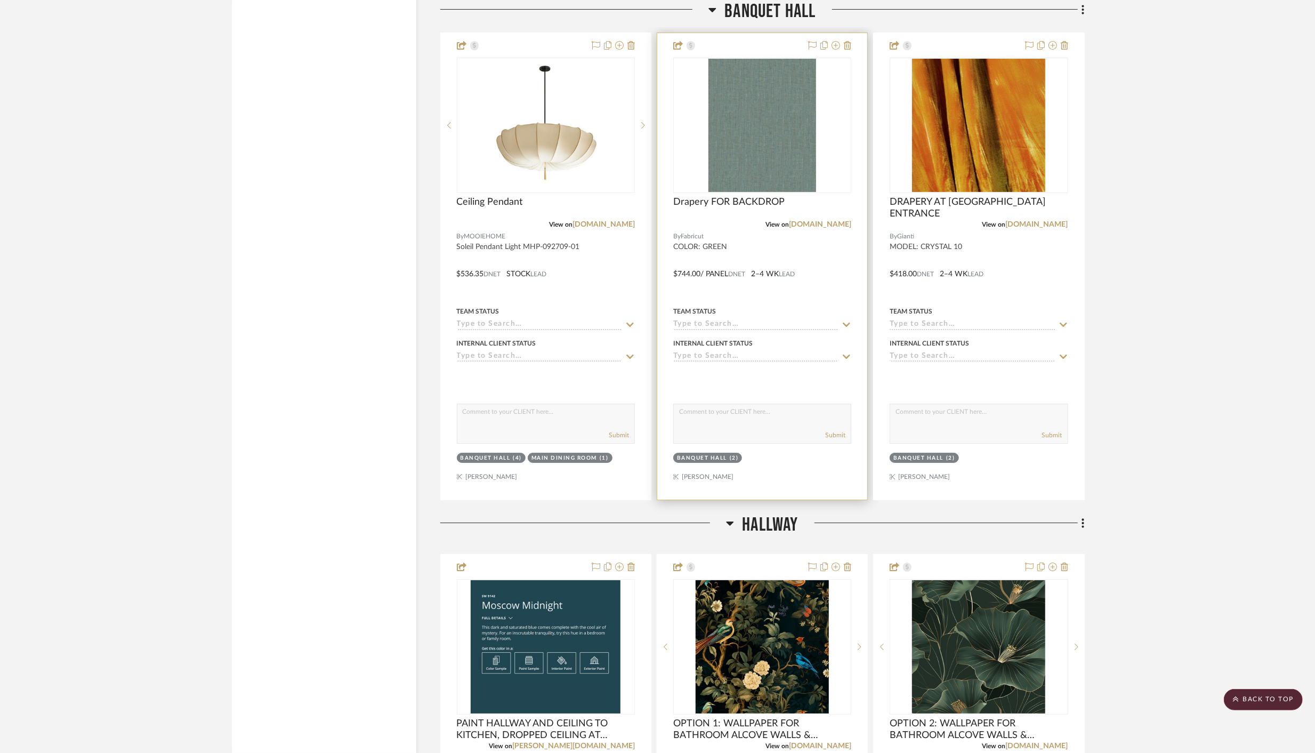
click at [840, 179] on div "0" at bounding box center [762, 125] width 177 height 134
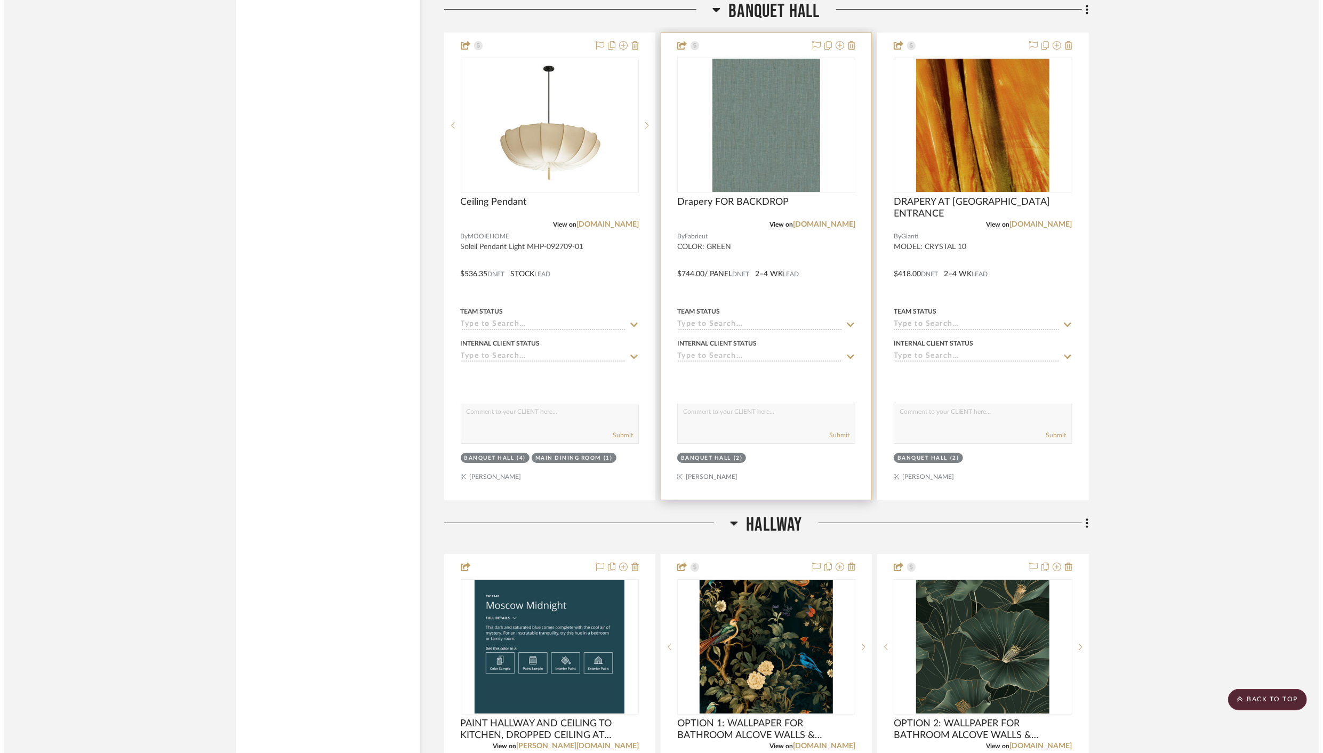
scroll to position [0, 0]
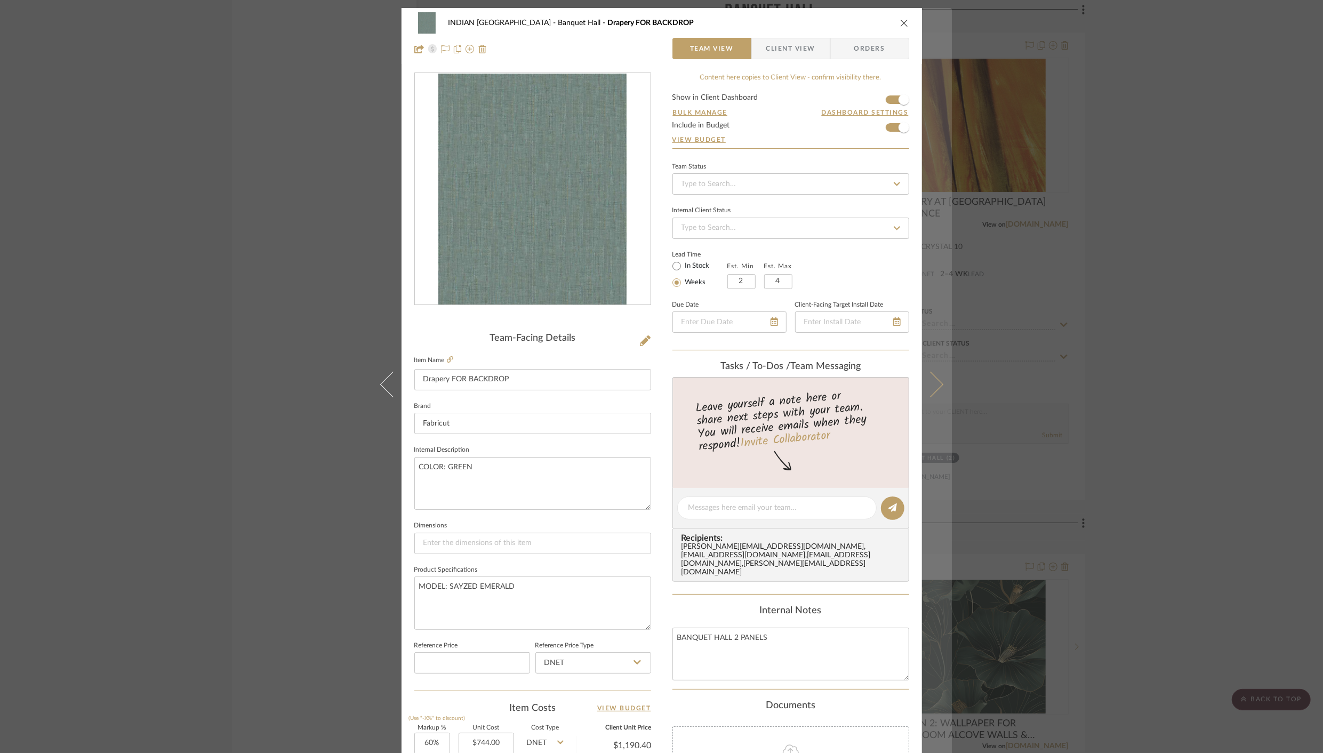
click at [931, 387] on icon at bounding box center [930, 385] width 26 height 26
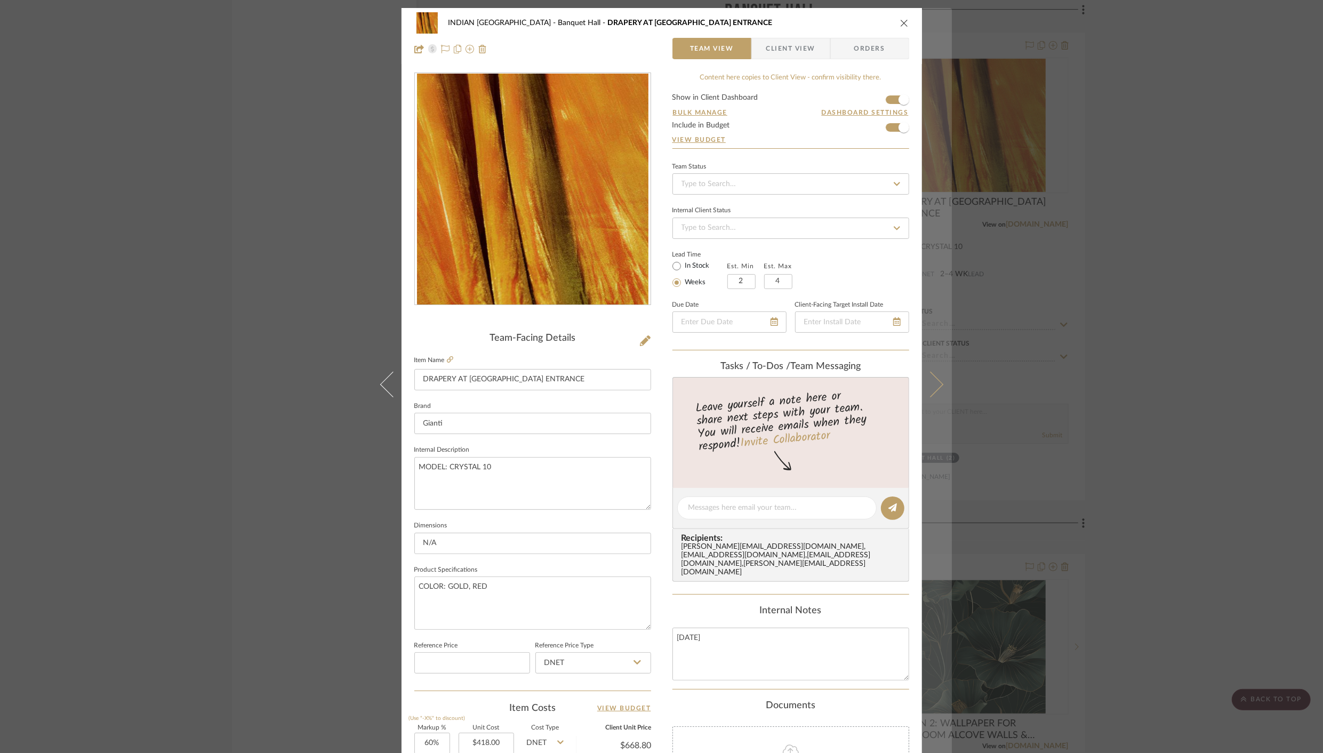
click at [932, 386] on icon at bounding box center [930, 385] width 26 height 26
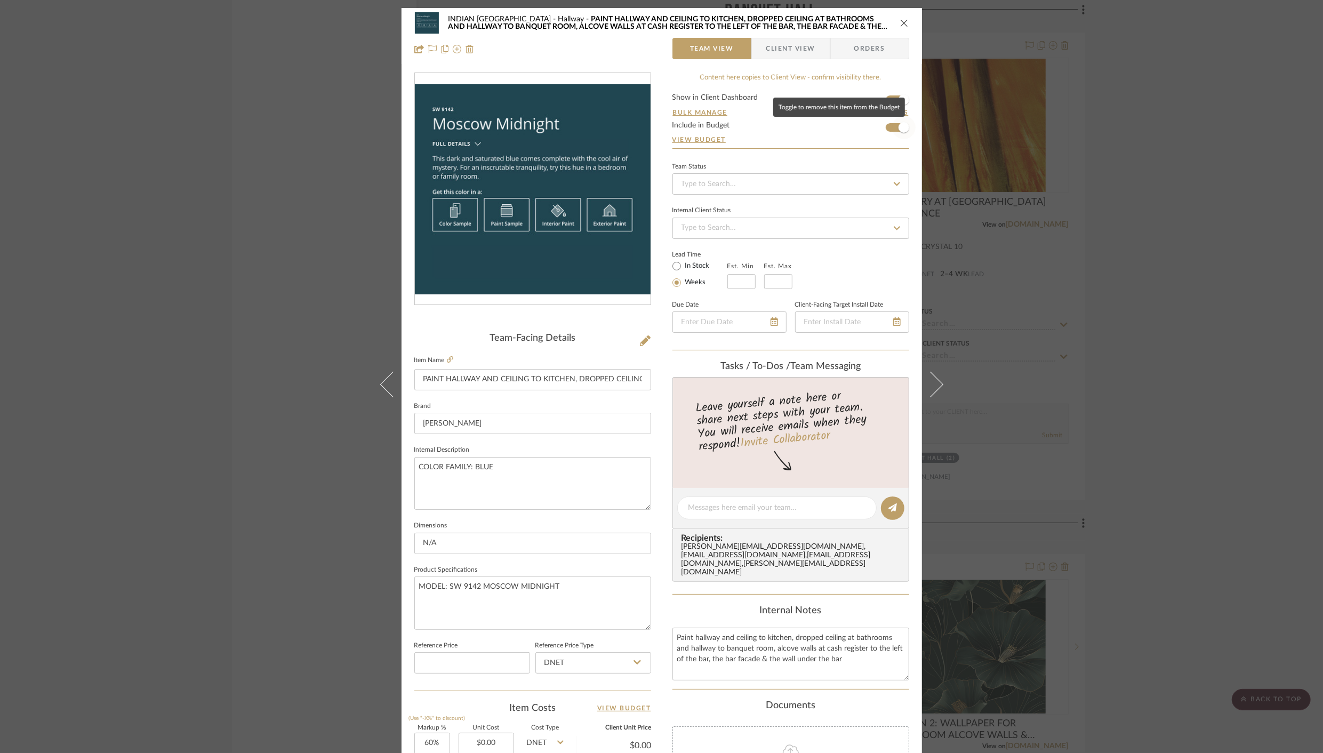
click at [892, 127] on span "button" at bounding box center [903, 127] width 23 height 23
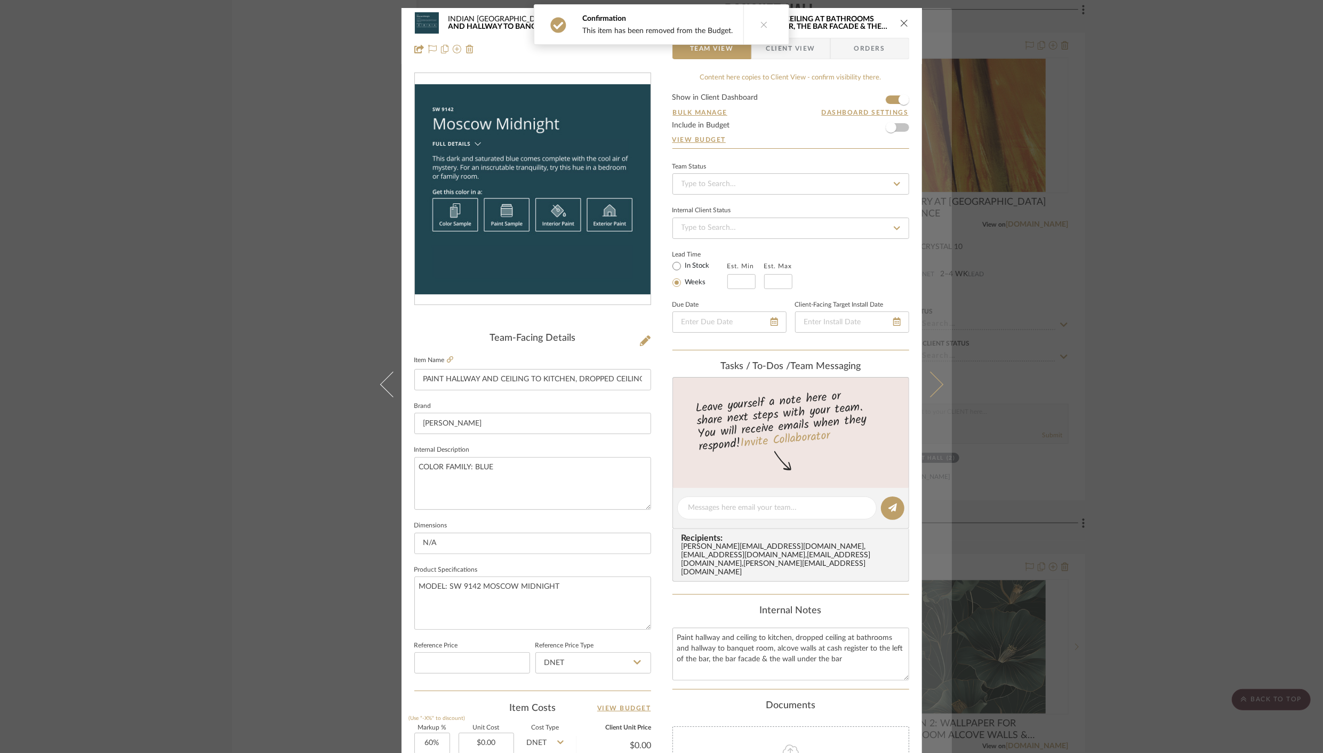
click at [929, 381] on icon at bounding box center [930, 385] width 26 height 26
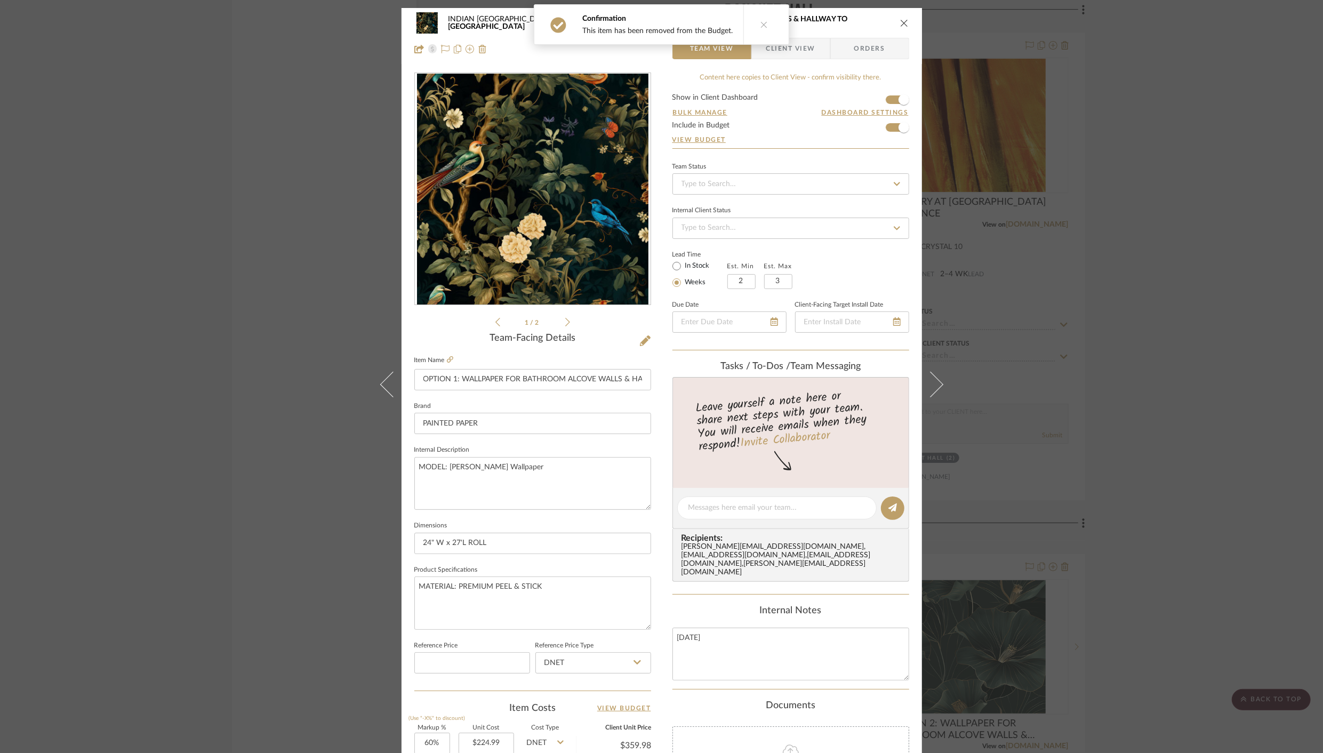
click at [929, 381] on icon at bounding box center [930, 385] width 26 height 26
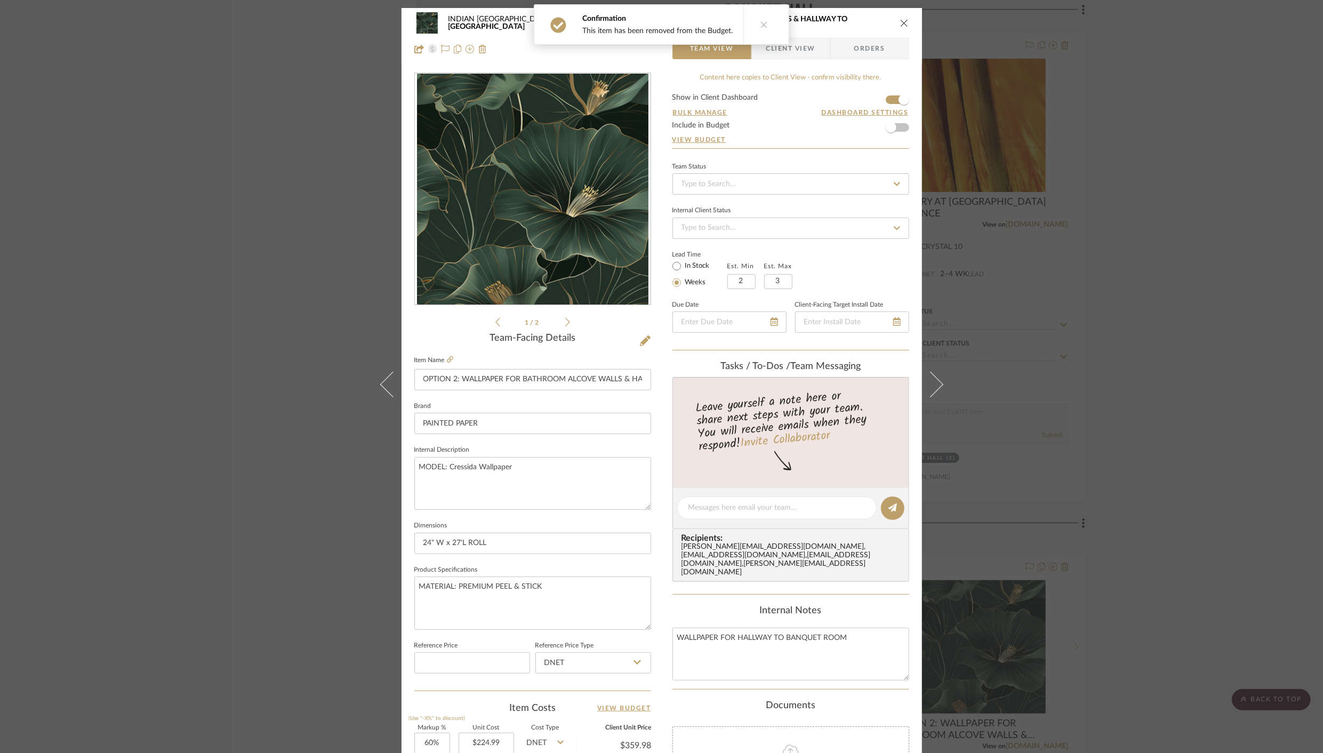
click at [929, 381] on icon at bounding box center [930, 385] width 26 height 26
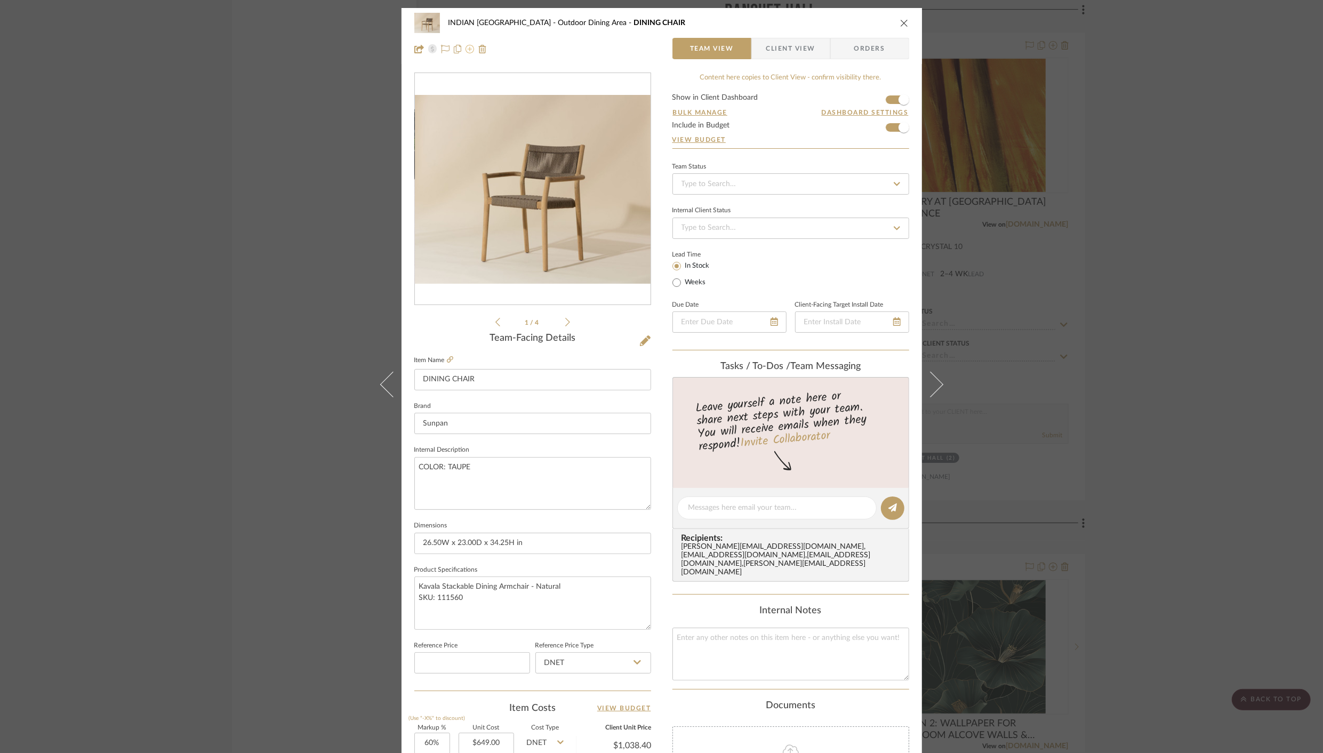
click at [465, 49] on icon at bounding box center [469, 49] width 9 height 9
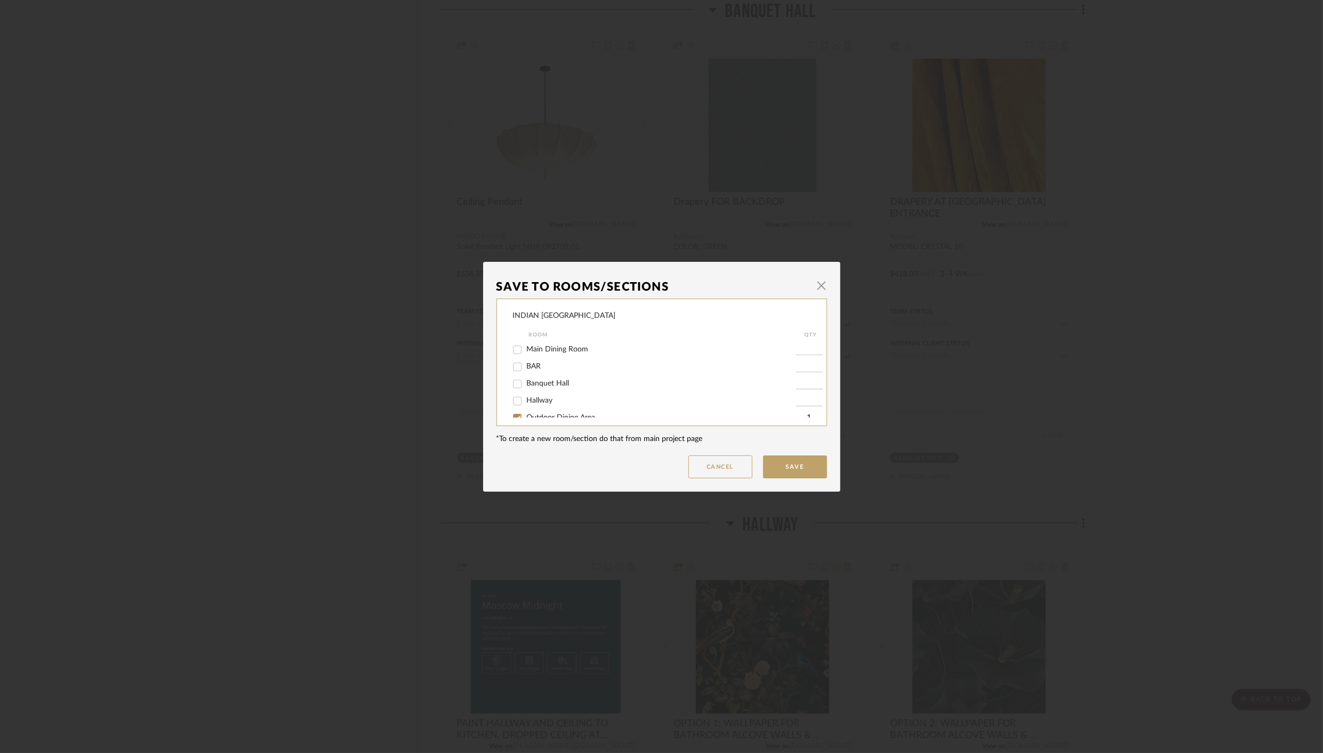
scroll to position [32, 0]
click at [514, 389] on input "Outdoor Dining Area" at bounding box center [517, 389] width 17 height 17
checkbox input "false"
click at [778, 466] on button "Save" at bounding box center [795, 466] width 64 height 23
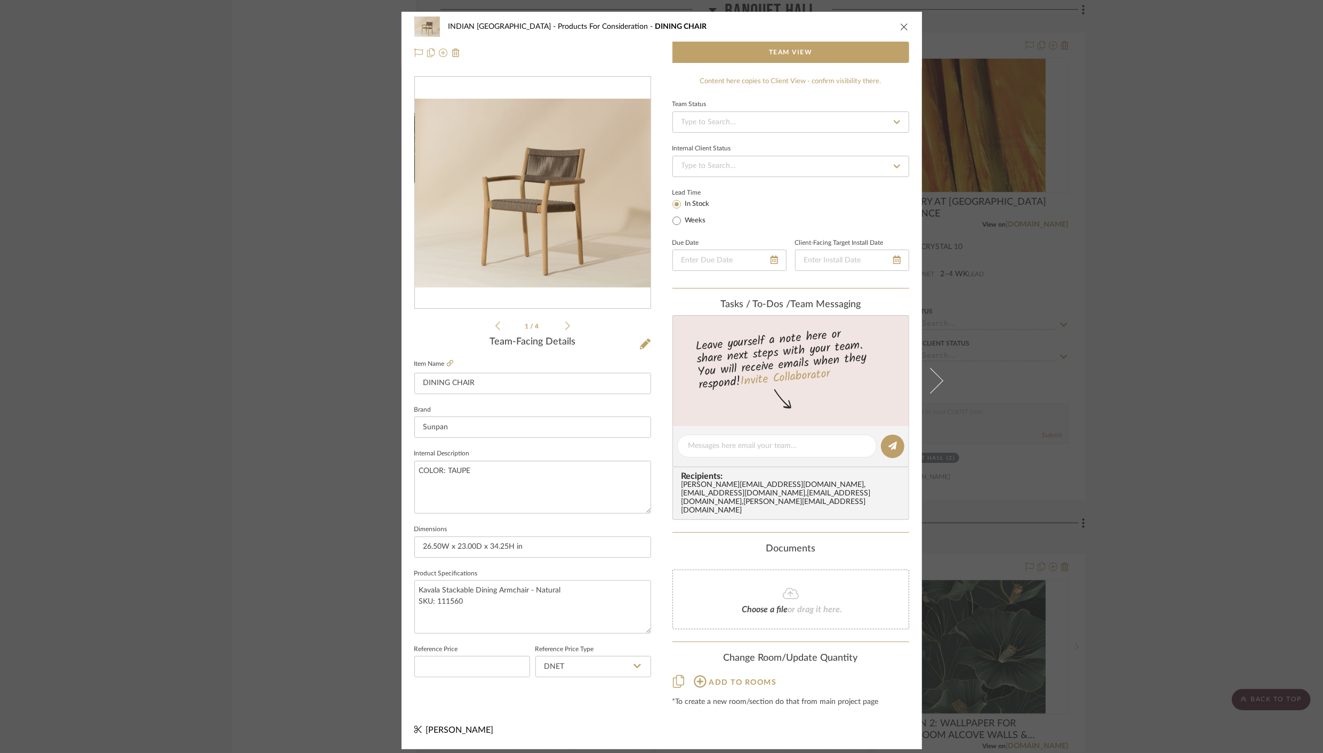
click at [900, 31] on icon "close" at bounding box center [904, 26] width 9 height 9
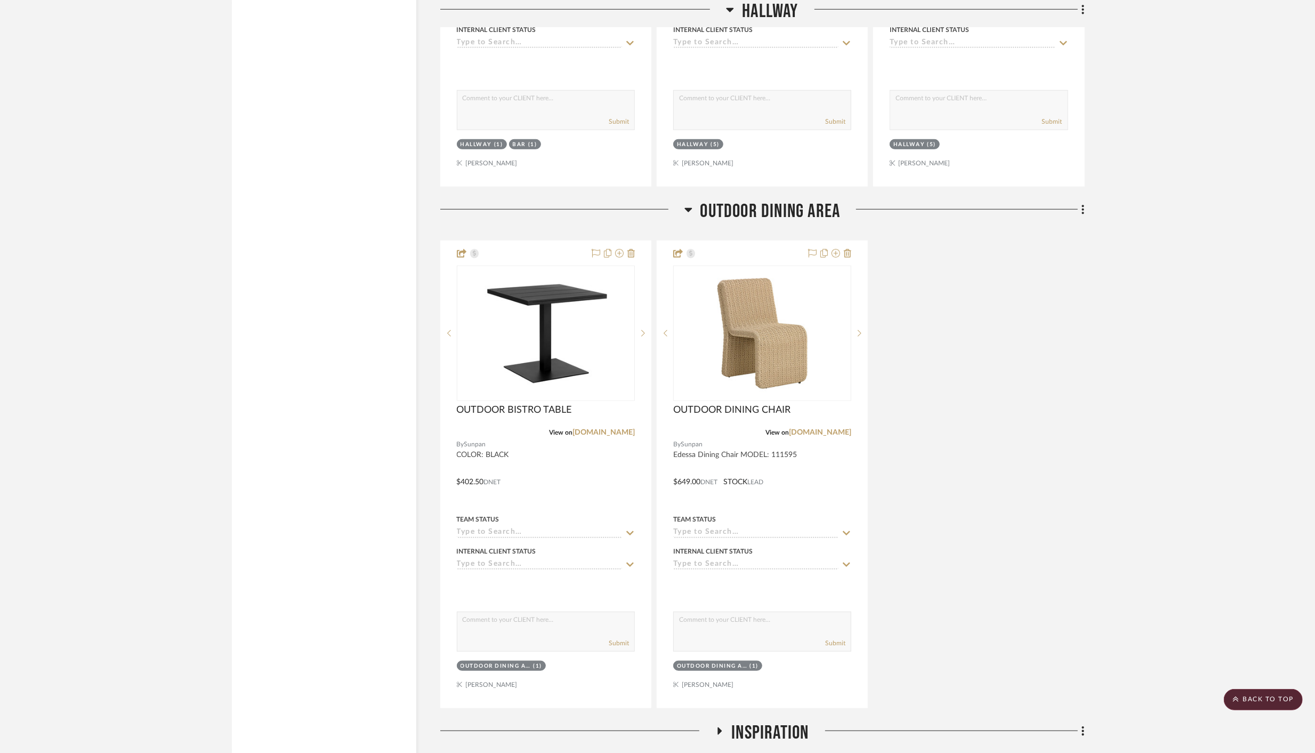
scroll to position [4605, 0]
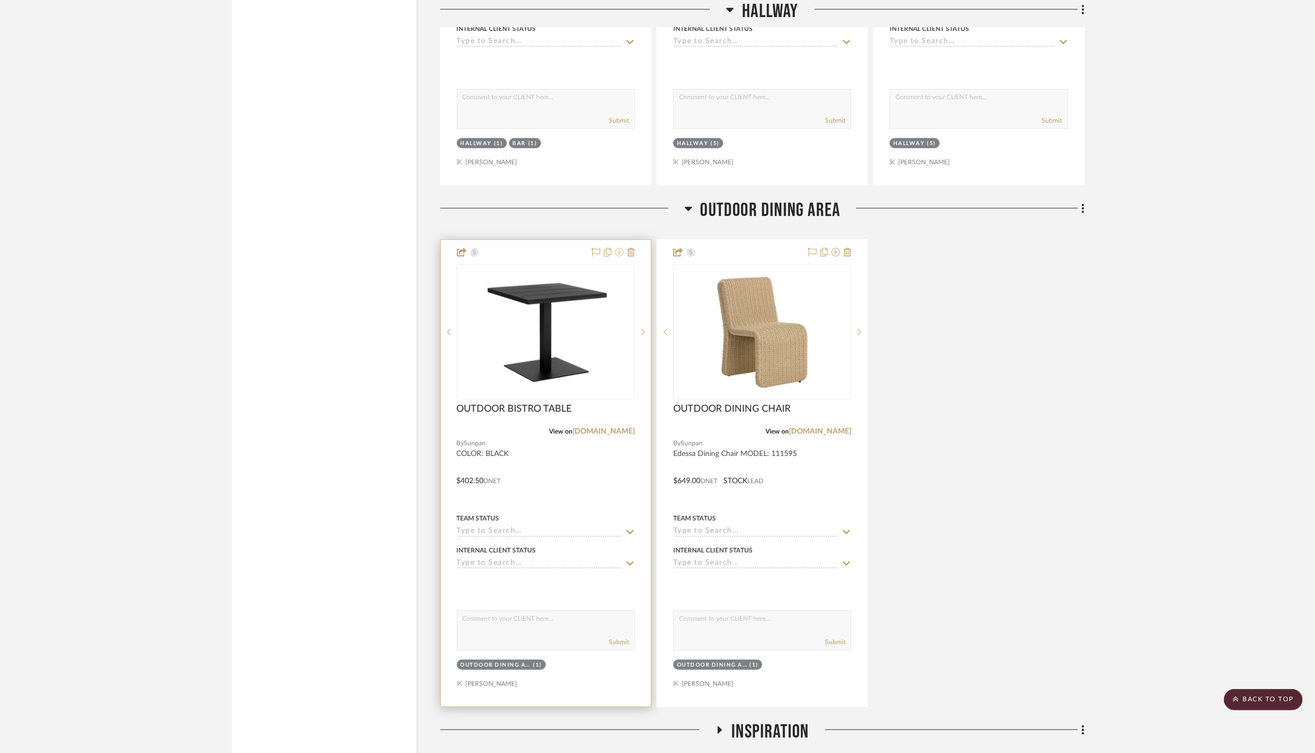
click at [618, 248] on icon at bounding box center [619, 252] width 9 height 9
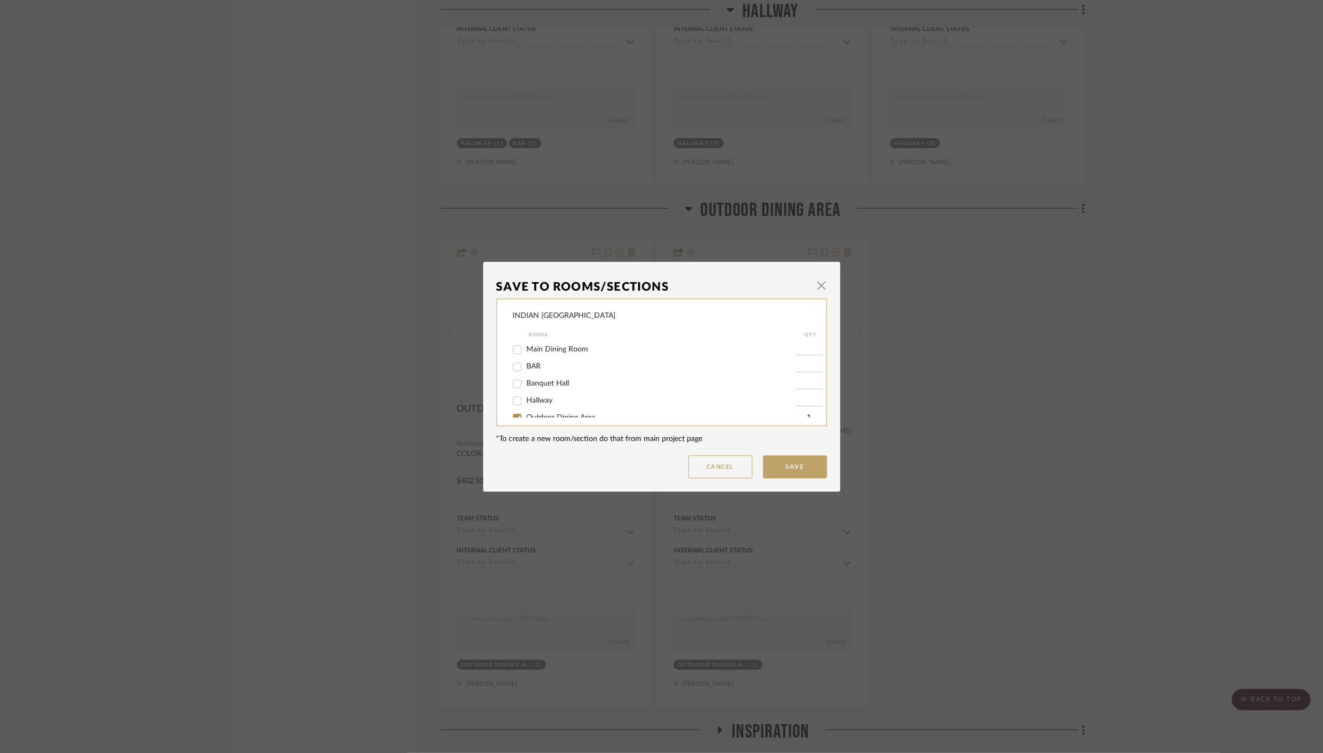
scroll to position [32, 0]
click at [510, 388] on input "Outdoor Dining Area" at bounding box center [517, 389] width 17 height 17
checkbox input "false"
click at [801, 467] on button "Save" at bounding box center [795, 466] width 64 height 23
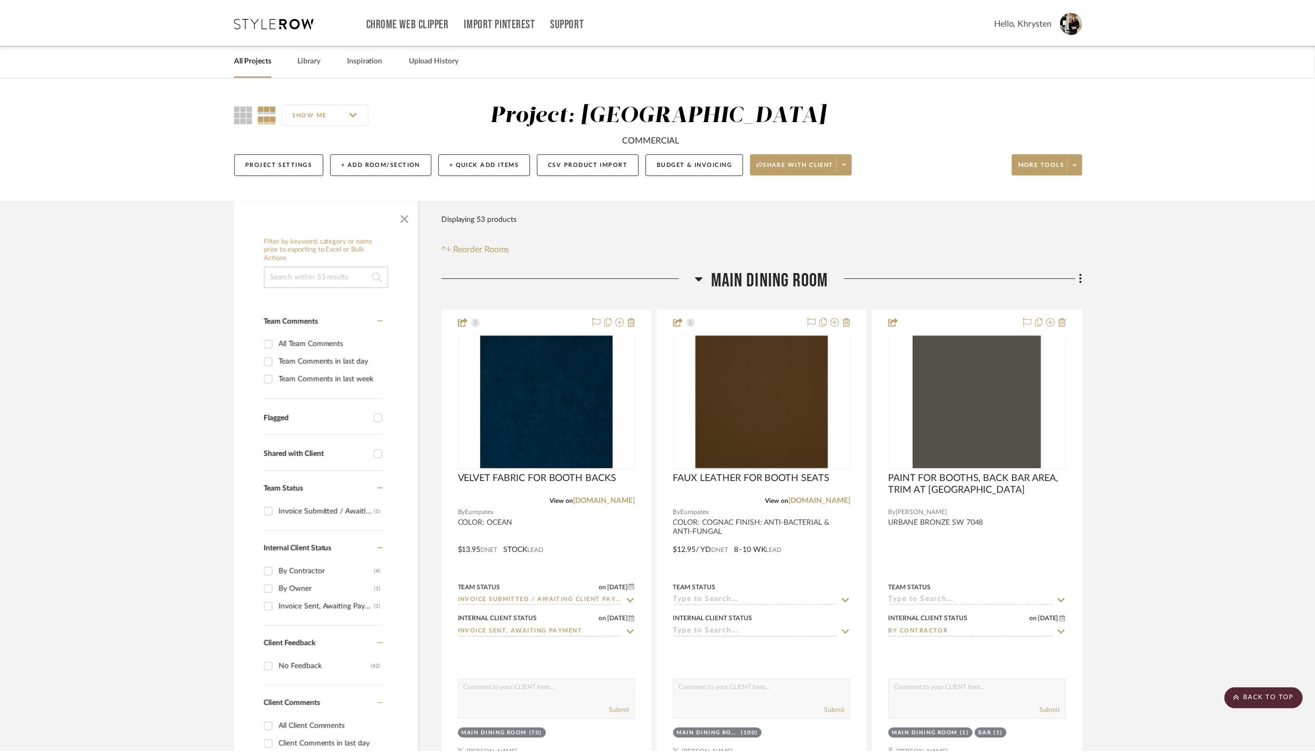
scroll to position [4605, 0]
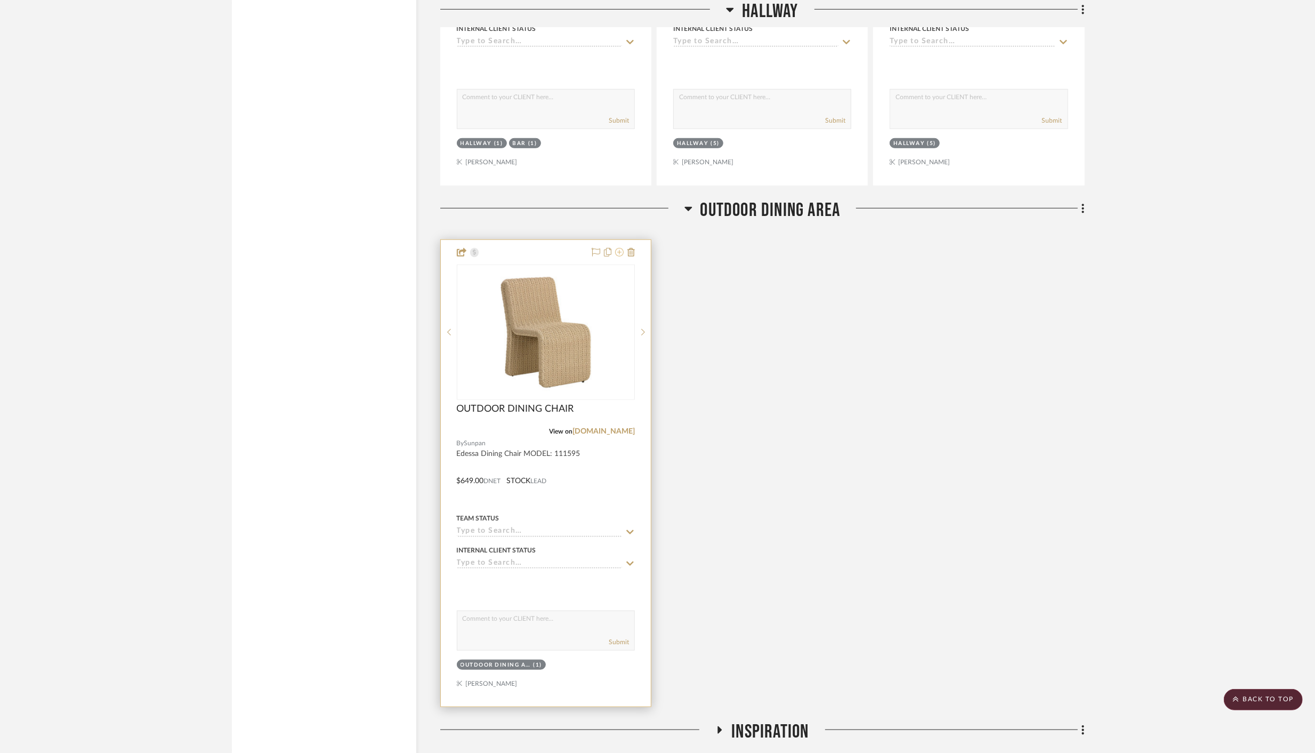
click at [620, 248] on icon at bounding box center [619, 252] width 9 height 9
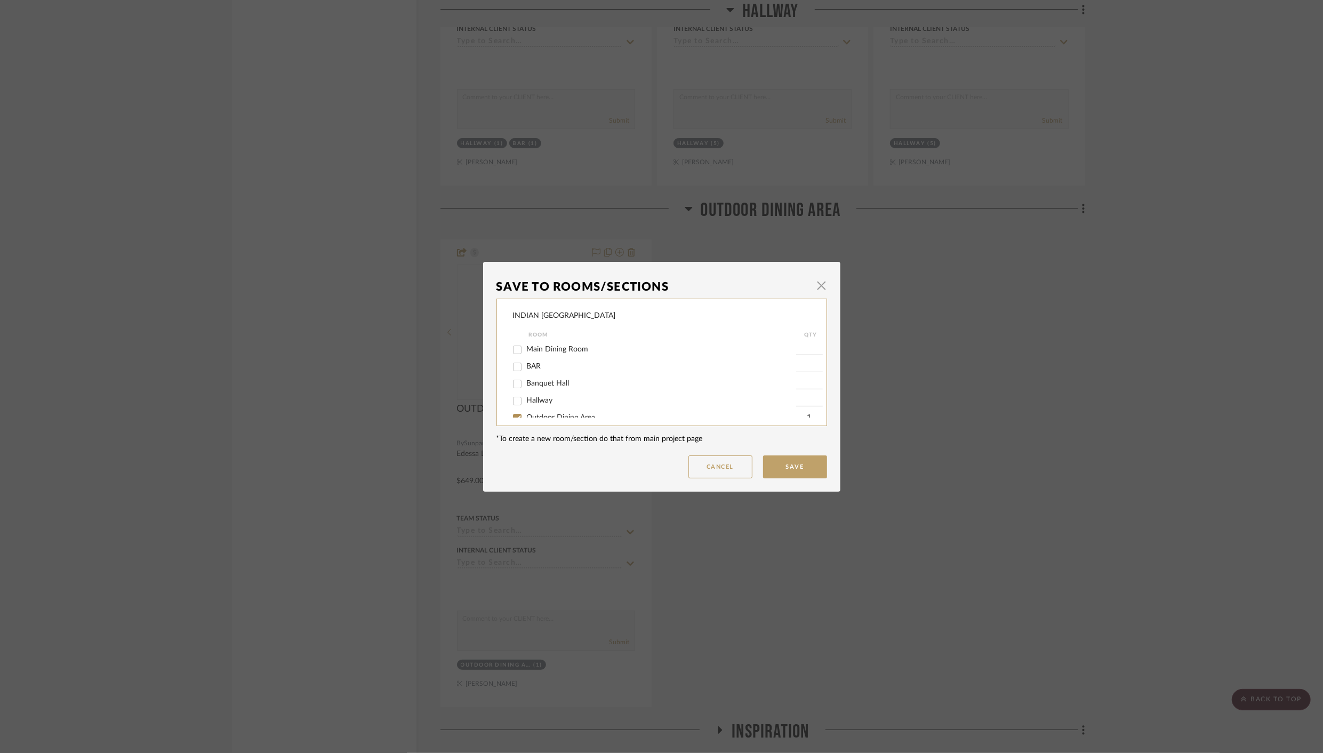
scroll to position [32, 0]
click at [512, 391] on input "Outdoor Dining Area" at bounding box center [517, 389] width 17 height 17
checkbox input "false"
click at [798, 471] on button "Save" at bounding box center [795, 466] width 64 height 23
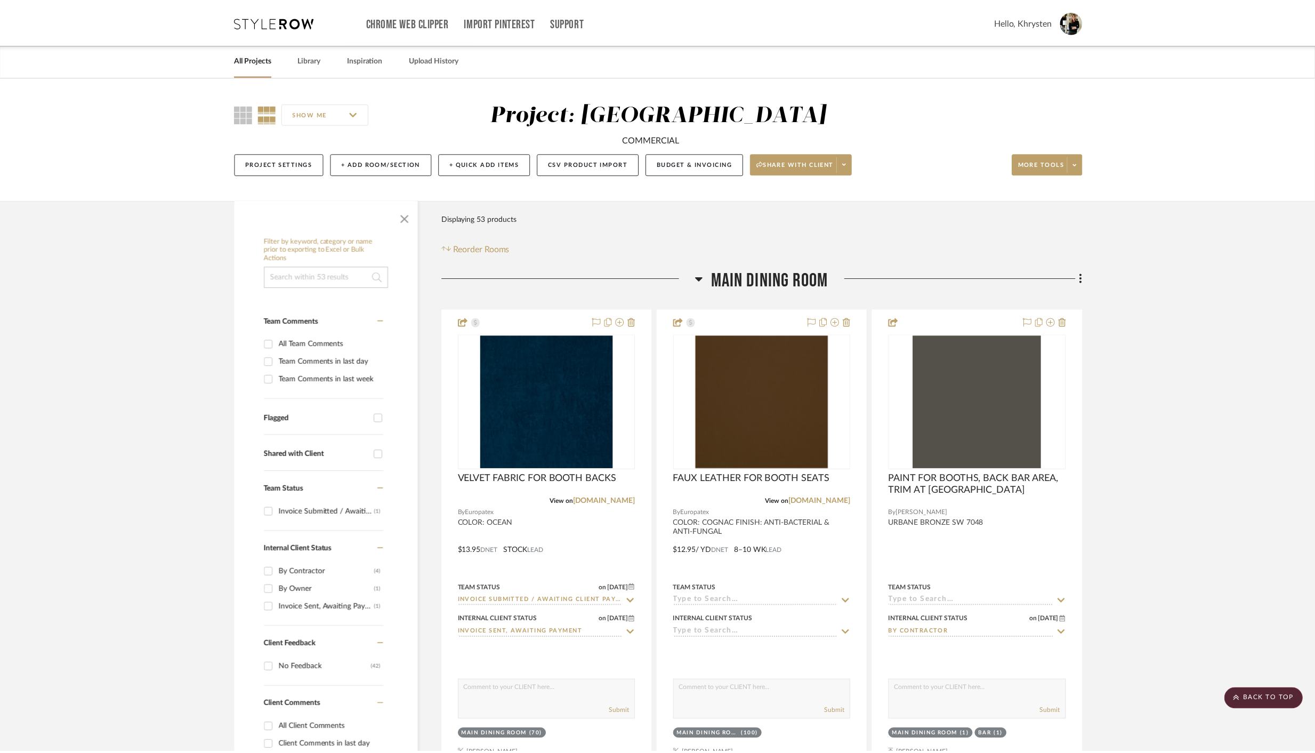
scroll to position [4605, 0]
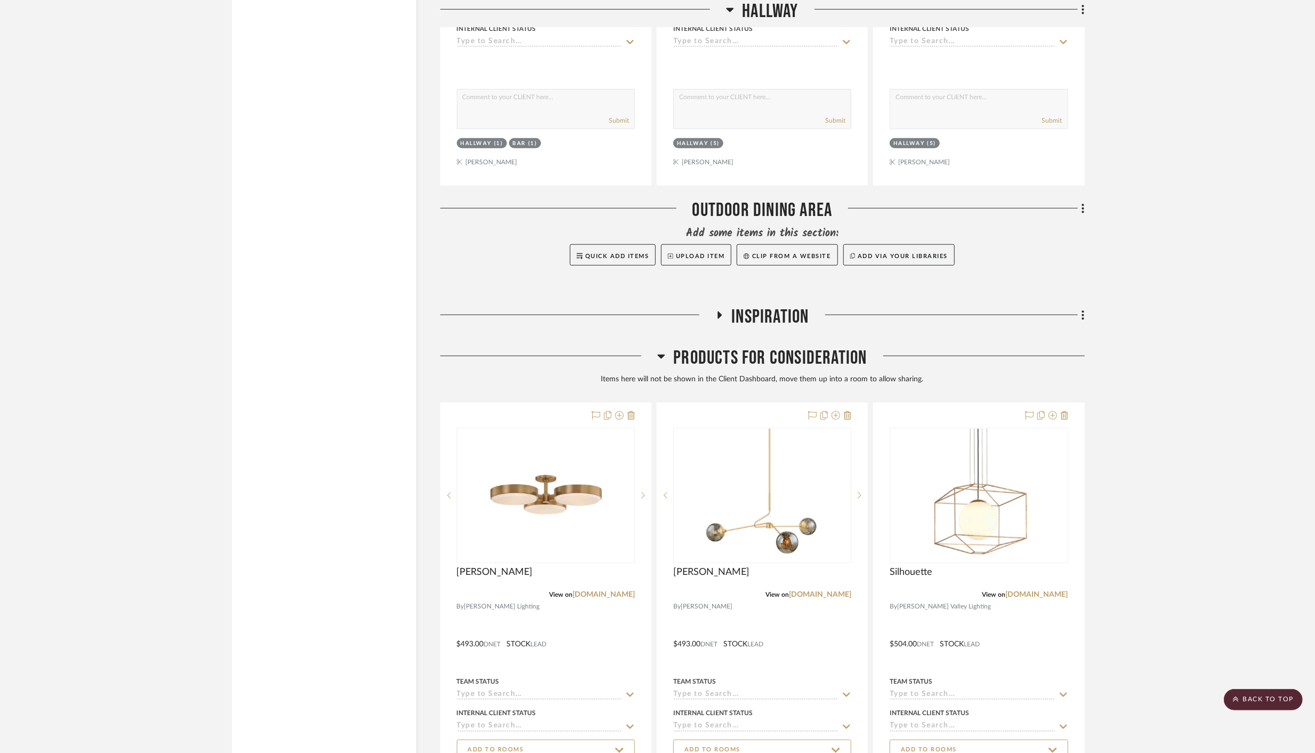
click at [721, 311] on icon at bounding box center [719, 315] width 13 height 8
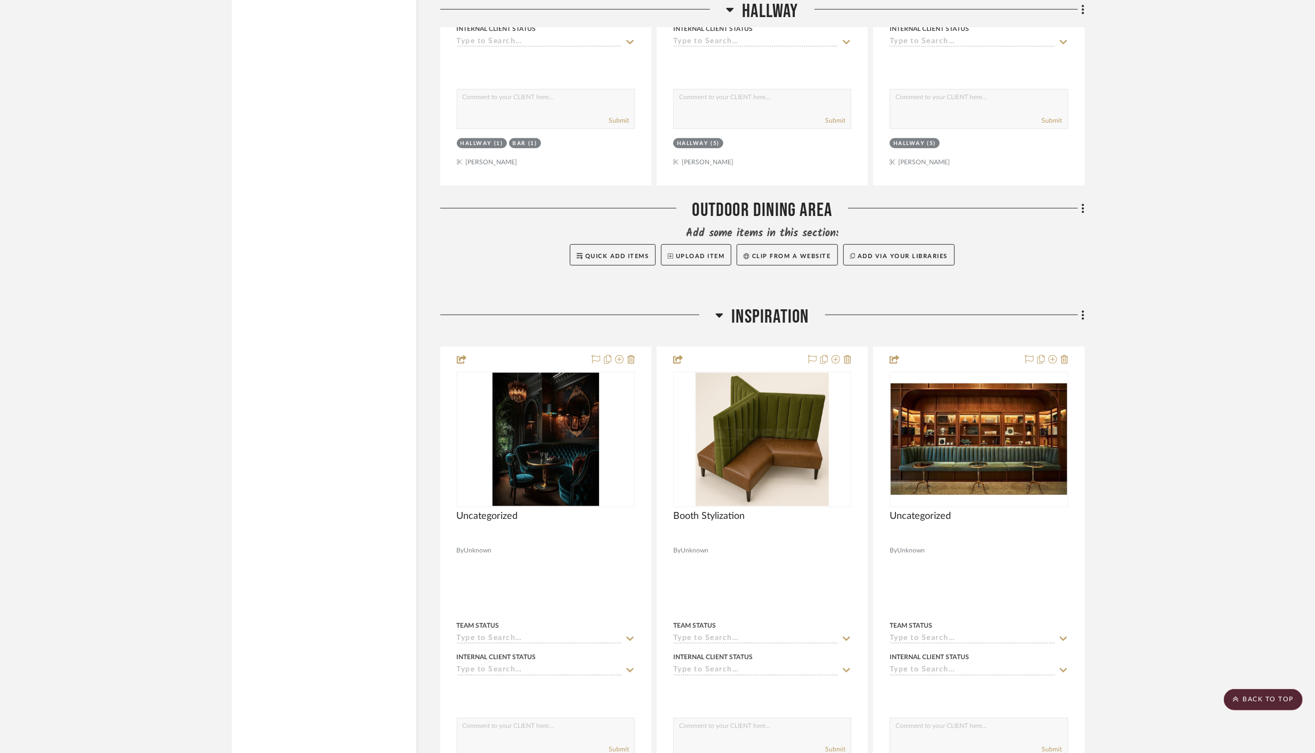
click at [721, 313] on icon at bounding box center [719, 315] width 7 height 4
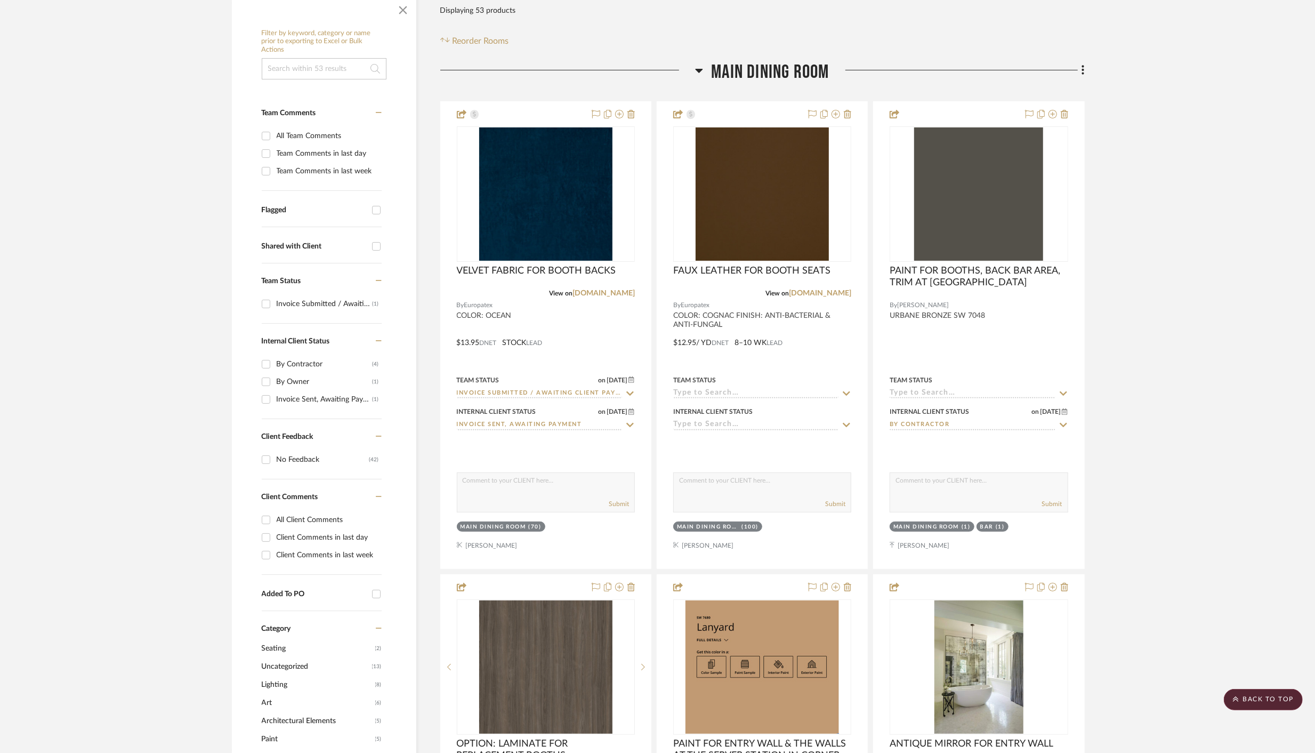
scroll to position [0, 0]
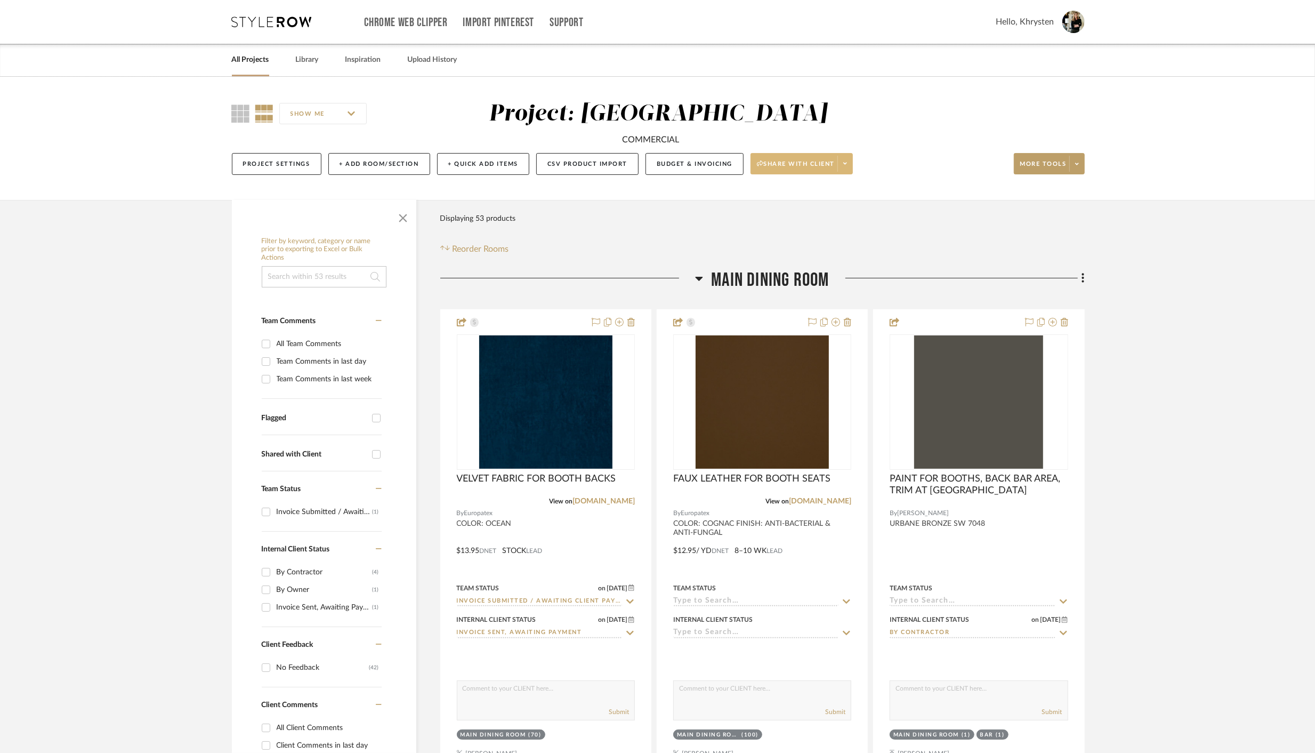
click at [812, 160] on span "Share with client" at bounding box center [796, 168] width 78 height 16
click at [687, 160] on div at bounding box center [657, 376] width 1315 height 753
click at [701, 163] on button "Budget & Invoicing" at bounding box center [695, 164] width 98 height 22
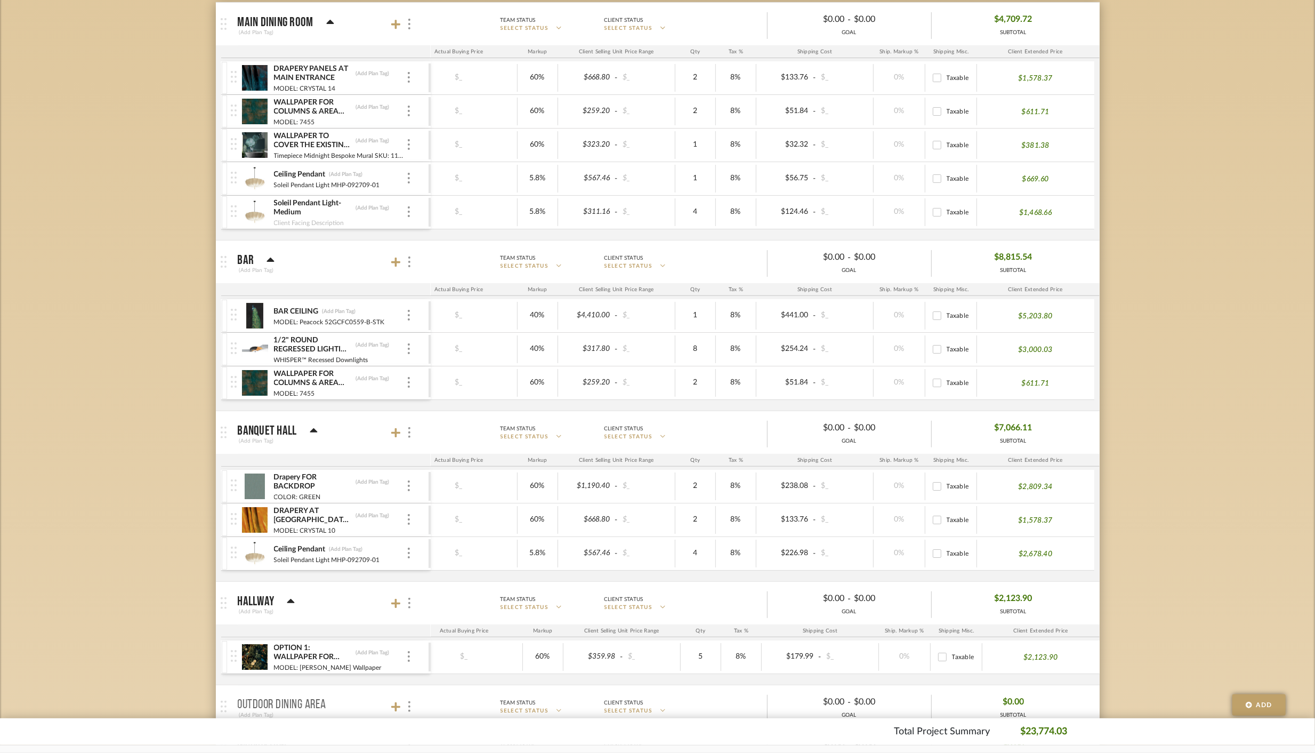
scroll to position [706, 0]
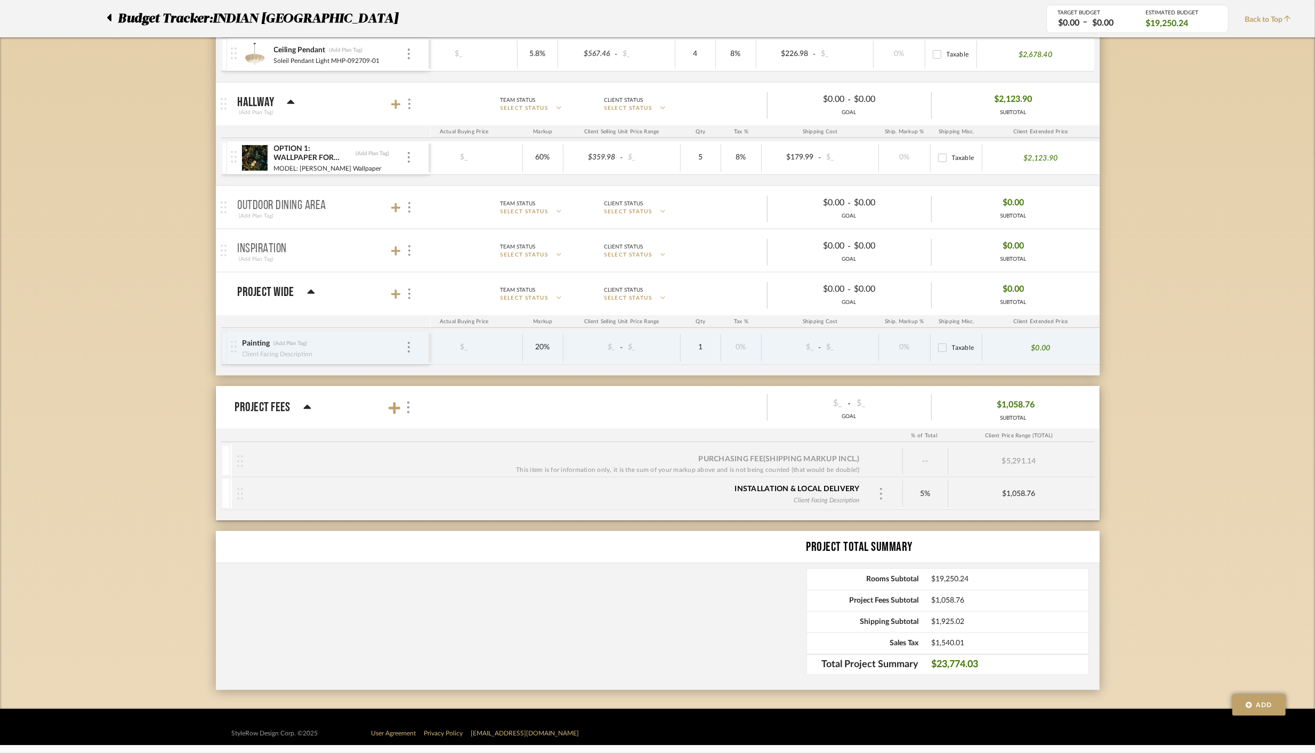
click at [880, 489] on img at bounding box center [881, 494] width 5 height 12
click at [917, 533] on input "text" at bounding box center [955, 527] width 133 height 21
type input "SHIPPING & DELIVERY"
type input "0"
click at [777, 588] on div "Project Total Summary Rooms Subtotal $19,250.24 Project Fees Subtotal $1,058.76…" at bounding box center [658, 610] width 884 height 159
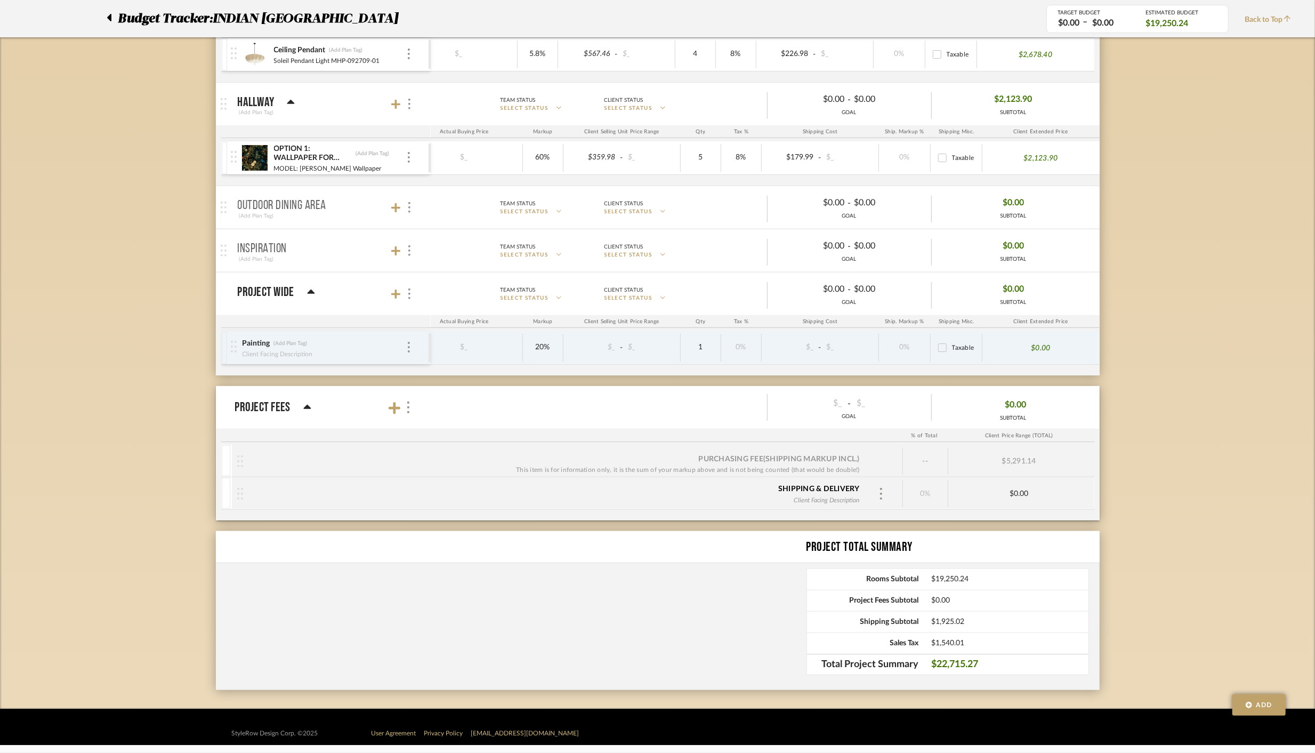
drag, startPoint x: 932, startPoint y: 659, endPoint x: 1044, endPoint y: 655, distance: 112.0
click at [1044, 659] on span "$22,715.27" at bounding box center [1010, 664] width 157 height 11
copy span "$22,715.27"
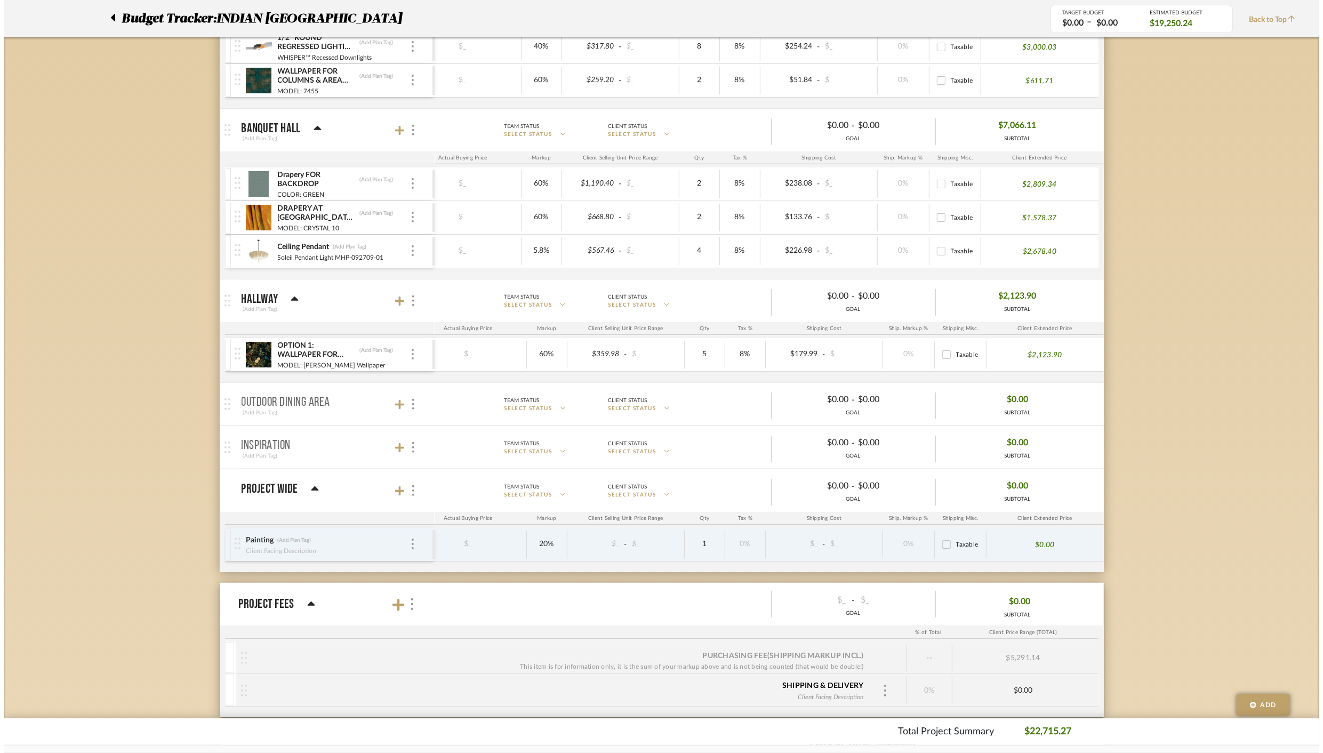
scroll to position [0, 0]
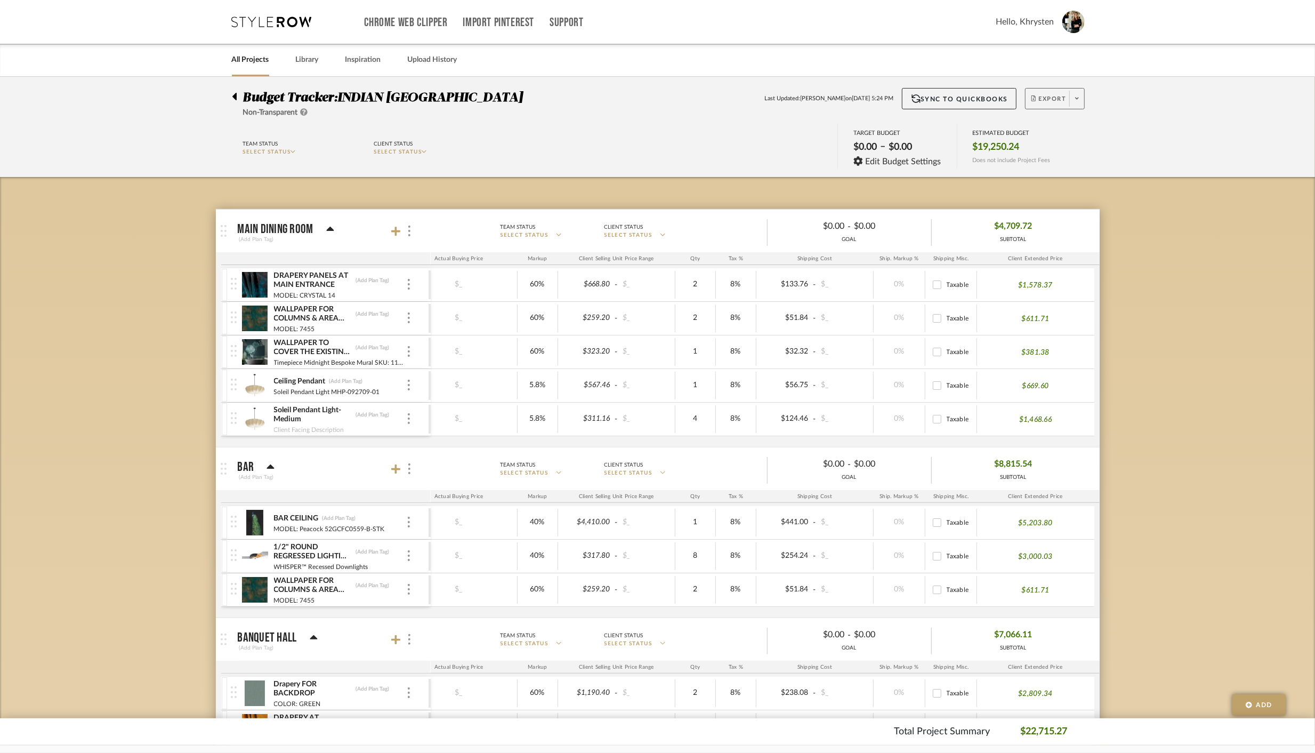
click at [1044, 98] on span "Export" at bounding box center [1049, 103] width 35 height 16
click at [1053, 127] on span "Export PDF" at bounding box center [1074, 129] width 80 height 9
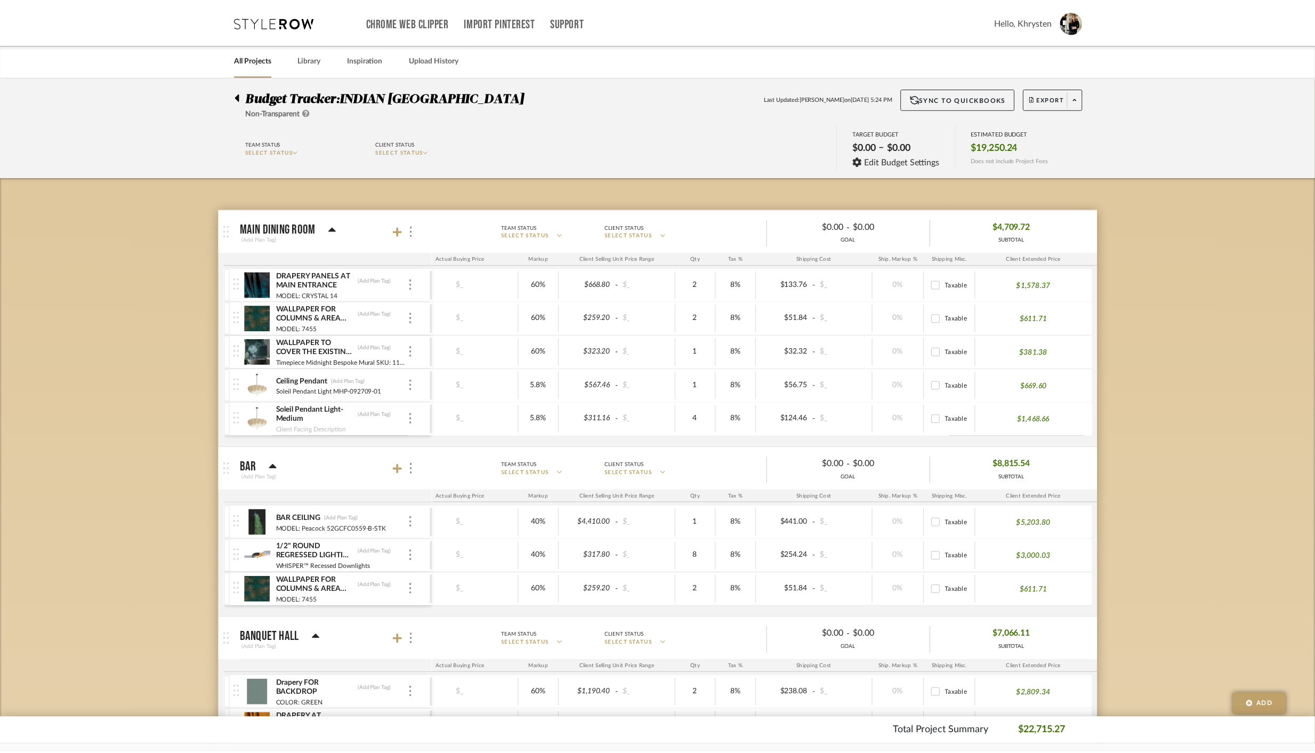
scroll to position [0, 144]
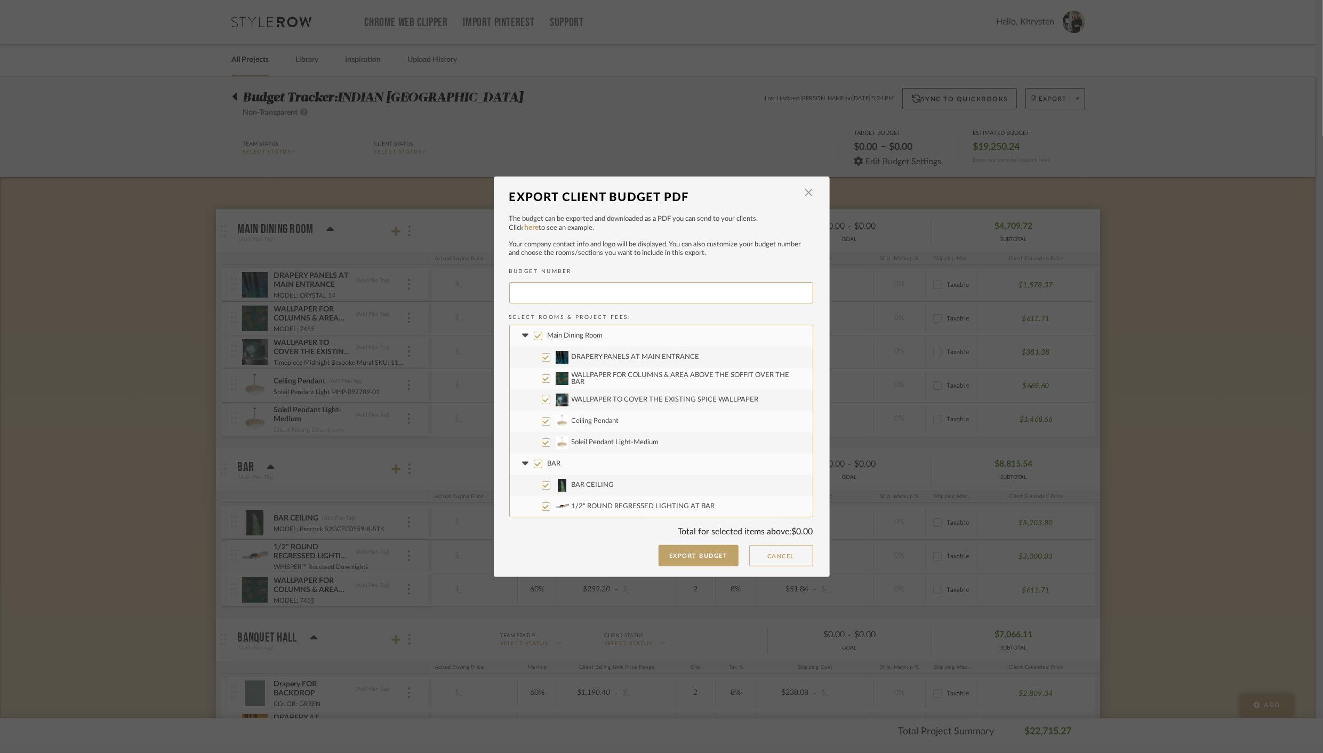
type input "INDIAN-005"
click at [682, 553] on button "Export Budget" at bounding box center [698, 555] width 80 height 21
